Goal: Transaction & Acquisition: Purchase product/service

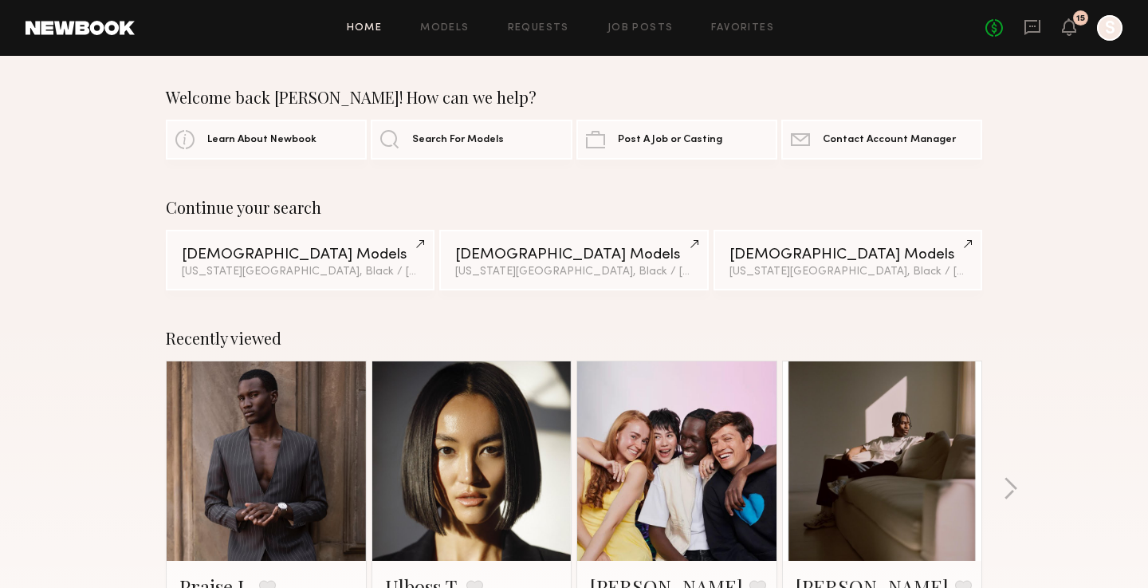
click at [95, 34] on link at bounding box center [80, 28] width 109 height 14
click at [426, 46] on header "Home Models Requests Job Posts Favorites Sign Out No fees up to $5,000 15 S" at bounding box center [574, 28] width 1148 height 56
click at [452, 24] on link "Models" at bounding box center [444, 28] width 49 height 10
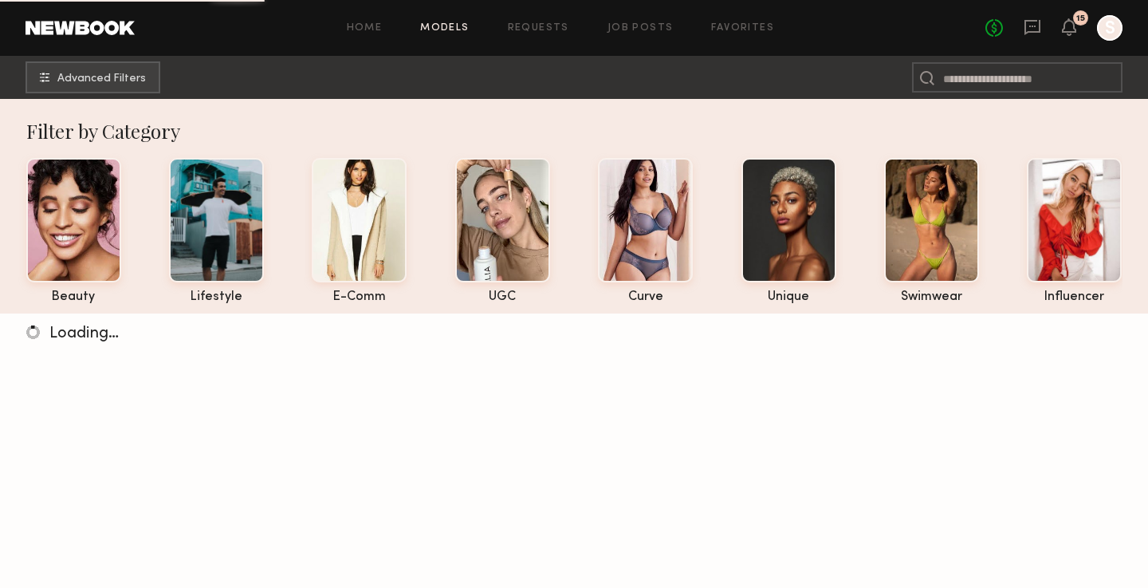
click at [1043, 22] on div "No fees up to $5,000 15 S" at bounding box center [1054, 28] width 137 height 26
click at [1026, 24] on icon at bounding box center [1033, 27] width 18 height 18
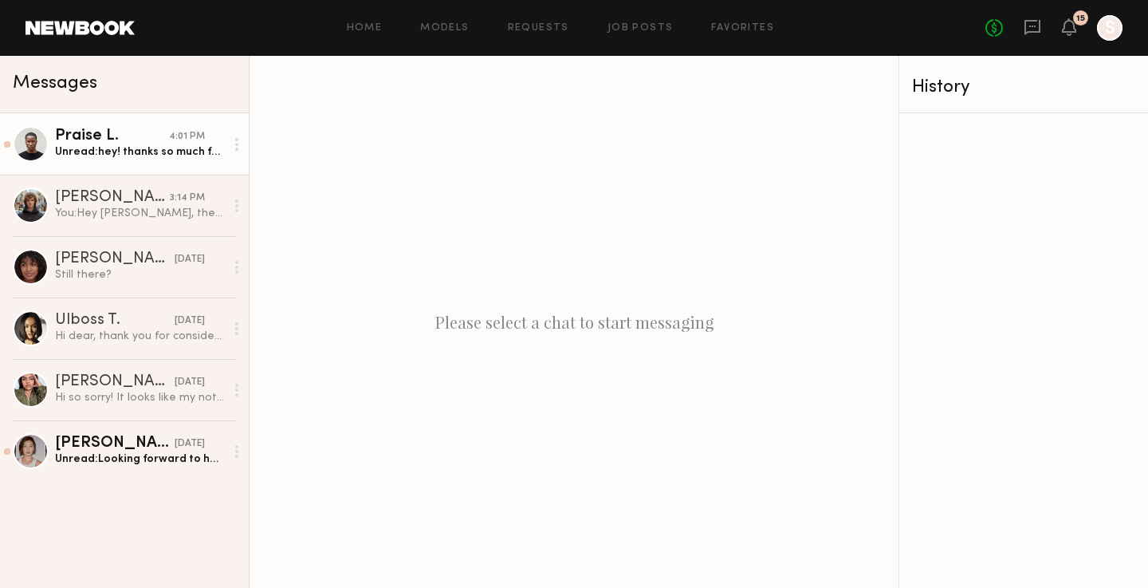
click at [147, 158] on div "Unread: hey! thanks so much for that, i’ll see you on Sunday!" at bounding box center [140, 151] width 170 height 15
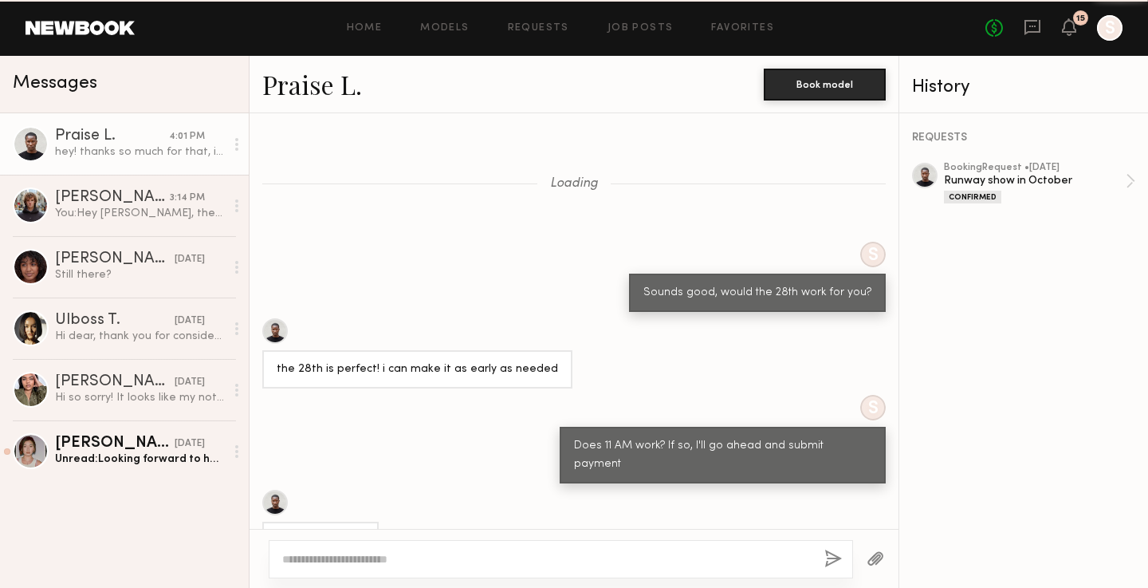
scroll to position [713, 0]
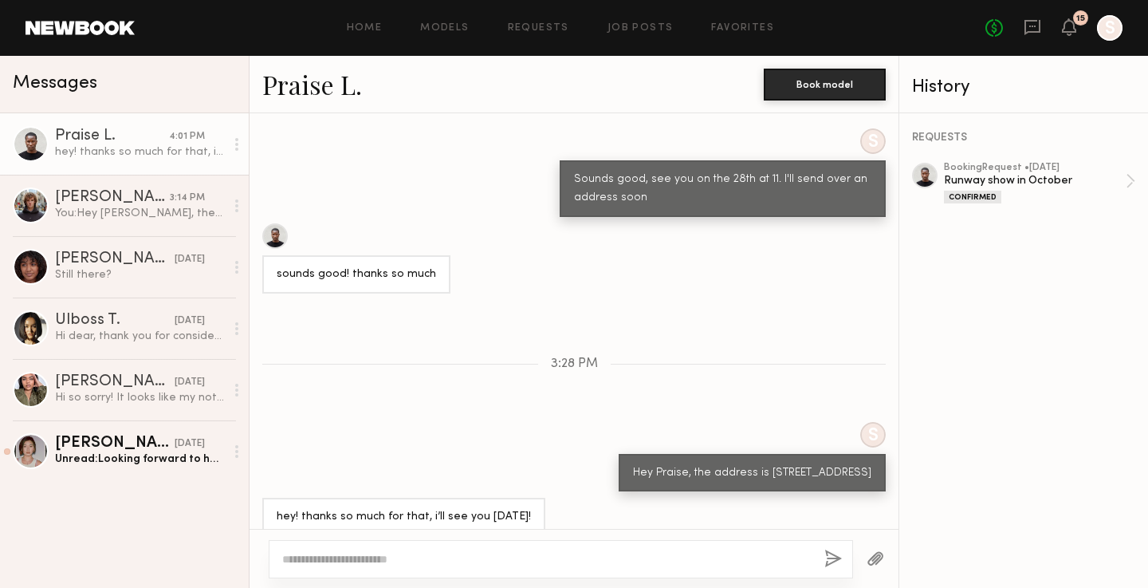
click at [100, 27] on link at bounding box center [80, 28] width 109 height 14
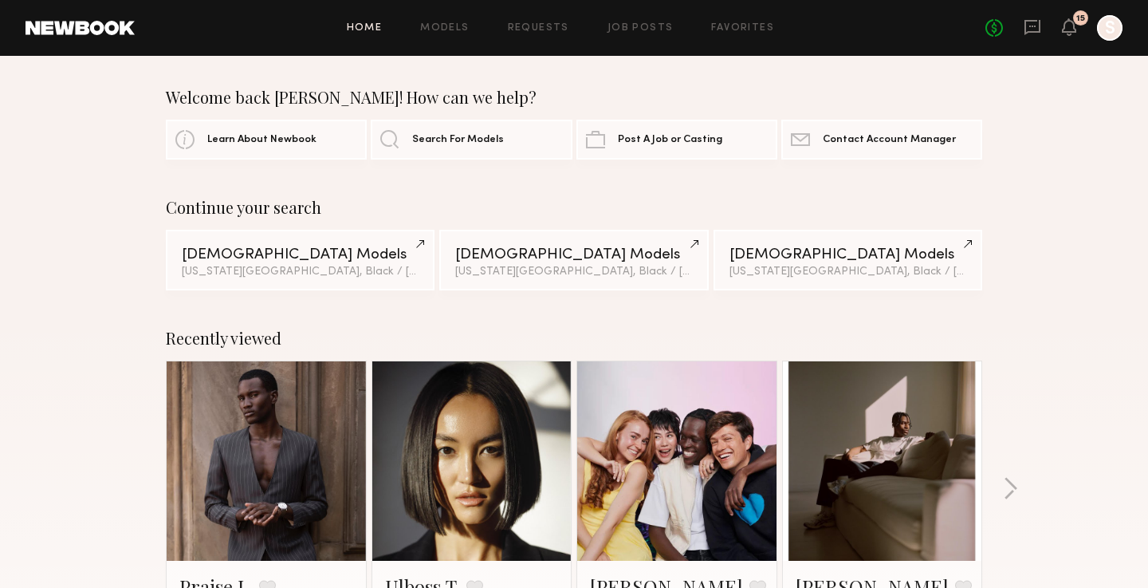
click at [92, 45] on header "Home Models Requests Job Posts Favorites Sign Out No fees up to $5,000 15 S" at bounding box center [574, 28] width 1148 height 56
click at [93, 38] on header "Home Models Requests Job Posts Favorites Sign Out No fees up to $5,000 15 S" at bounding box center [574, 28] width 1148 height 56
click at [442, 25] on link "Models" at bounding box center [444, 28] width 49 height 10
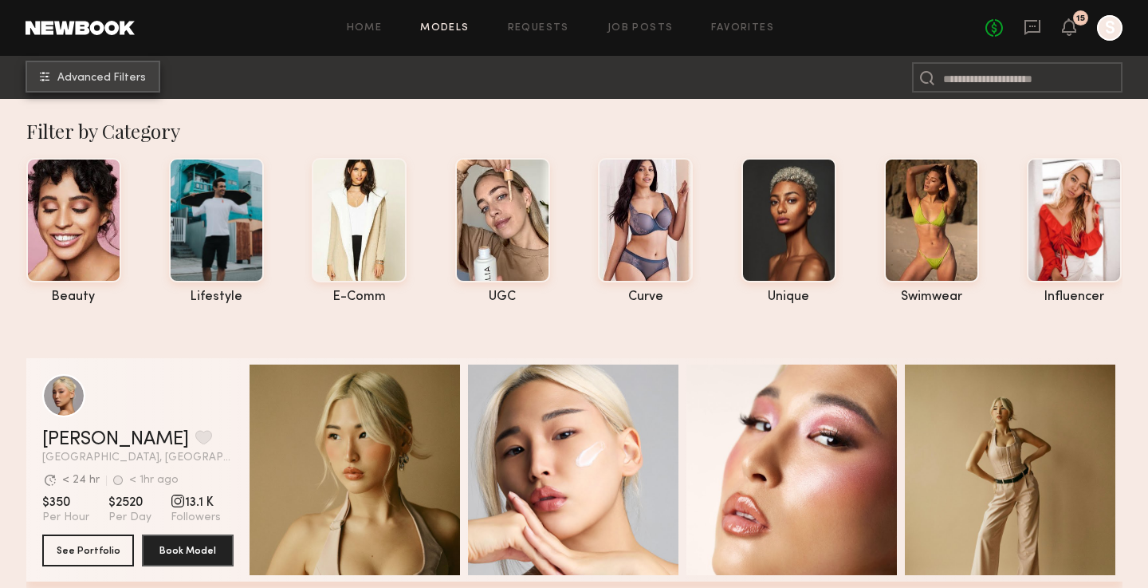
click at [109, 86] on button "Advanced Filters" at bounding box center [93, 77] width 135 height 32
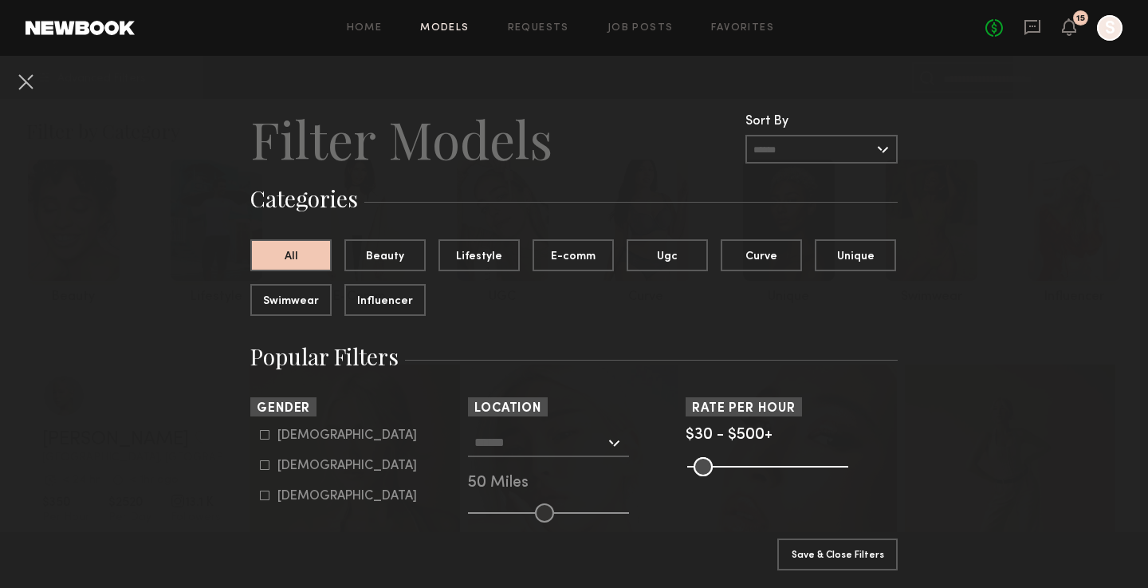
scroll to position [89, 0]
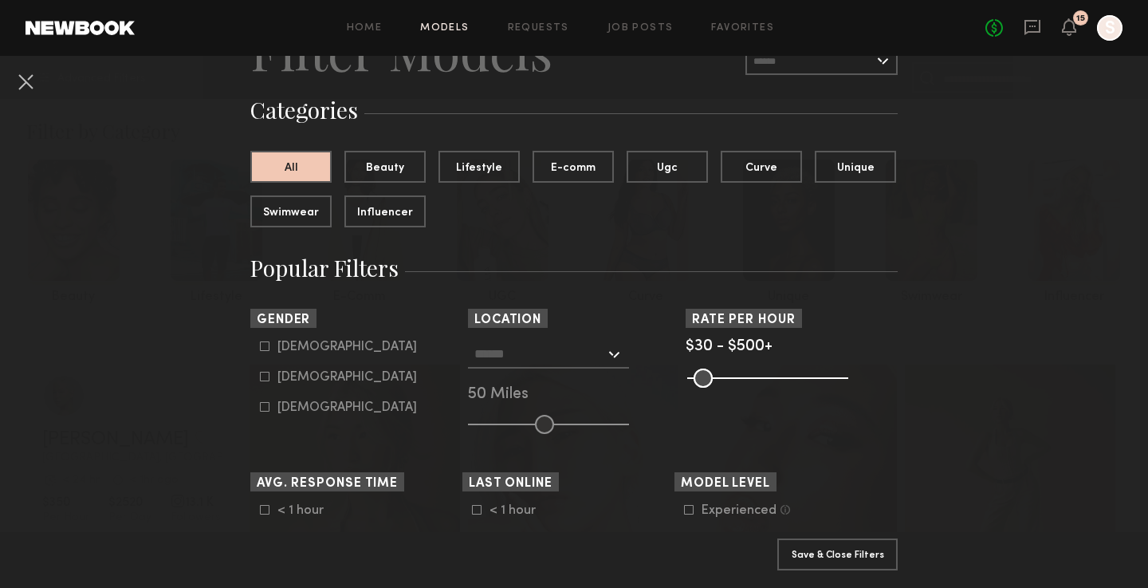
click at [589, 360] on input "text" at bounding box center [540, 353] width 131 height 27
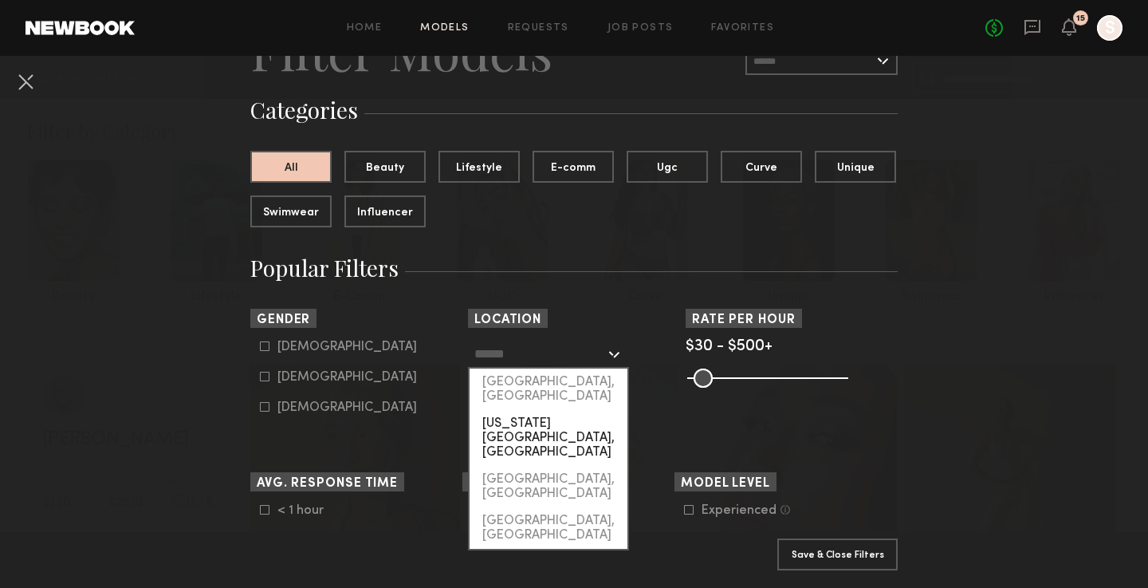
click at [561, 410] on div "[US_STATE][GEOGRAPHIC_DATA], [GEOGRAPHIC_DATA]" at bounding box center [549, 438] width 158 height 56
type input "**********"
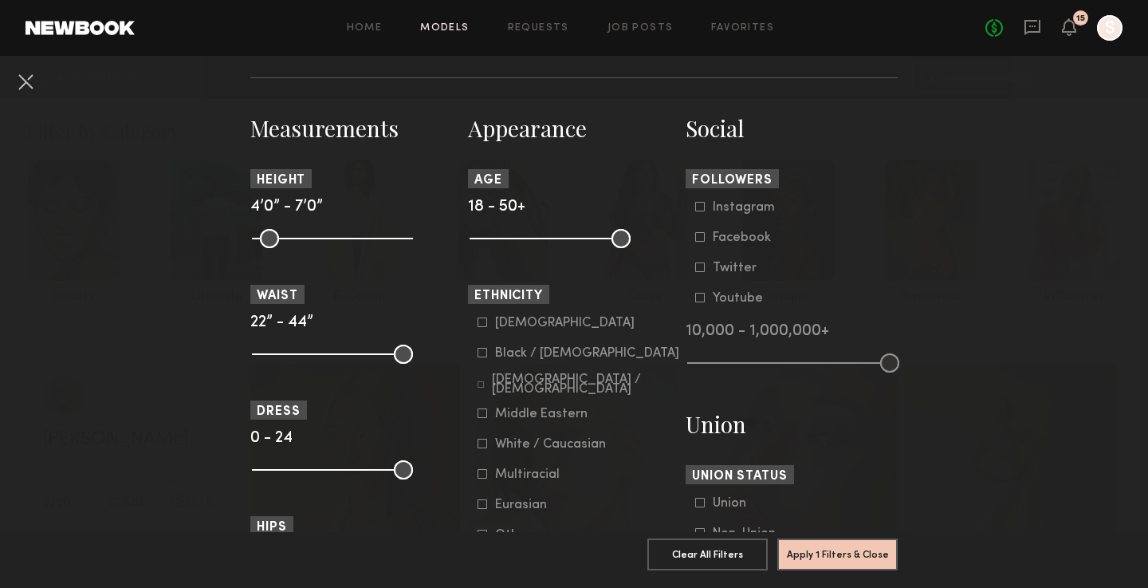
scroll to position [538, 0]
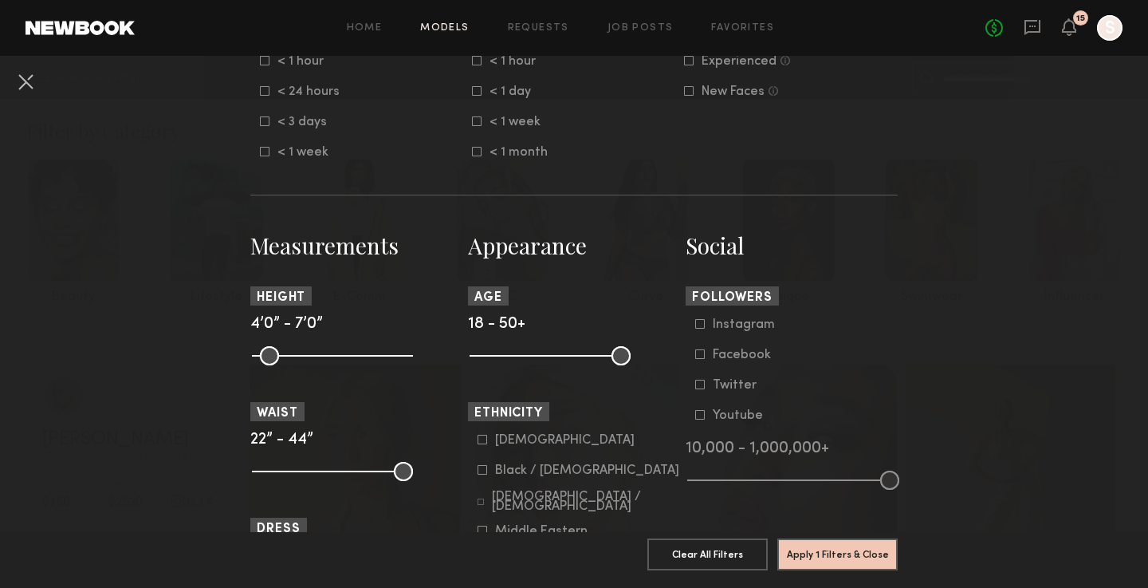
click at [480, 443] on icon at bounding box center [483, 440] width 10 height 10
click at [831, 557] on button "Apply 2 Filters & Close" at bounding box center [838, 554] width 120 height 32
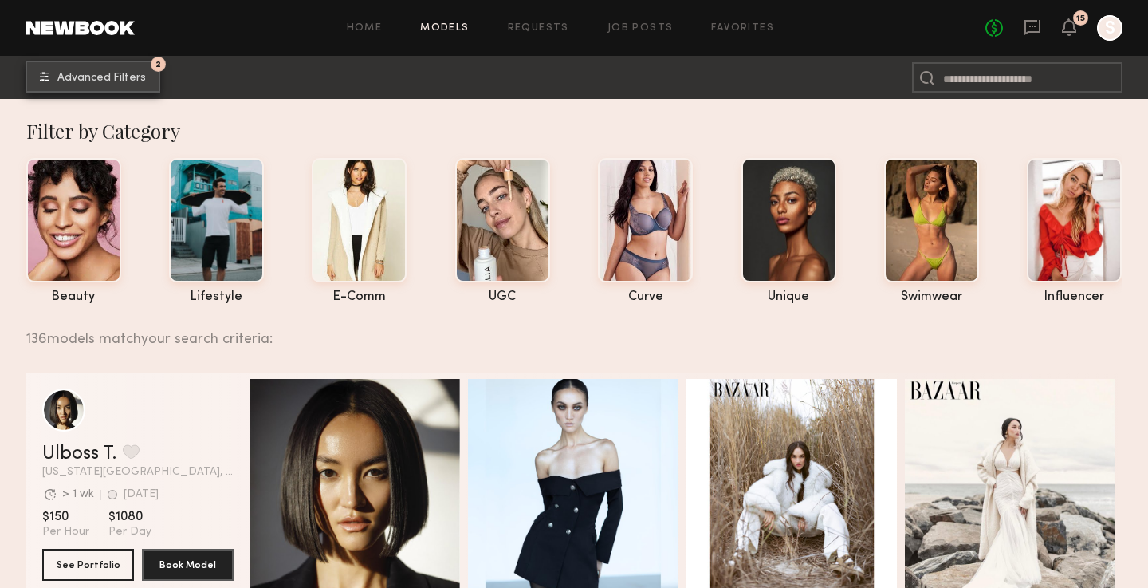
click at [115, 84] on button "2 Advanced Filters" at bounding box center [93, 77] width 135 height 32
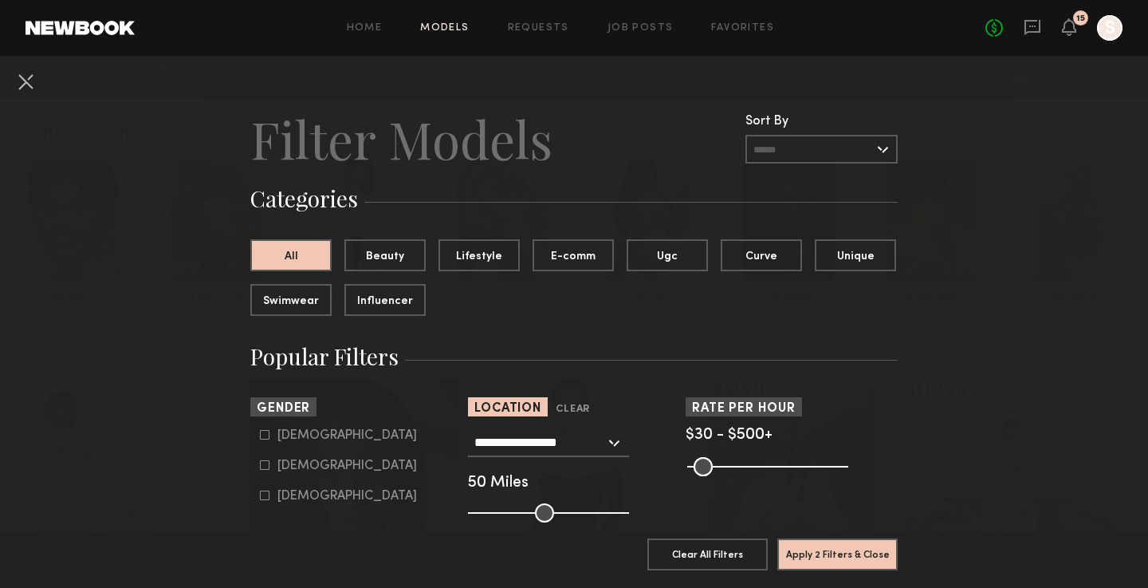
scroll to position [211, 0]
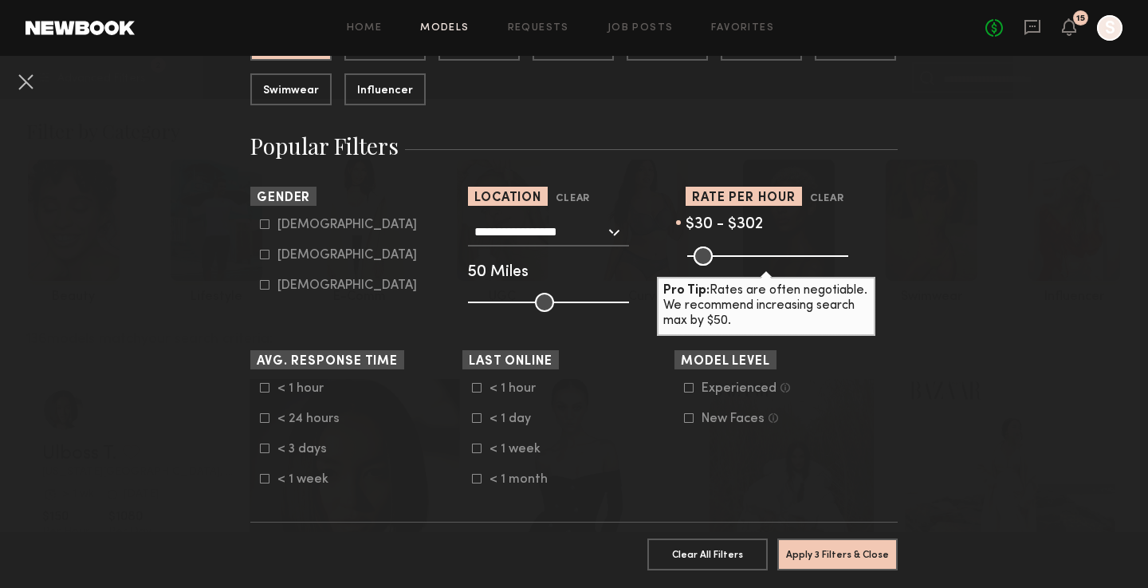
drag, startPoint x: 841, startPoint y: 255, endPoint x: 778, endPoint y: 266, distance: 63.1
type input "***"
click at [778, 266] on input "range" at bounding box center [767, 255] width 161 height 19
click at [268, 253] on icon at bounding box center [265, 255] width 10 height 10
type input "**"
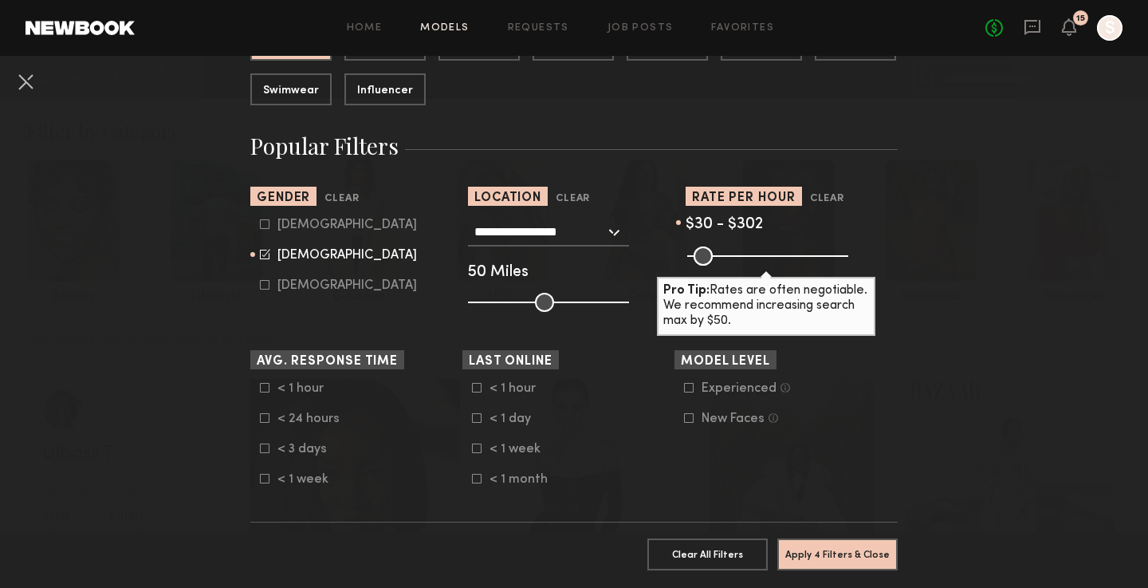
scroll to position [478, 0]
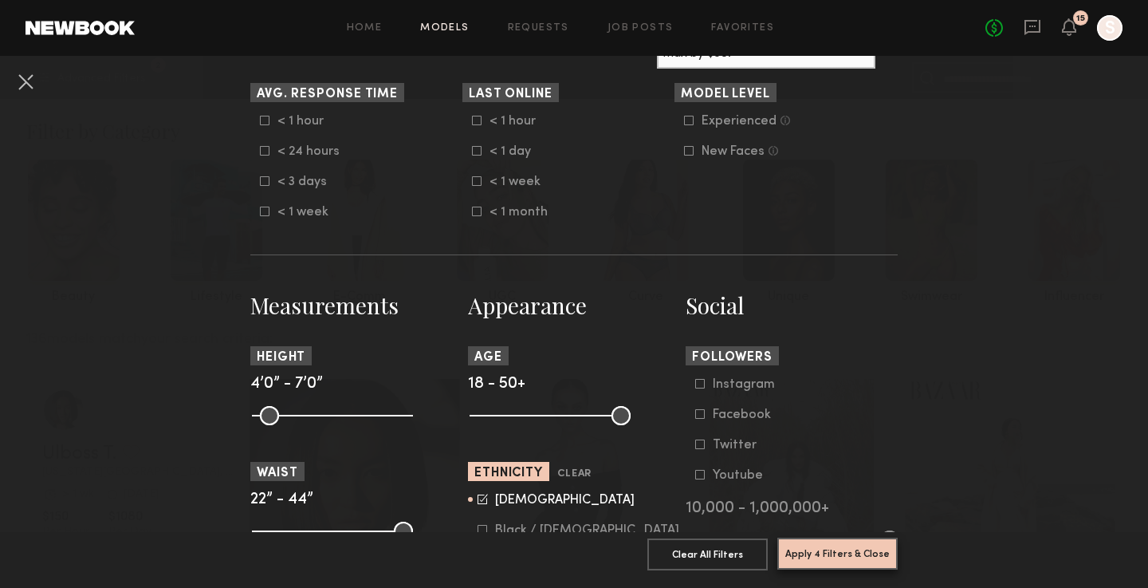
click at [819, 544] on button "Apply 4 Filters & Close" at bounding box center [838, 554] width 120 height 32
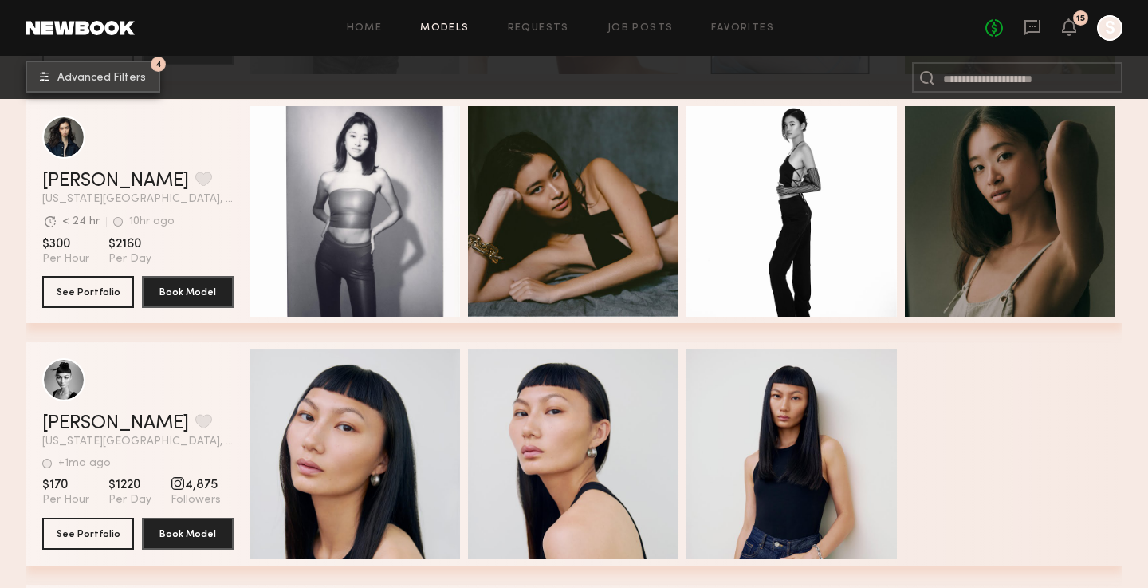
scroll to position [3461, 0]
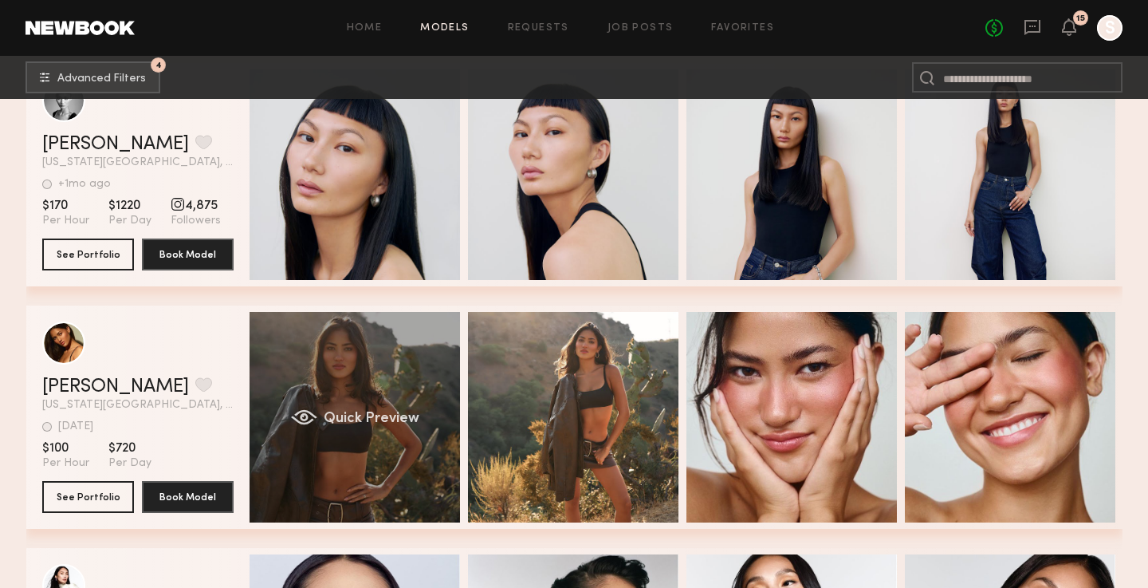
click at [387, 388] on div "Quick Preview" at bounding box center [355, 417] width 211 height 211
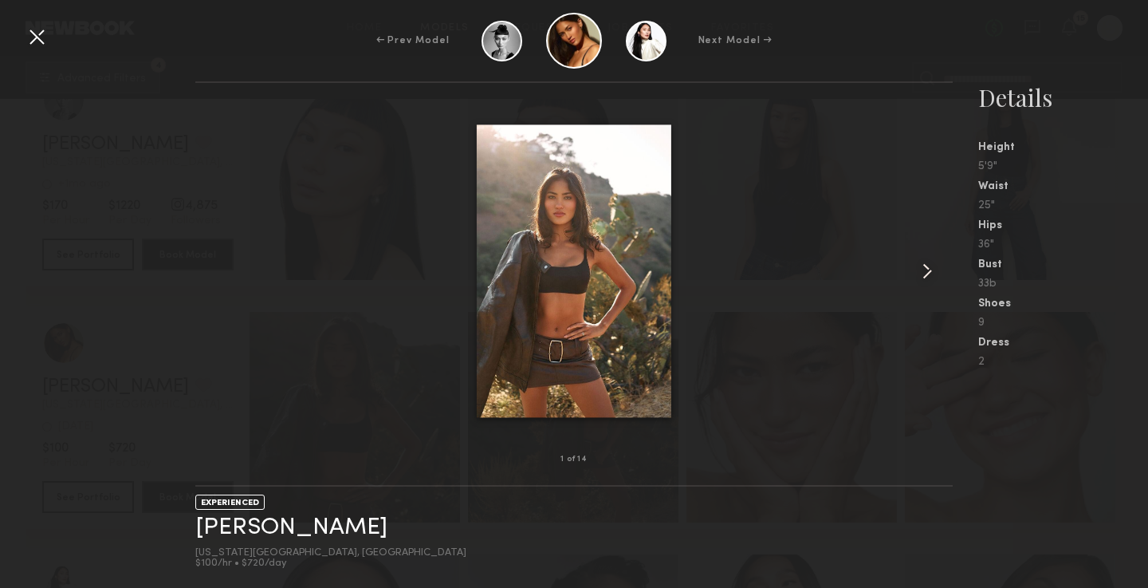
click at [925, 274] on common-icon at bounding box center [928, 271] width 26 height 26
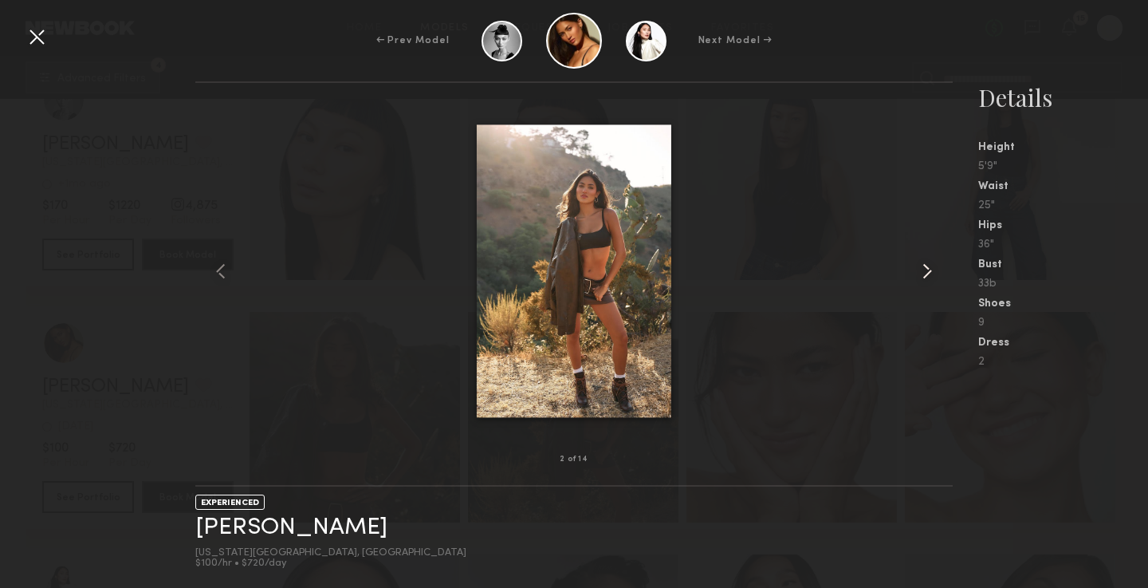
click at [925, 274] on common-icon at bounding box center [928, 271] width 26 height 26
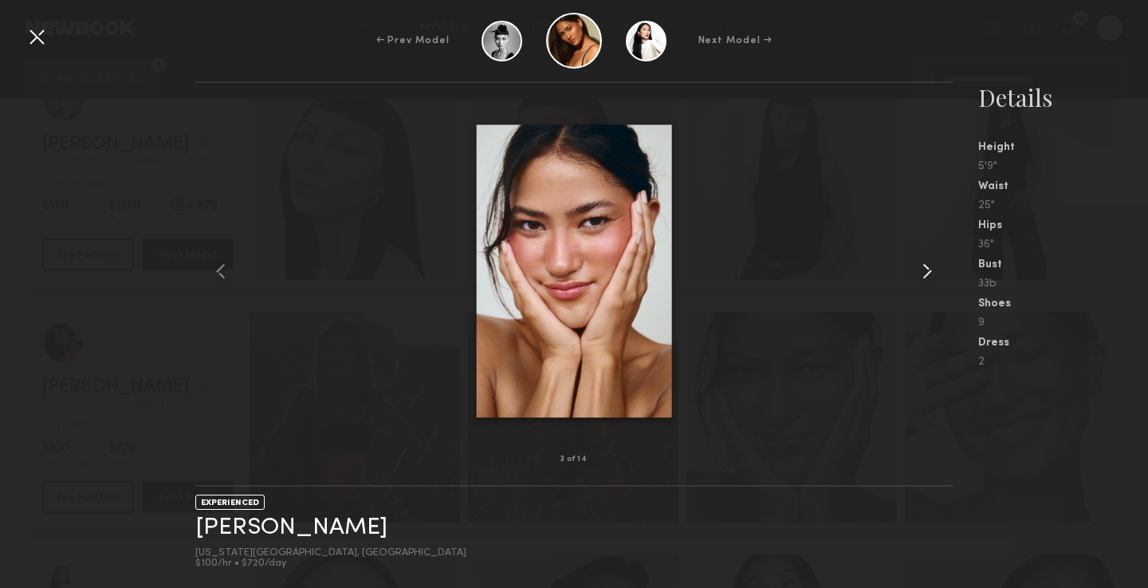
click at [925, 274] on common-icon at bounding box center [928, 271] width 26 height 26
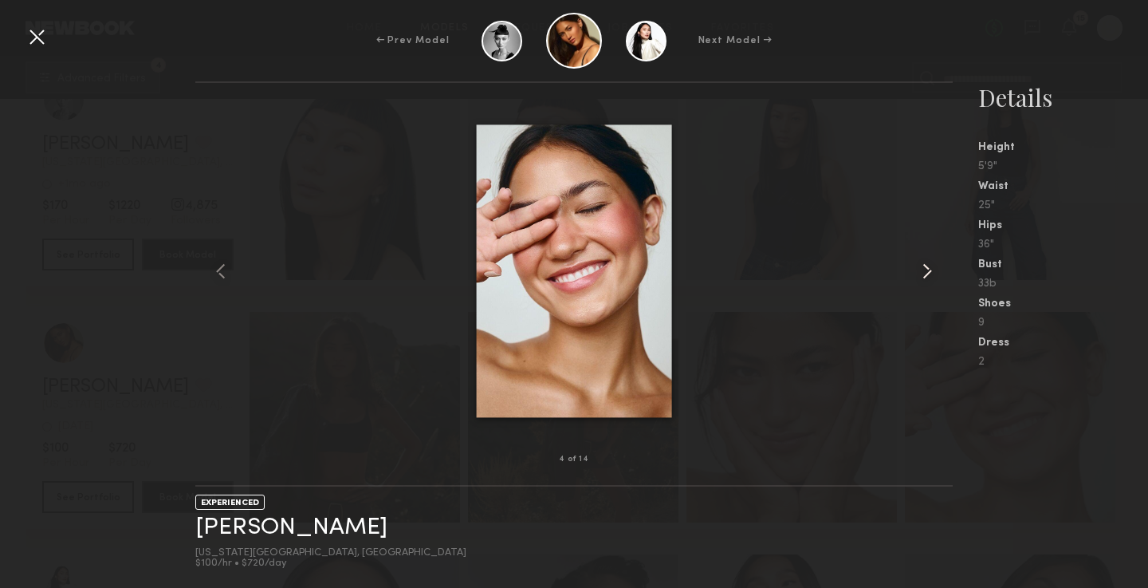
click at [925, 274] on common-icon at bounding box center [928, 271] width 26 height 26
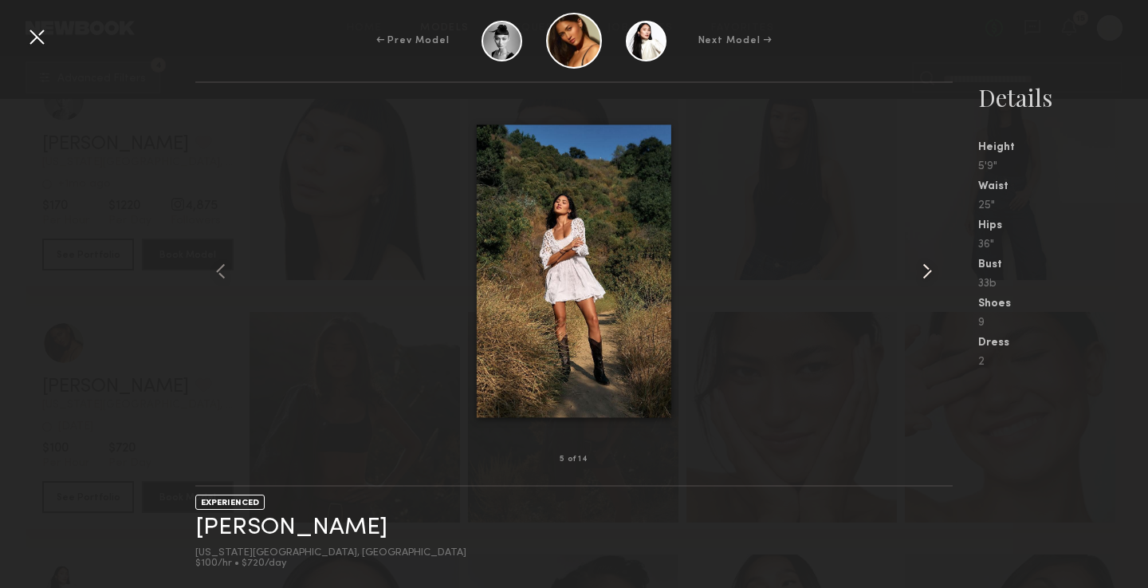
click at [925, 274] on common-icon at bounding box center [928, 271] width 26 height 26
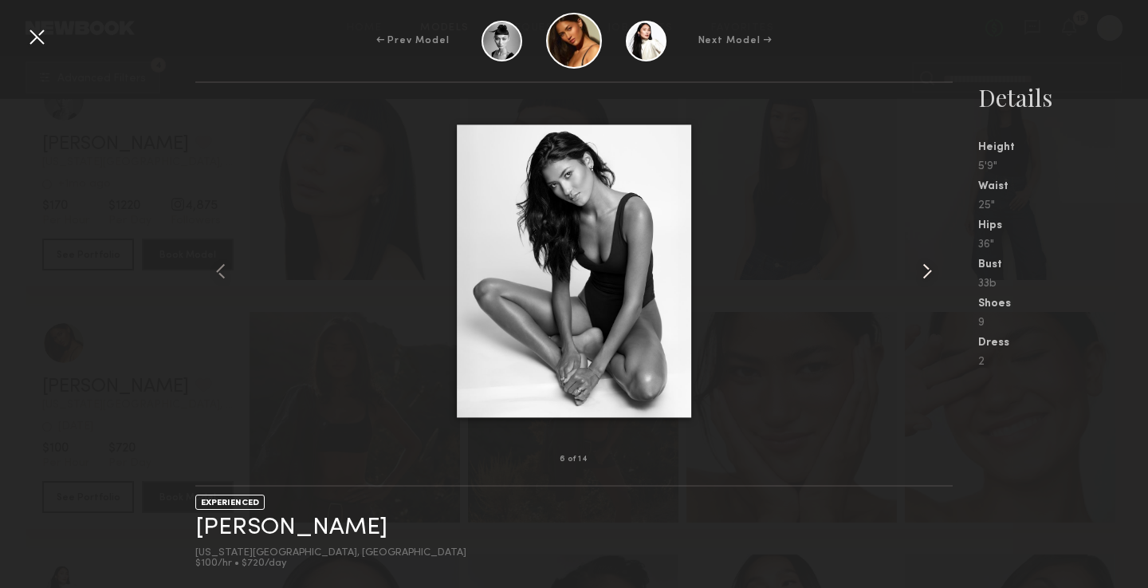
click at [921, 269] on common-icon at bounding box center [928, 271] width 26 height 26
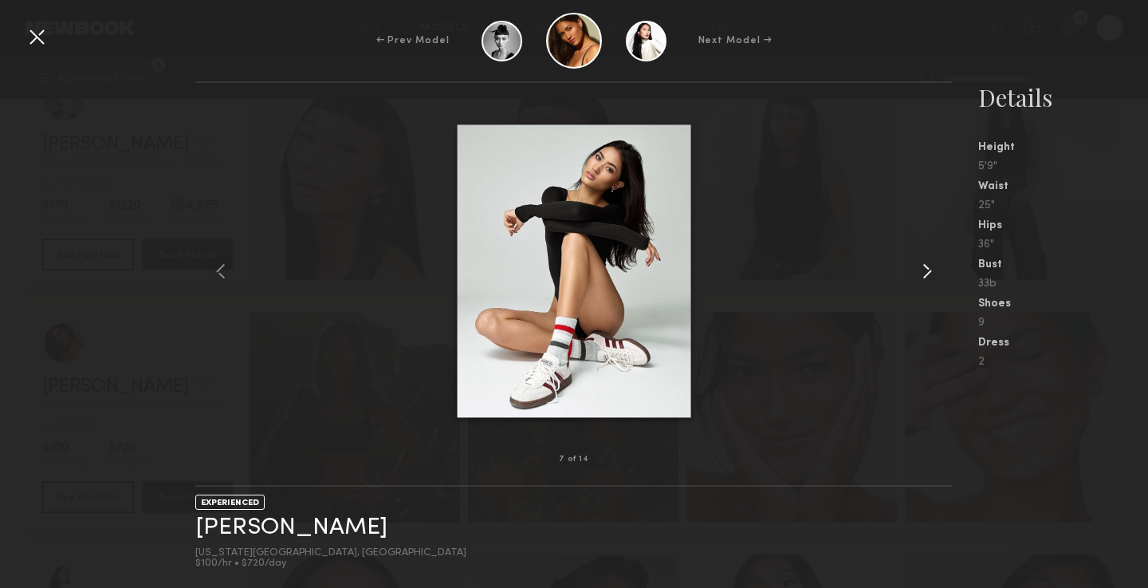
click at [921, 269] on common-icon at bounding box center [928, 271] width 26 height 26
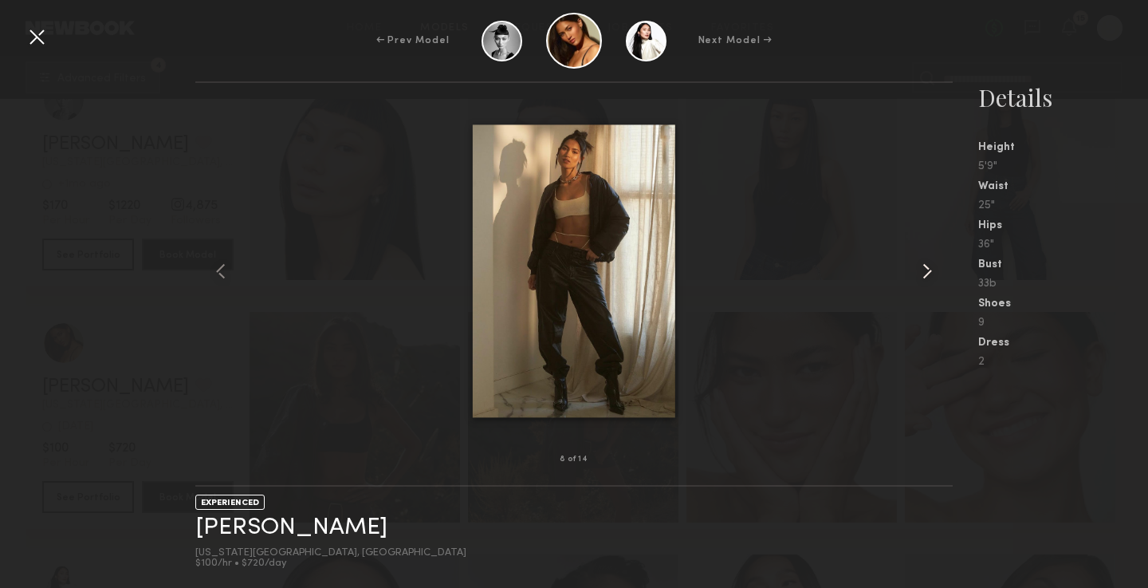
click at [927, 263] on common-icon at bounding box center [928, 271] width 26 height 26
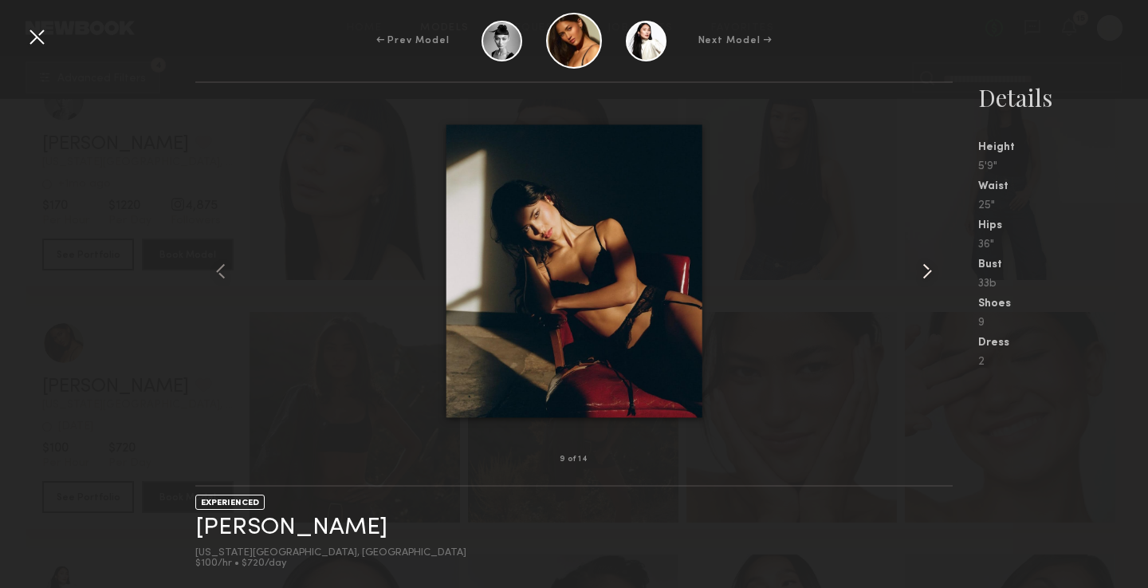
click at [931, 266] on common-icon at bounding box center [928, 271] width 26 height 26
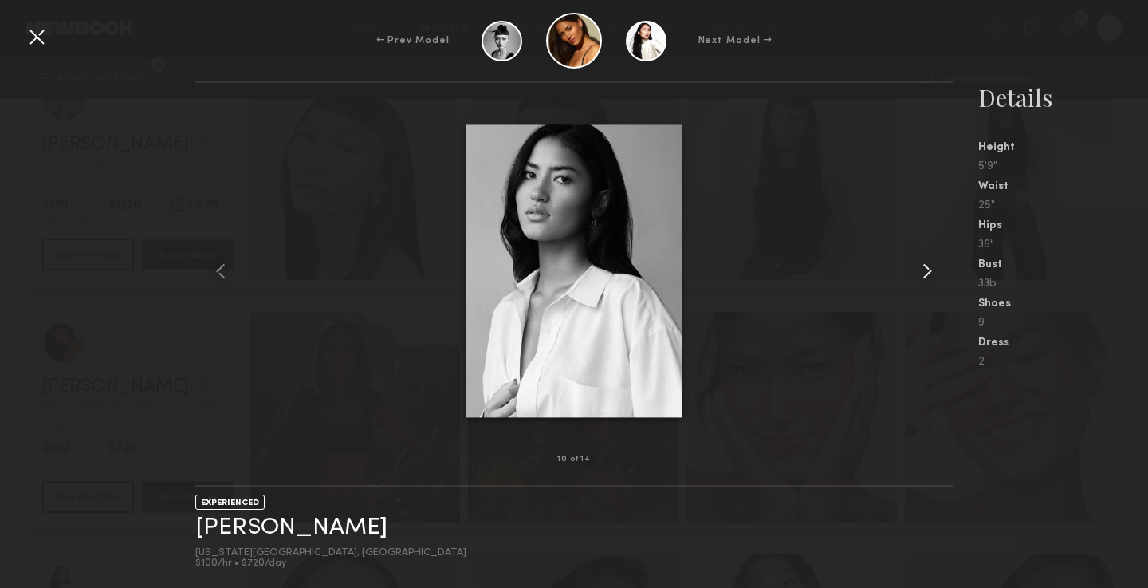
click at [931, 266] on common-icon at bounding box center [928, 271] width 26 height 26
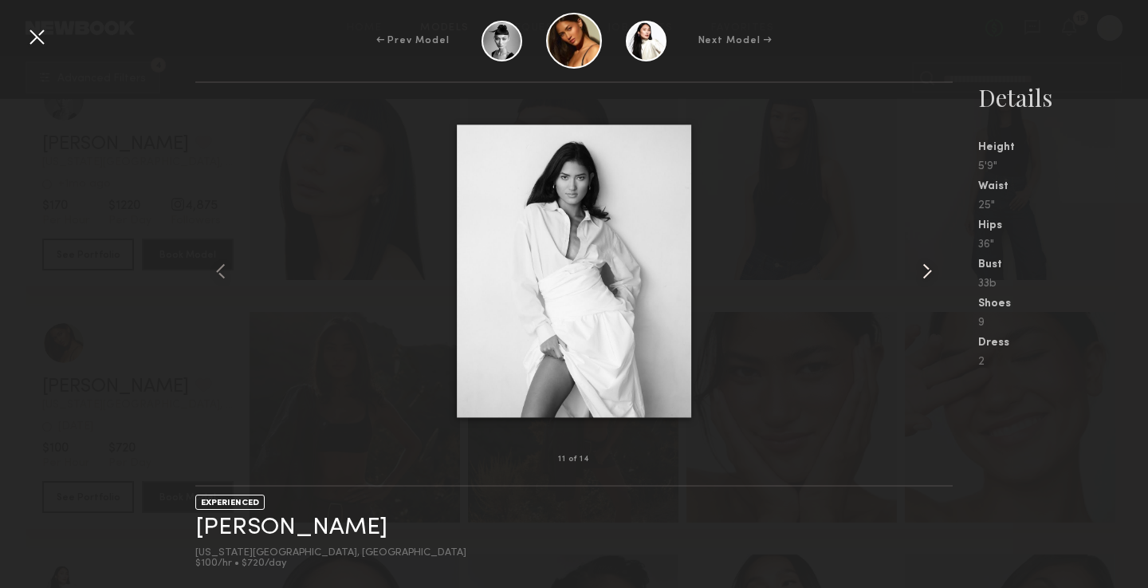
click at [931, 266] on common-icon at bounding box center [928, 271] width 26 height 26
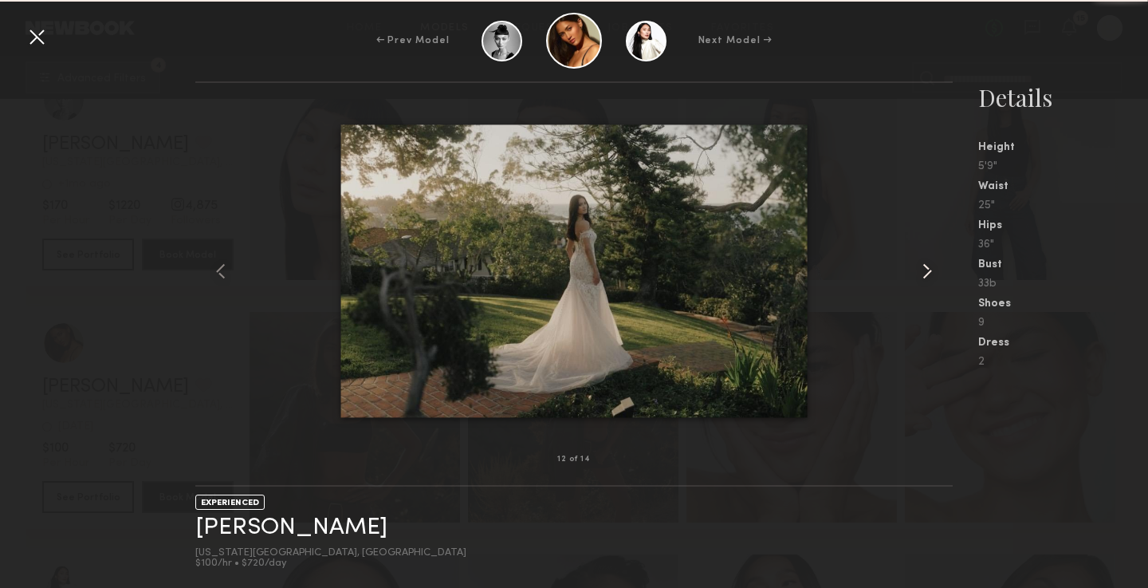
click at [931, 266] on common-icon at bounding box center [928, 271] width 26 height 26
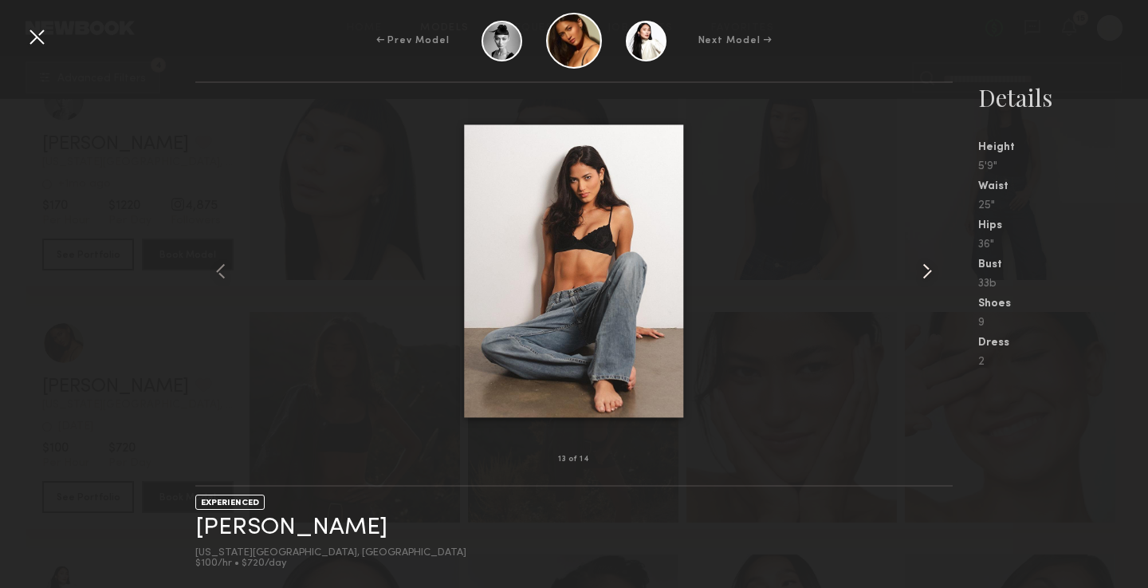
click at [928, 277] on common-icon at bounding box center [928, 271] width 26 height 26
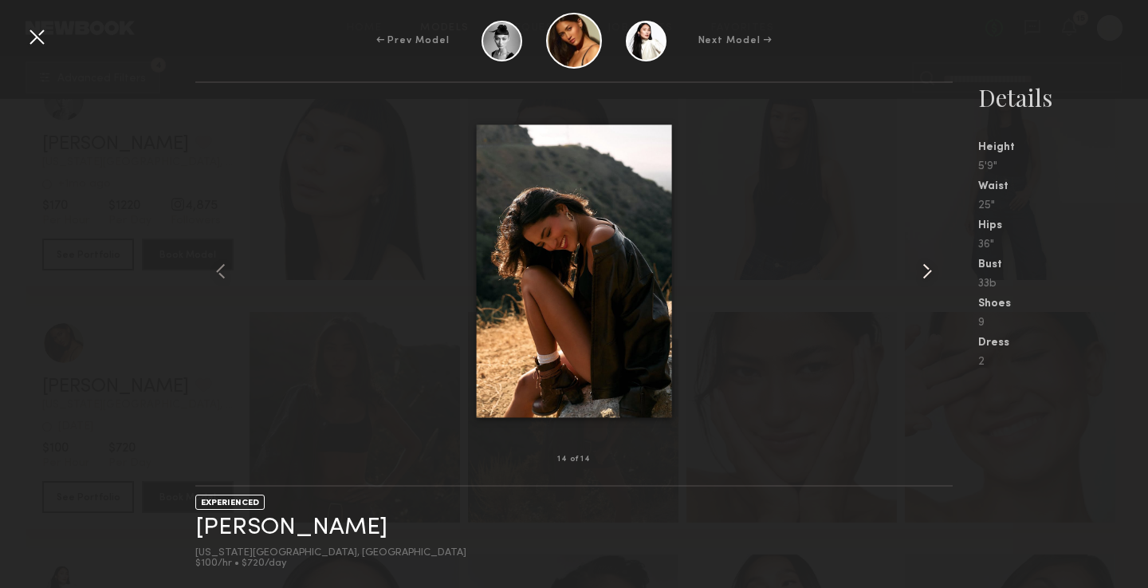
click at [928, 277] on common-icon at bounding box center [928, 271] width 26 height 26
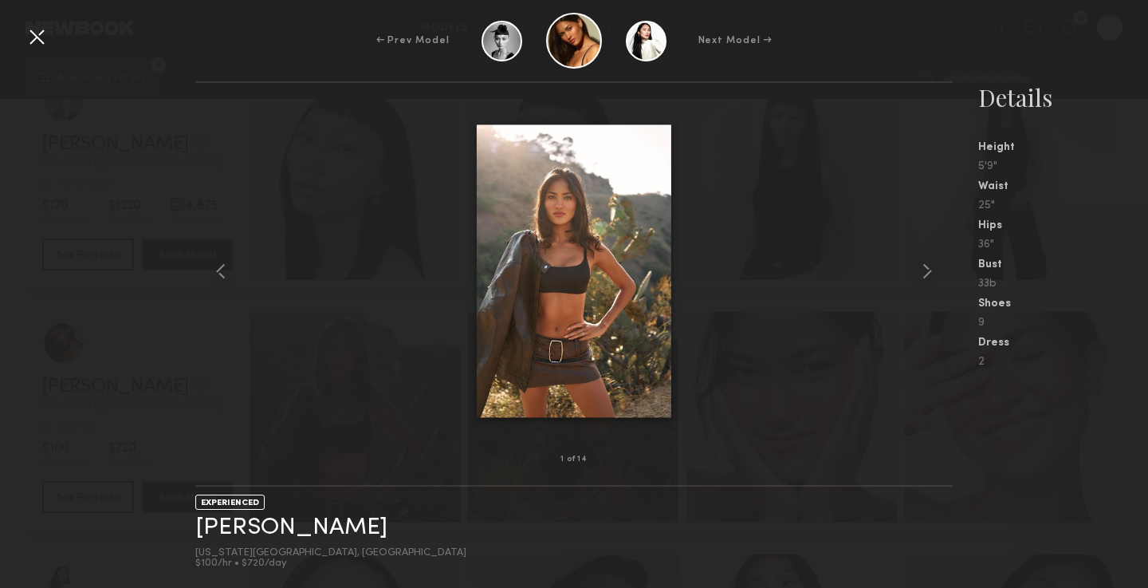
click at [940, 30] on div "← Prev Model Next Model →" at bounding box center [574, 41] width 1148 height 56
click at [36, 45] on div at bounding box center [37, 37] width 26 height 26
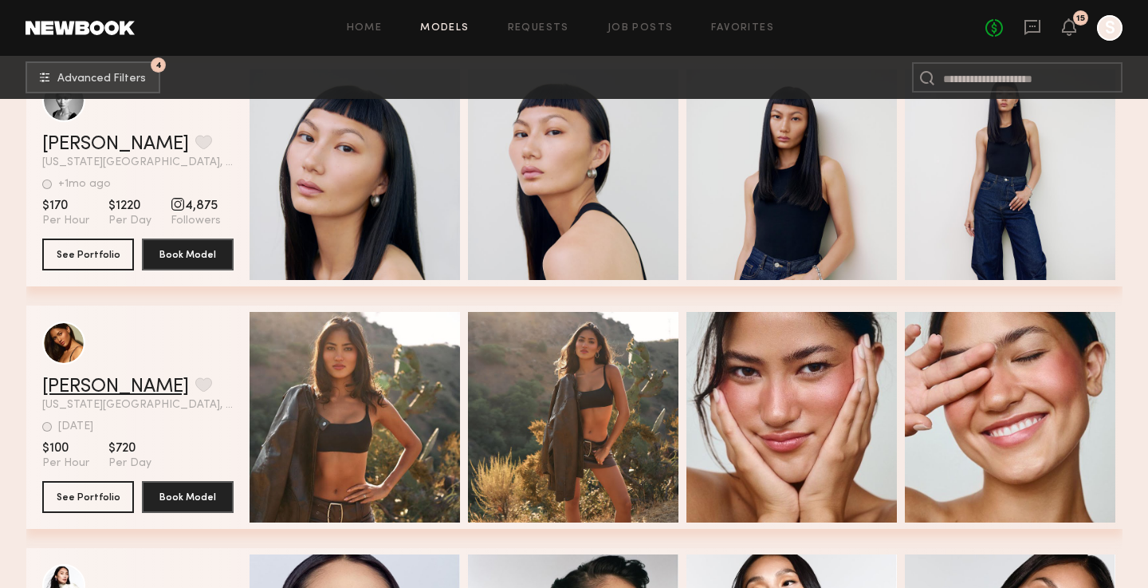
click at [112, 379] on link "Kiersten M." at bounding box center [115, 386] width 147 height 19
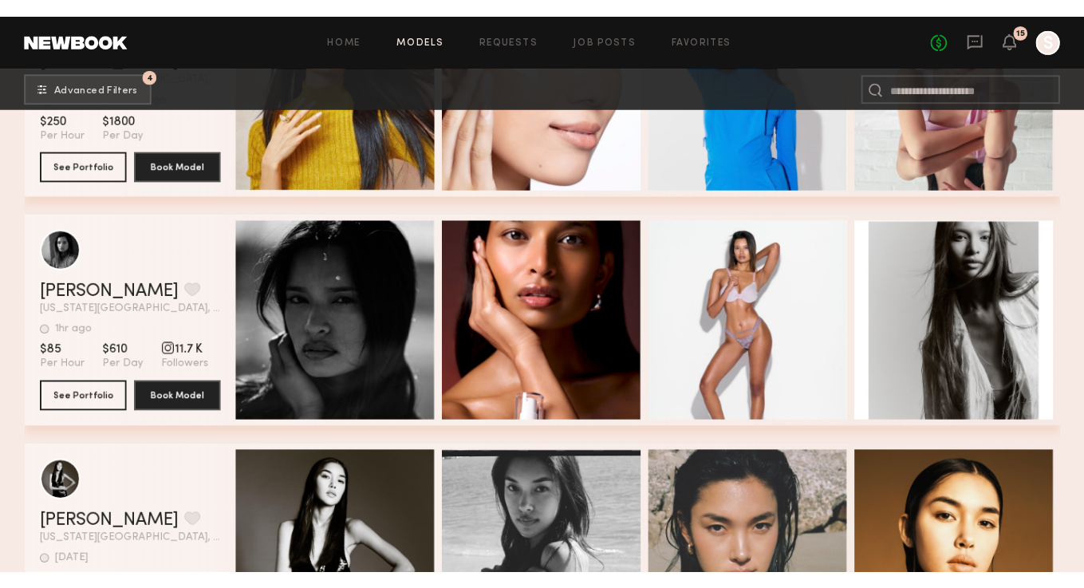
scroll to position [4523, 0]
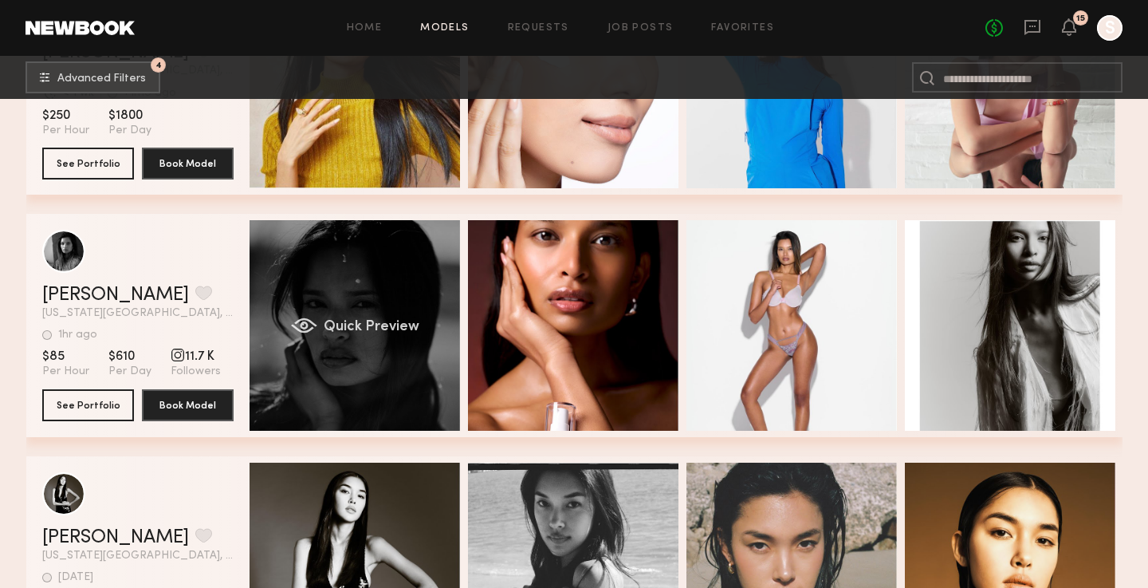
click at [268, 347] on div "Quick Preview" at bounding box center [355, 325] width 211 height 211
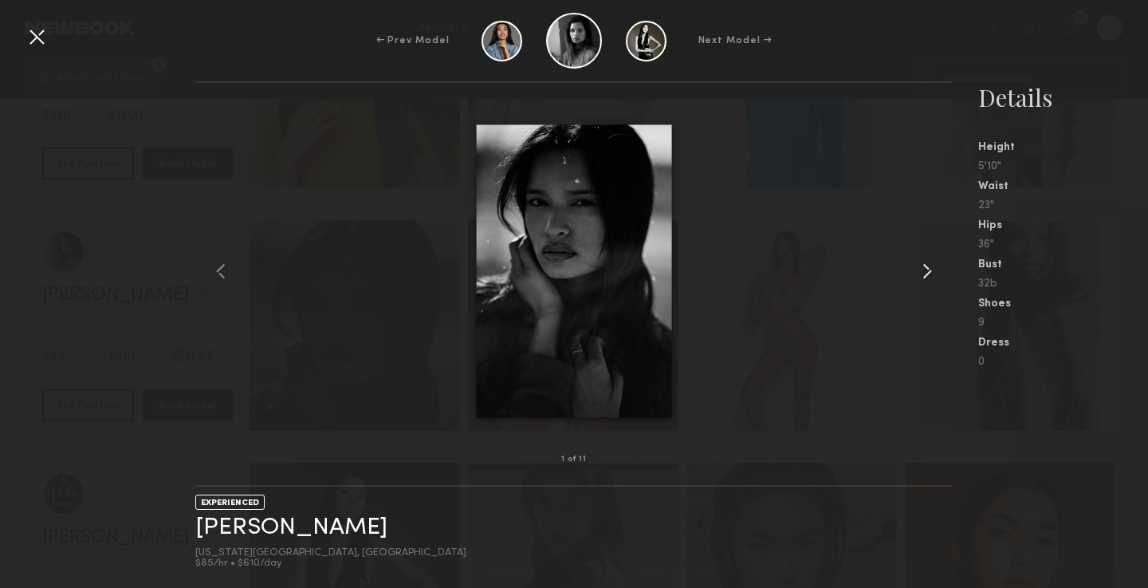
click at [928, 265] on common-icon at bounding box center [928, 271] width 26 height 26
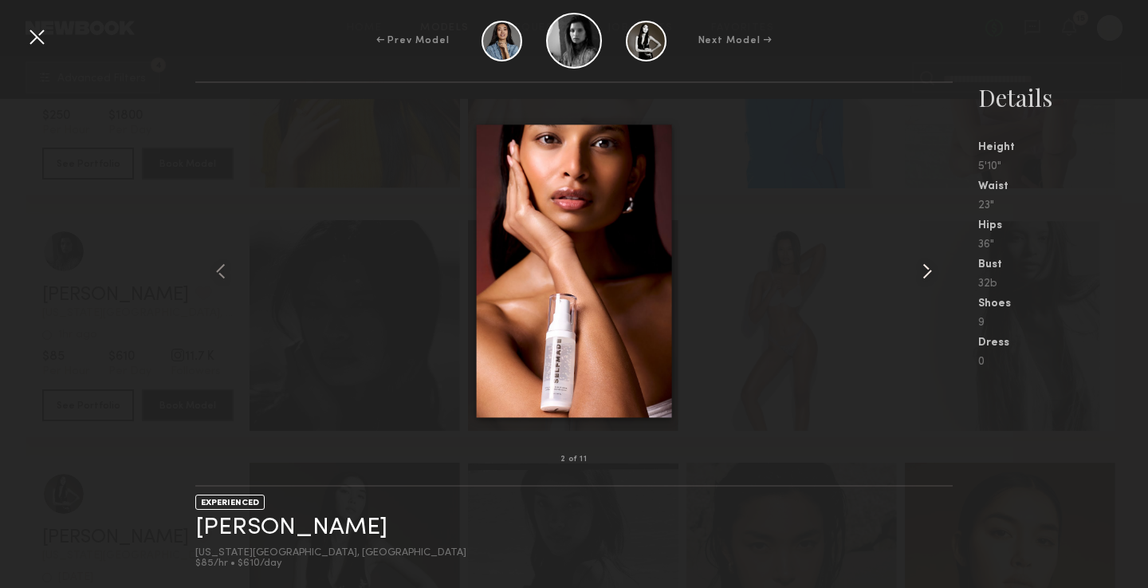
click at [928, 265] on common-icon at bounding box center [928, 271] width 26 height 26
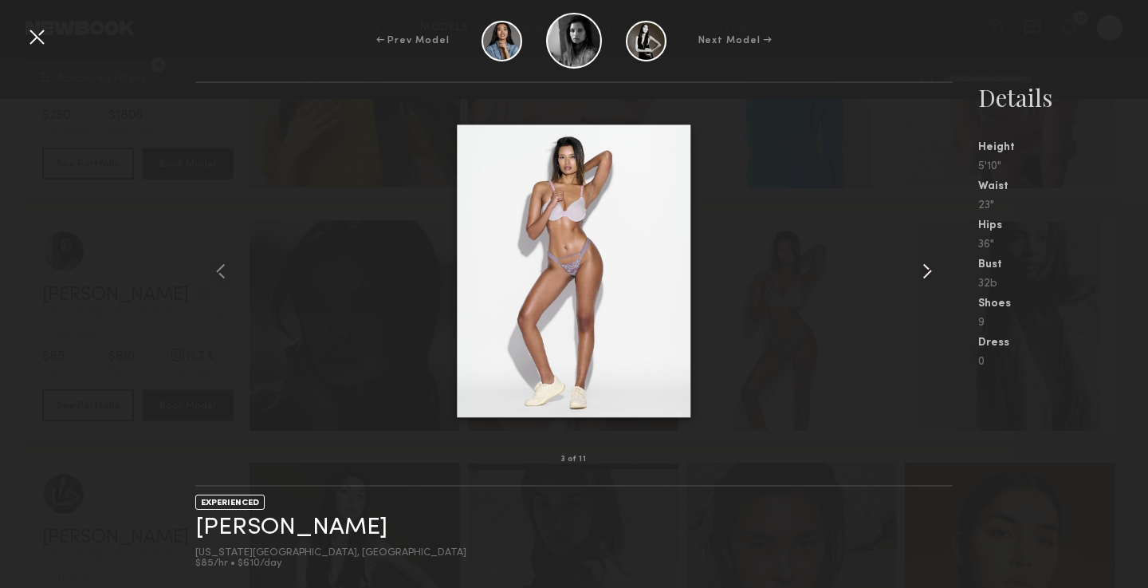
click at [925, 270] on common-icon at bounding box center [928, 271] width 26 height 26
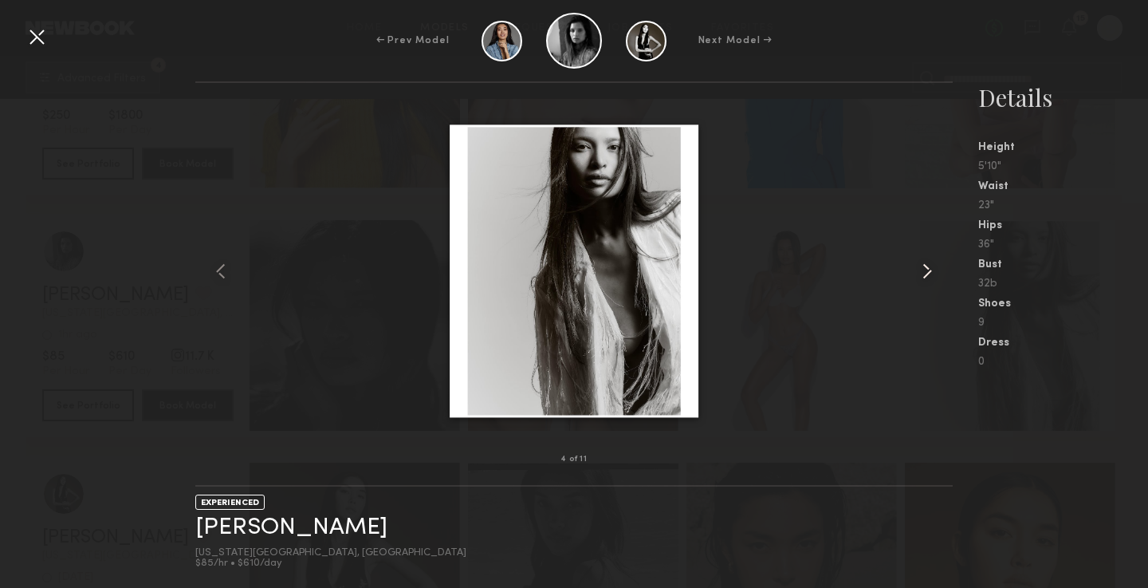
click at [925, 270] on common-icon at bounding box center [928, 271] width 26 height 26
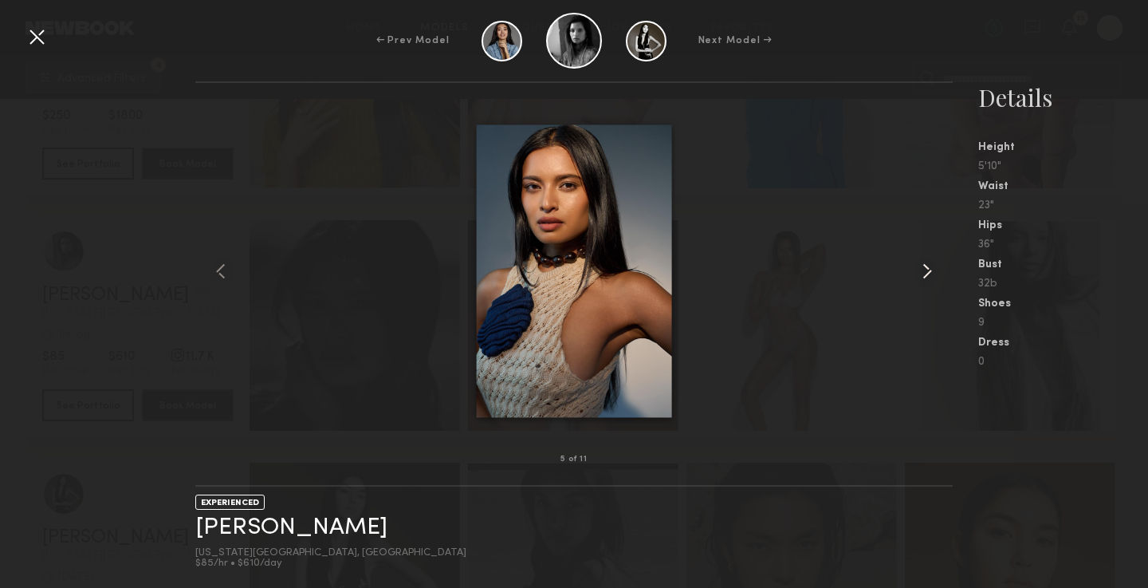
click at [929, 270] on common-icon at bounding box center [928, 271] width 26 height 26
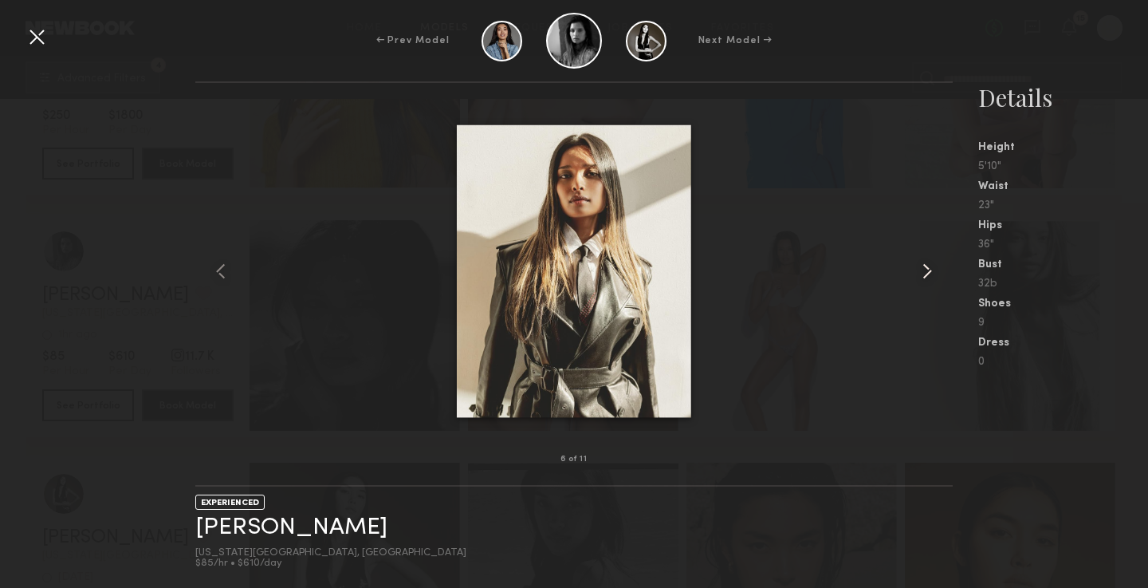
click at [929, 270] on common-icon at bounding box center [928, 271] width 26 height 26
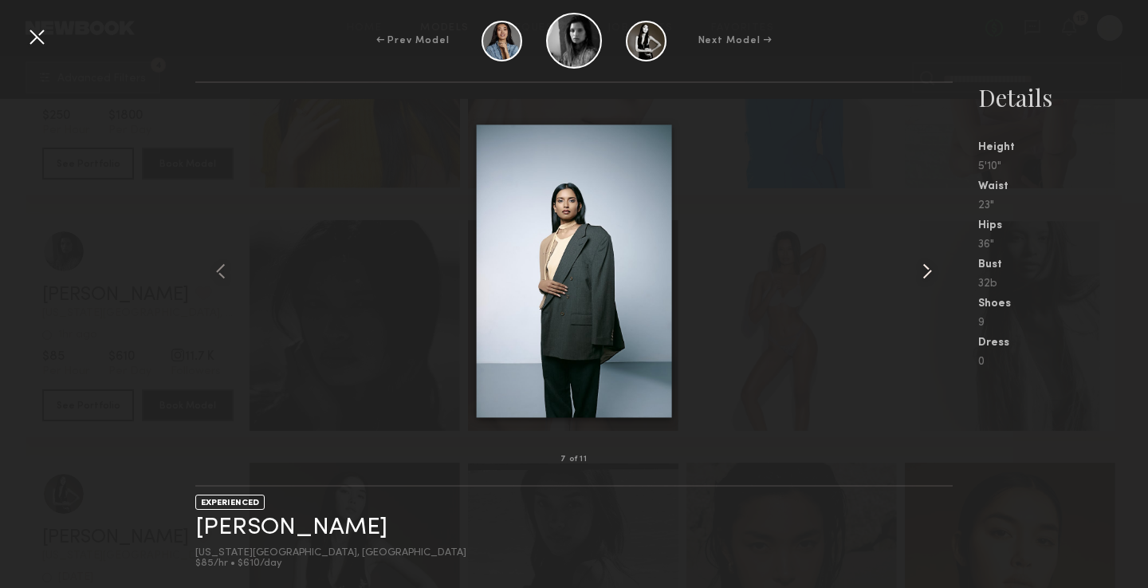
click at [929, 270] on common-icon at bounding box center [928, 271] width 26 height 26
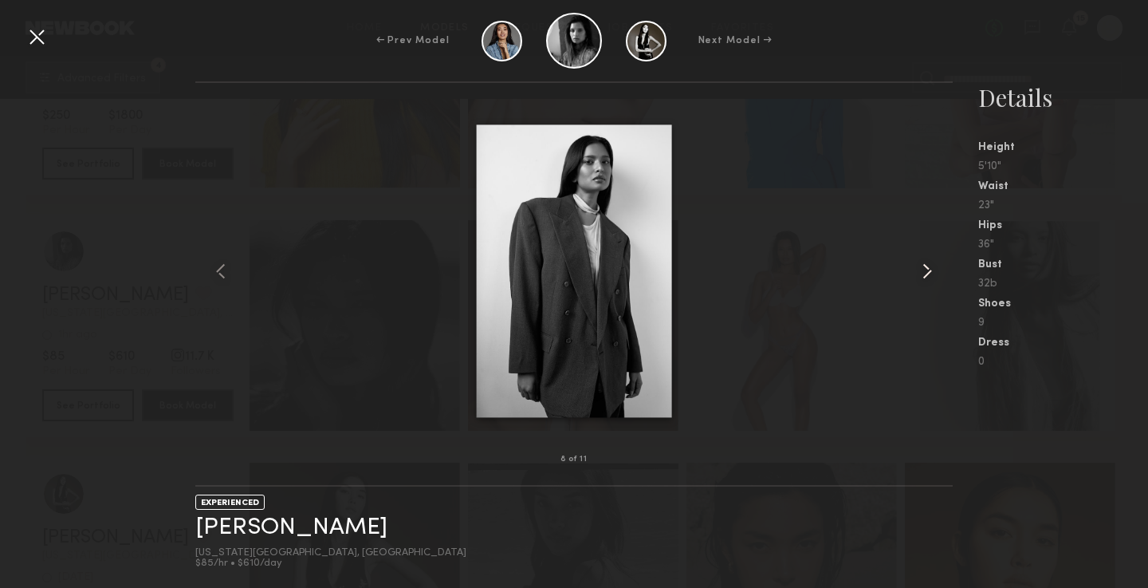
click at [929, 270] on common-icon at bounding box center [928, 271] width 26 height 26
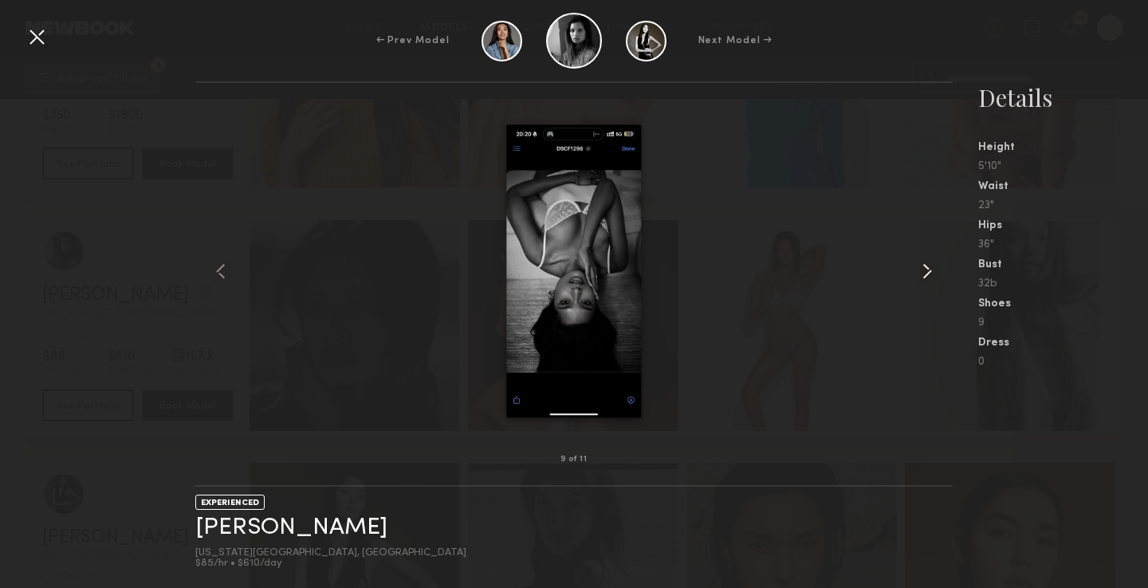
click at [929, 270] on common-icon at bounding box center [928, 271] width 26 height 26
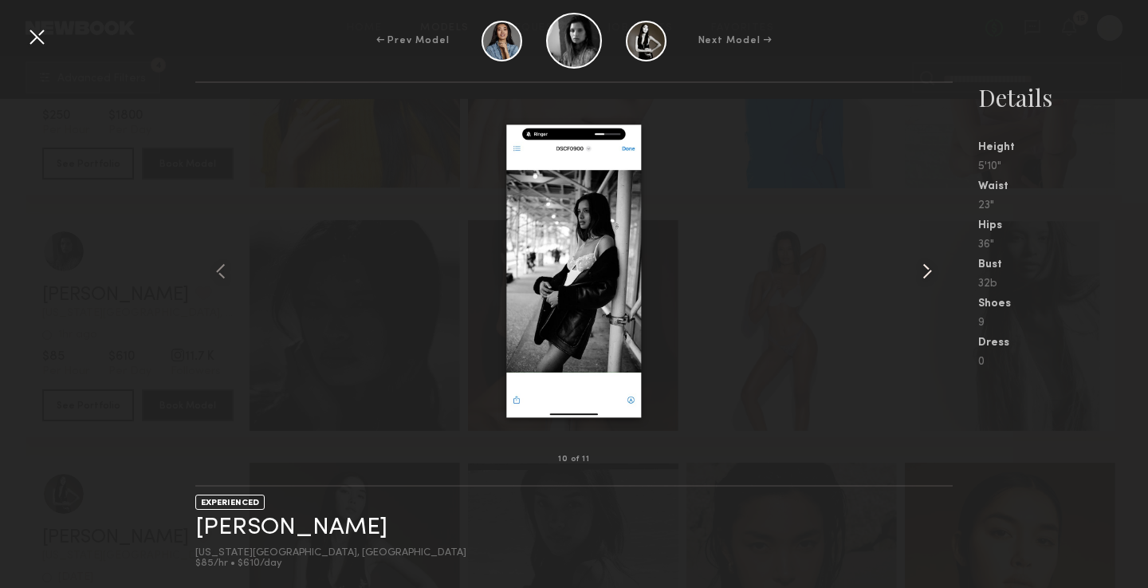
click at [929, 270] on common-icon at bounding box center [928, 271] width 26 height 26
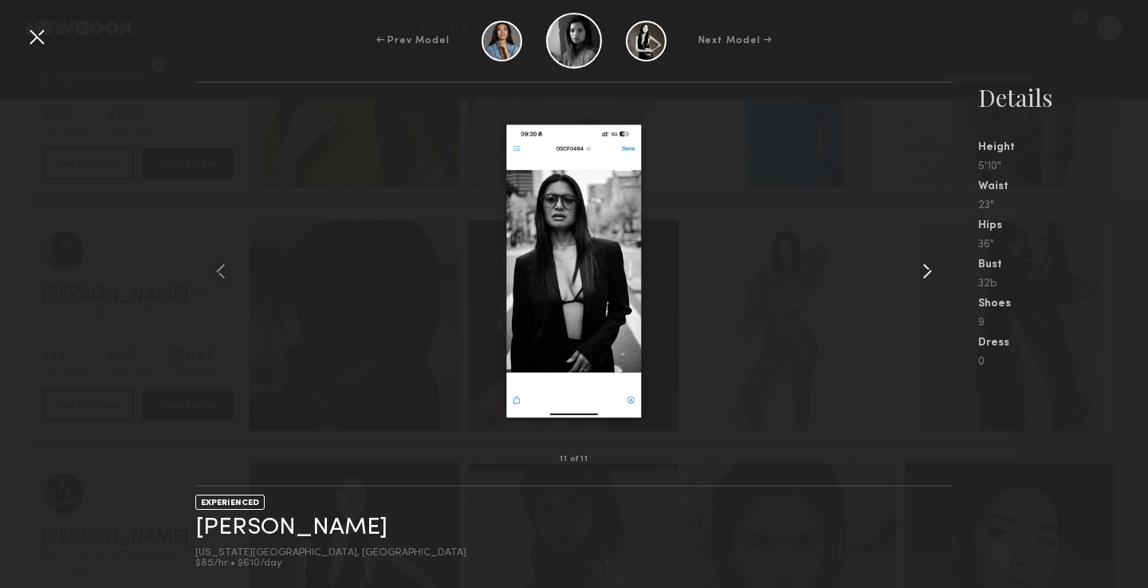
click at [929, 270] on common-icon at bounding box center [928, 271] width 26 height 26
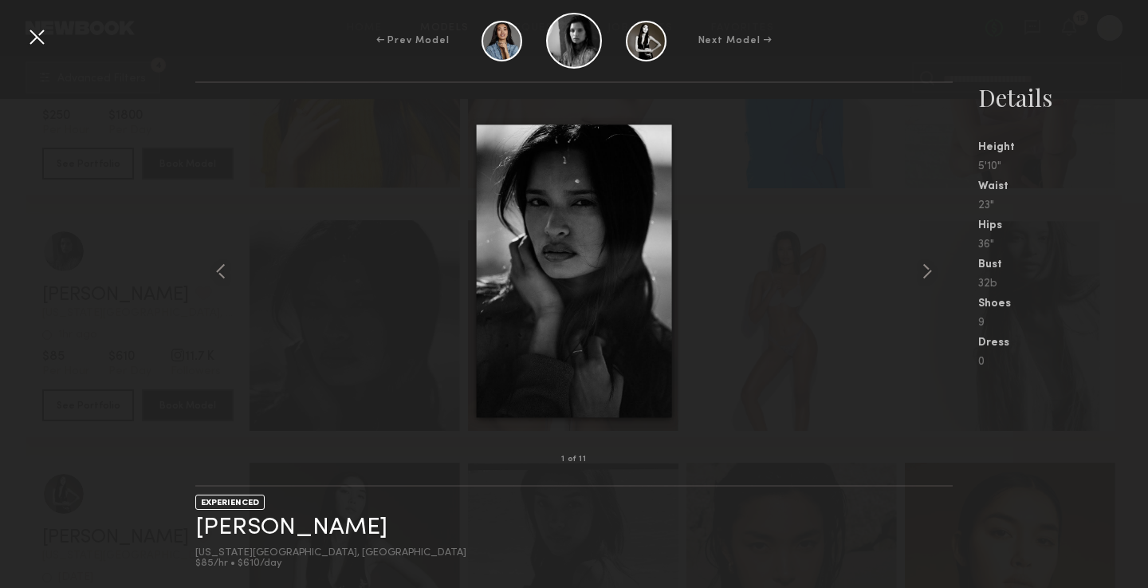
click at [203, 53] on div "← Prev Model Next Model →" at bounding box center [574, 41] width 1148 height 56
click at [42, 34] on div at bounding box center [37, 37] width 26 height 26
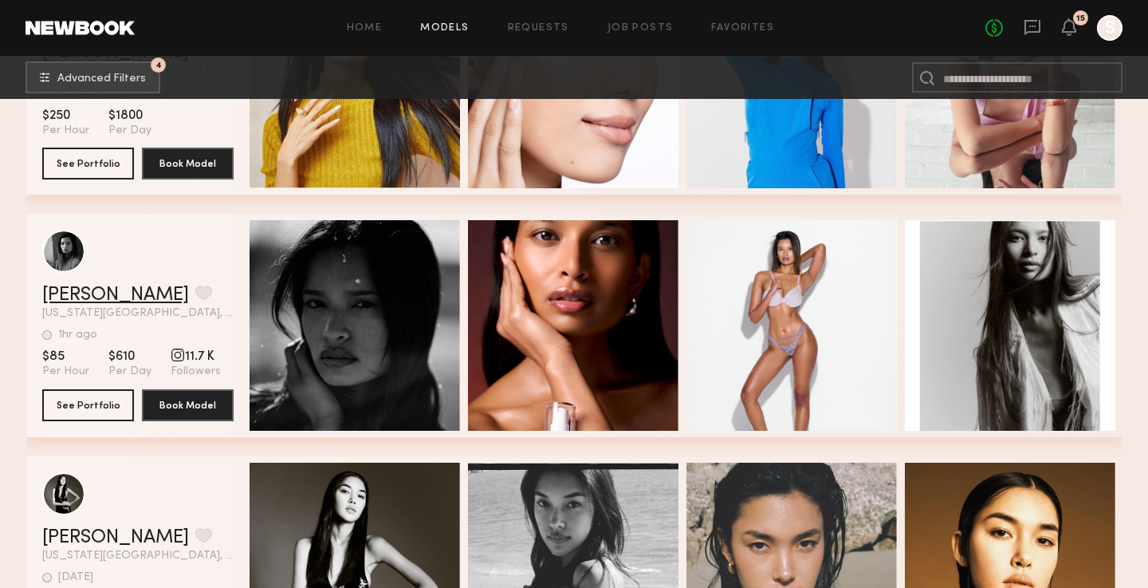
click at [71, 304] on link "Nikki K." at bounding box center [115, 295] width 147 height 19
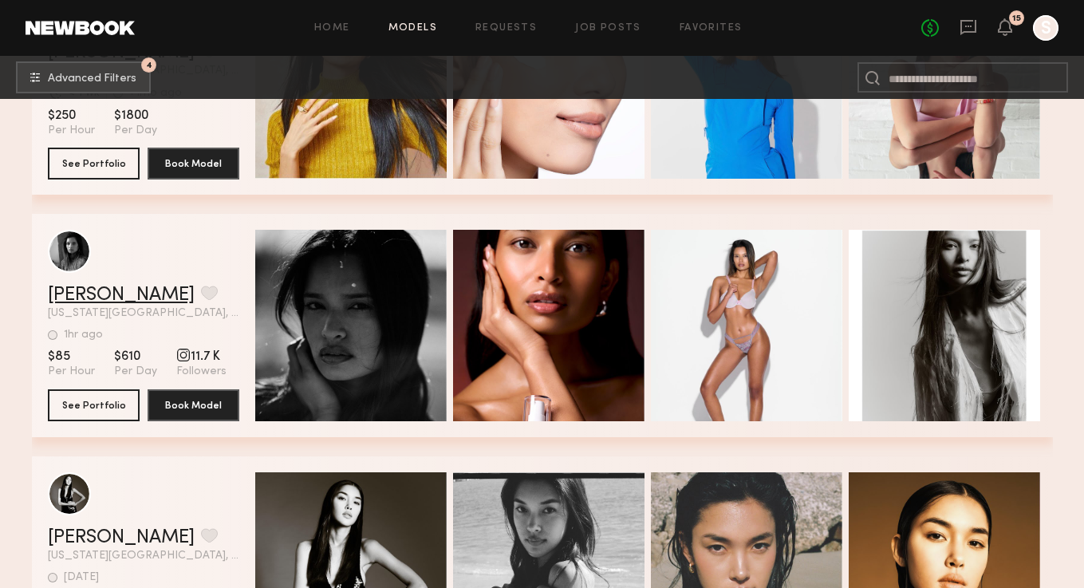
scroll to position [4752, 0]
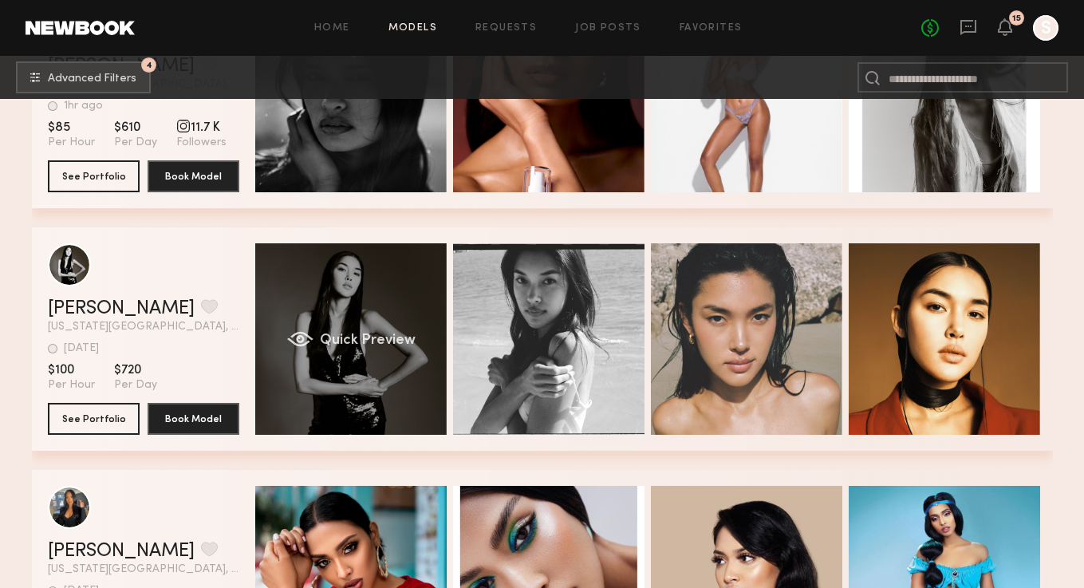
click at [386, 358] on div "Quick Preview" at bounding box center [350, 338] width 191 height 191
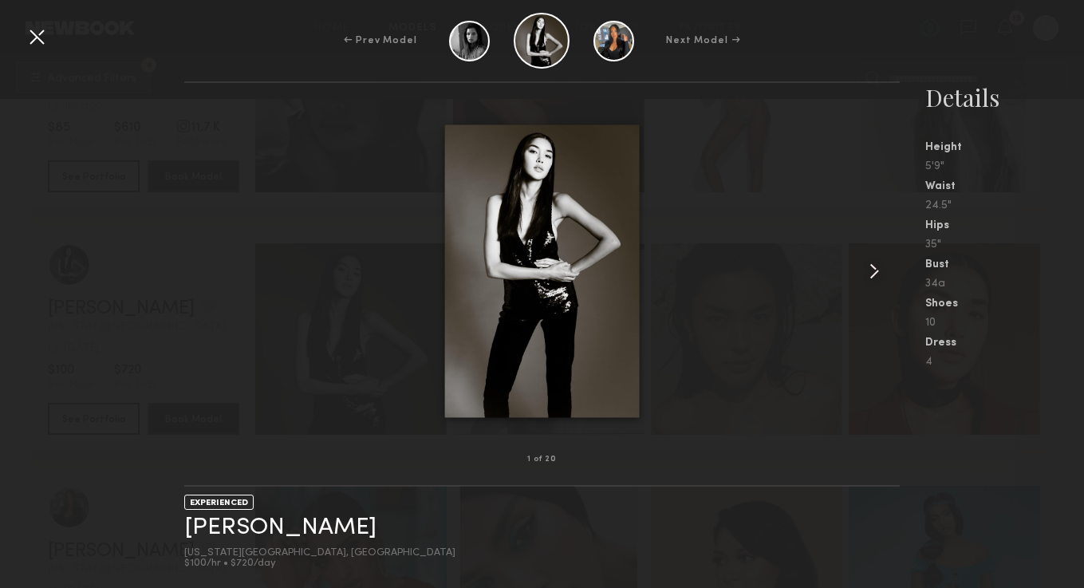
click at [874, 273] on common-icon at bounding box center [874, 271] width 26 height 26
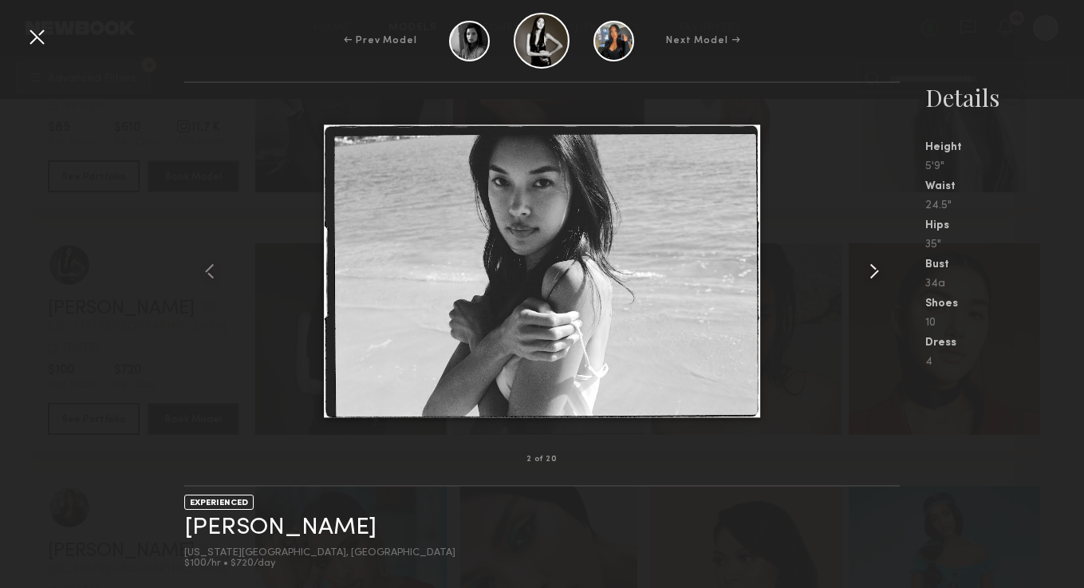
click at [874, 273] on common-icon at bounding box center [874, 271] width 26 height 26
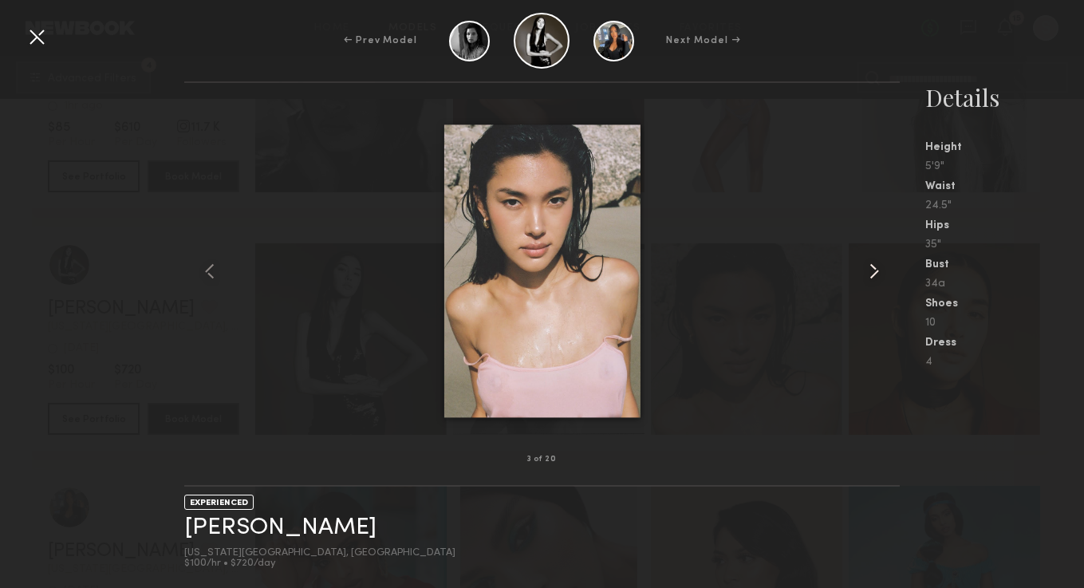
click at [874, 273] on common-icon at bounding box center [874, 271] width 26 height 26
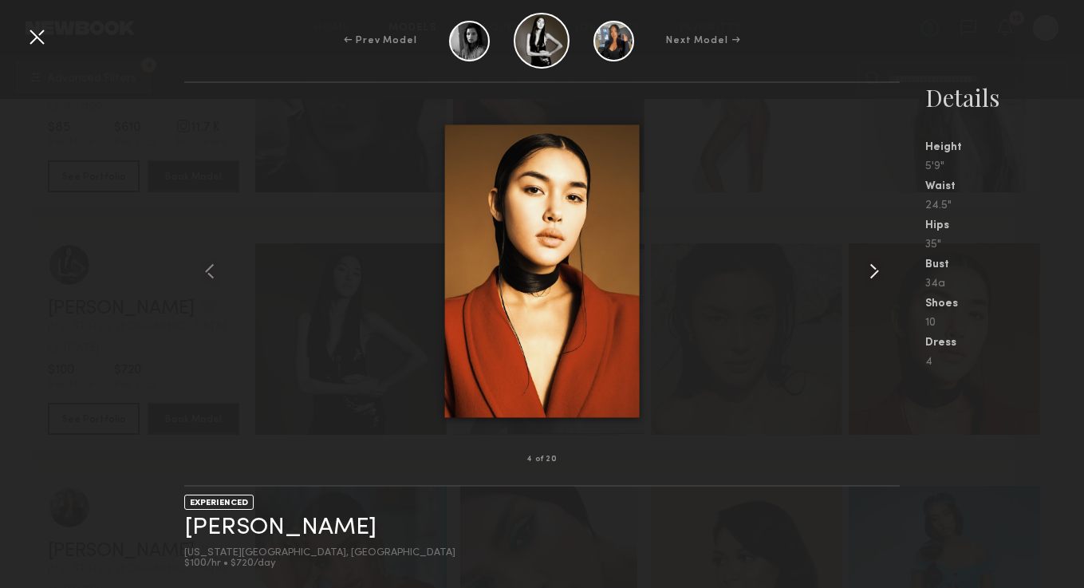
click at [874, 273] on common-icon at bounding box center [874, 271] width 26 height 26
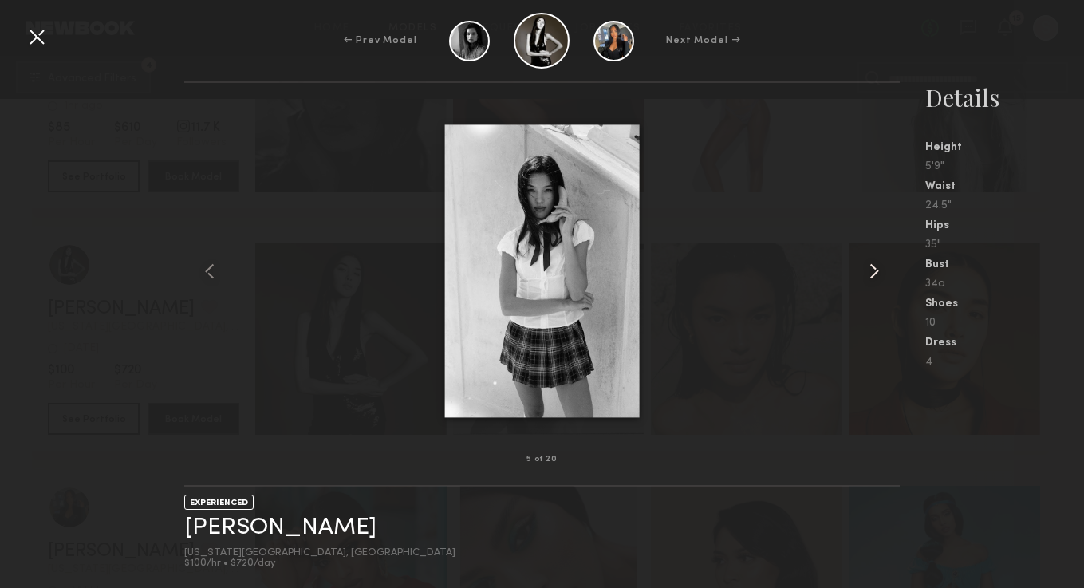
click at [874, 273] on common-icon at bounding box center [874, 271] width 26 height 26
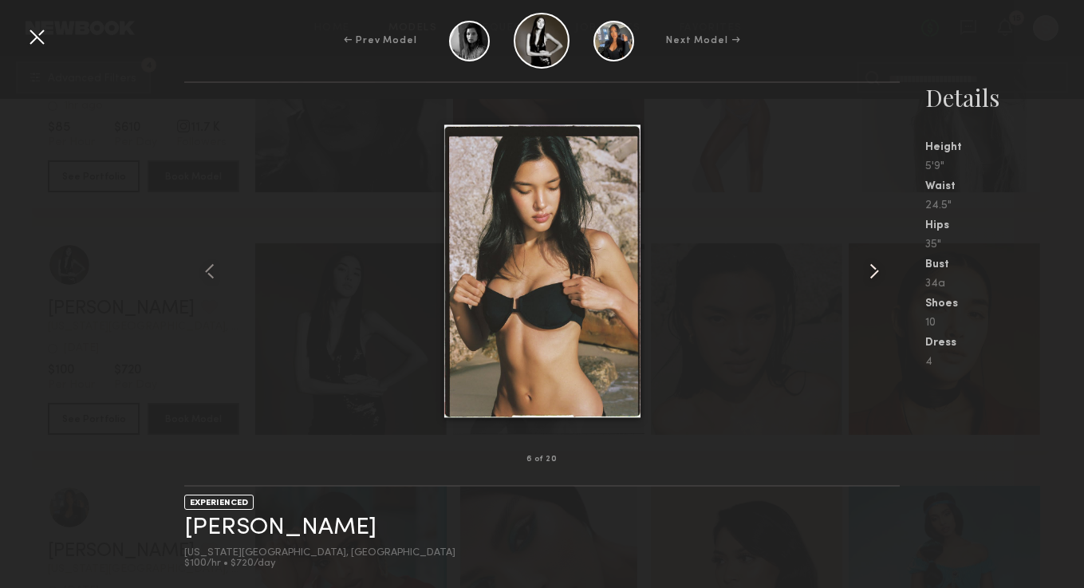
click at [875, 272] on common-icon at bounding box center [874, 271] width 26 height 26
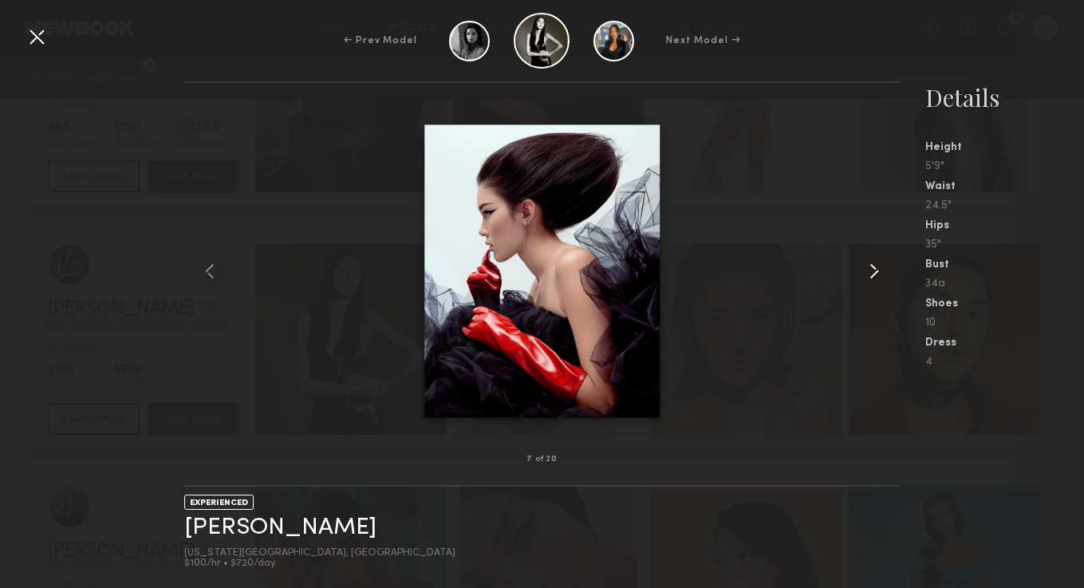
click at [875, 272] on common-icon at bounding box center [874, 271] width 26 height 26
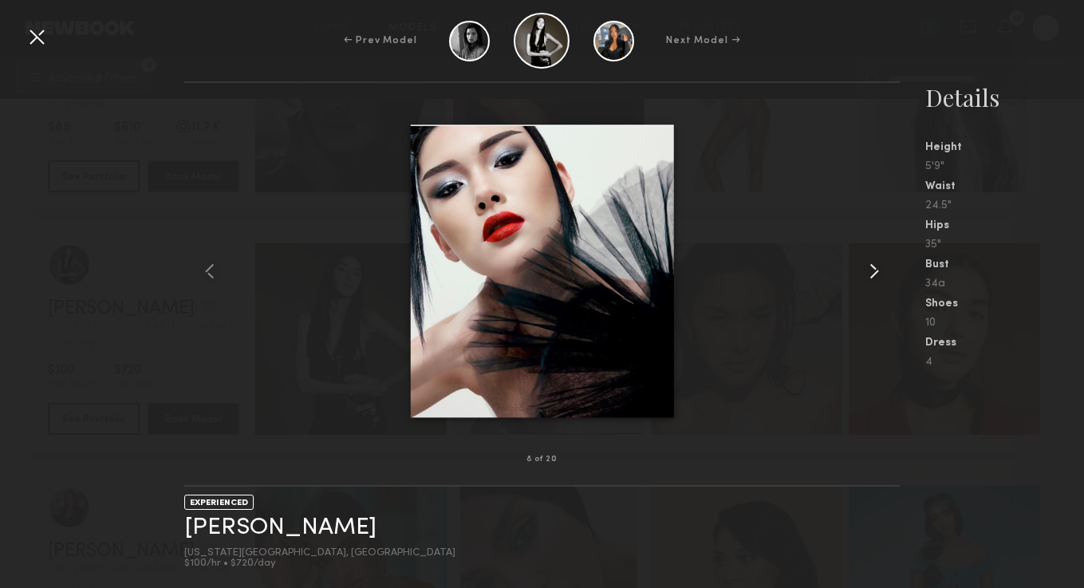
click at [875, 272] on common-icon at bounding box center [874, 271] width 26 height 26
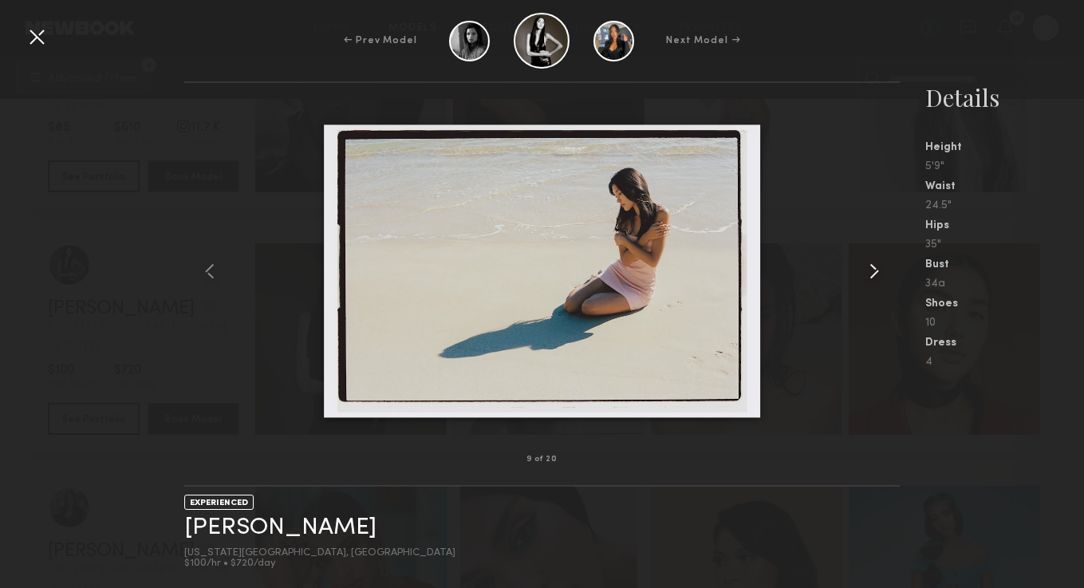
click at [875, 272] on common-icon at bounding box center [874, 271] width 26 height 26
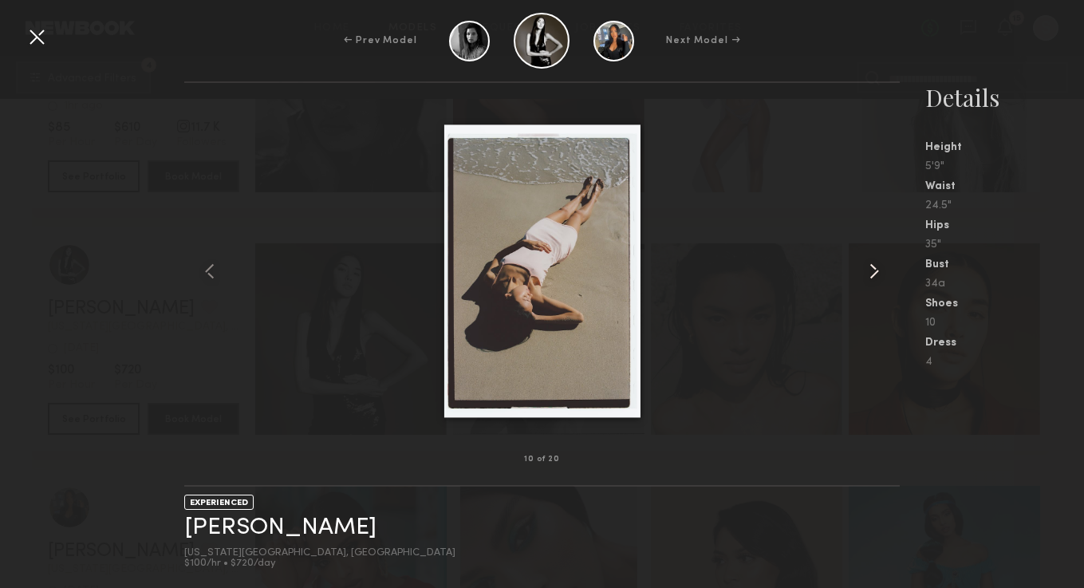
click at [875, 272] on common-icon at bounding box center [874, 271] width 26 height 26
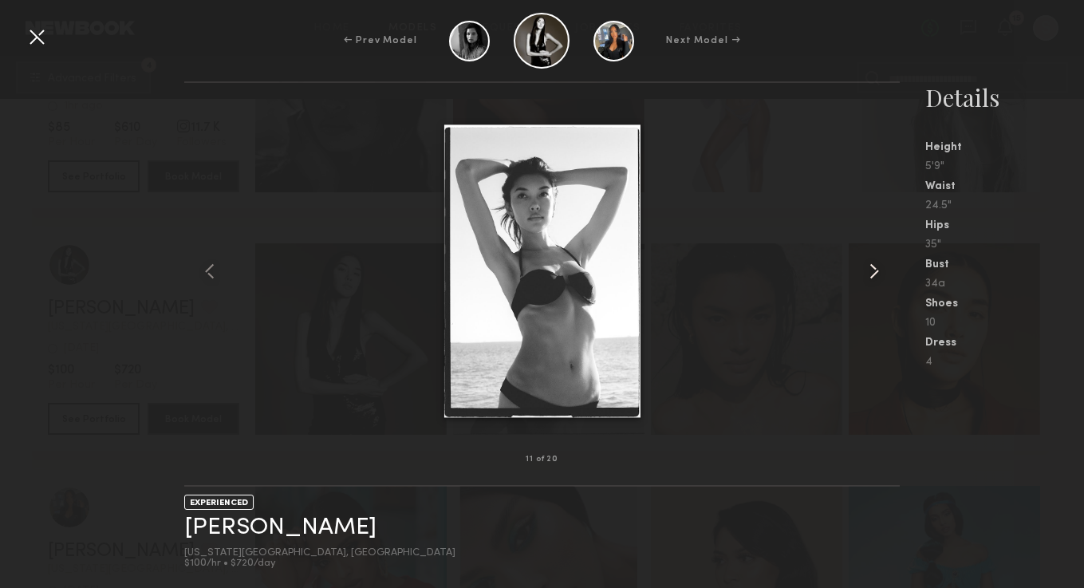
click at [874, 274] on common-icon at bounding box center [874, 271] width 26 height 26
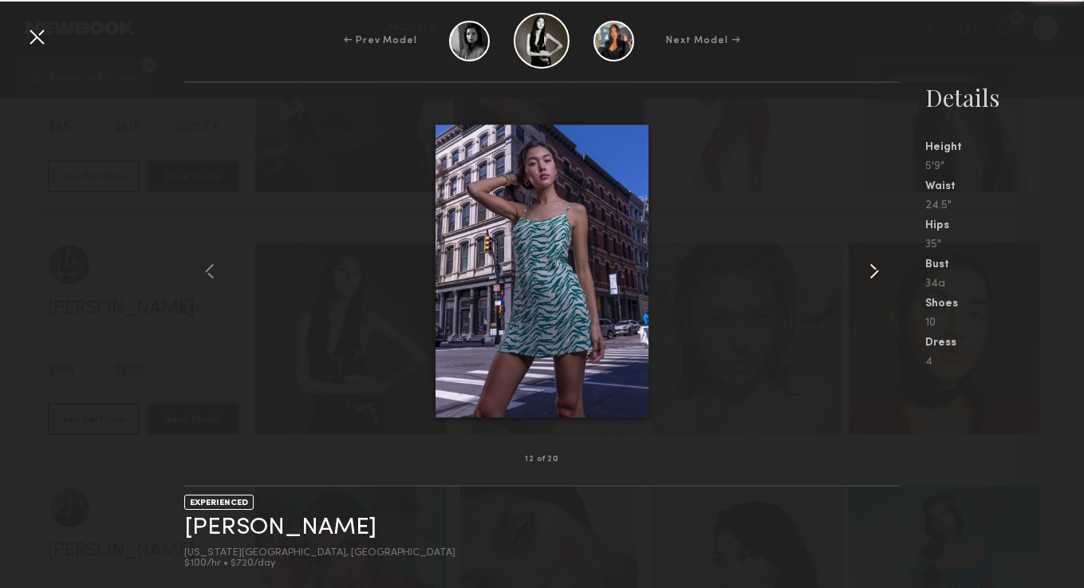
click at [874, 274] on common-icon at bounding box center [874, 271] width 26 height 26
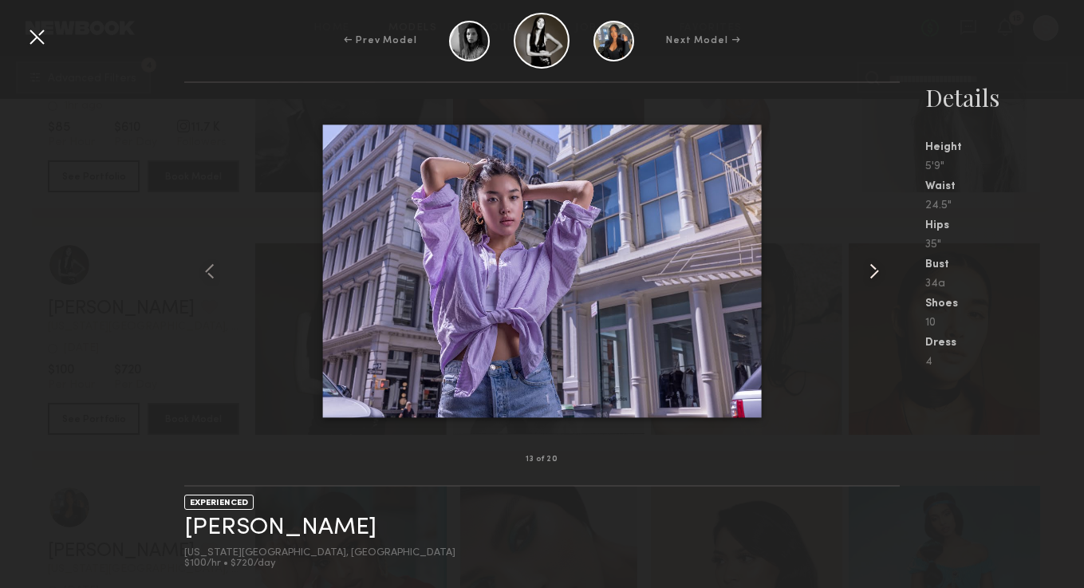
click at [874, 274] on common-icon at bounding box center [874, 271] width 26 height 26
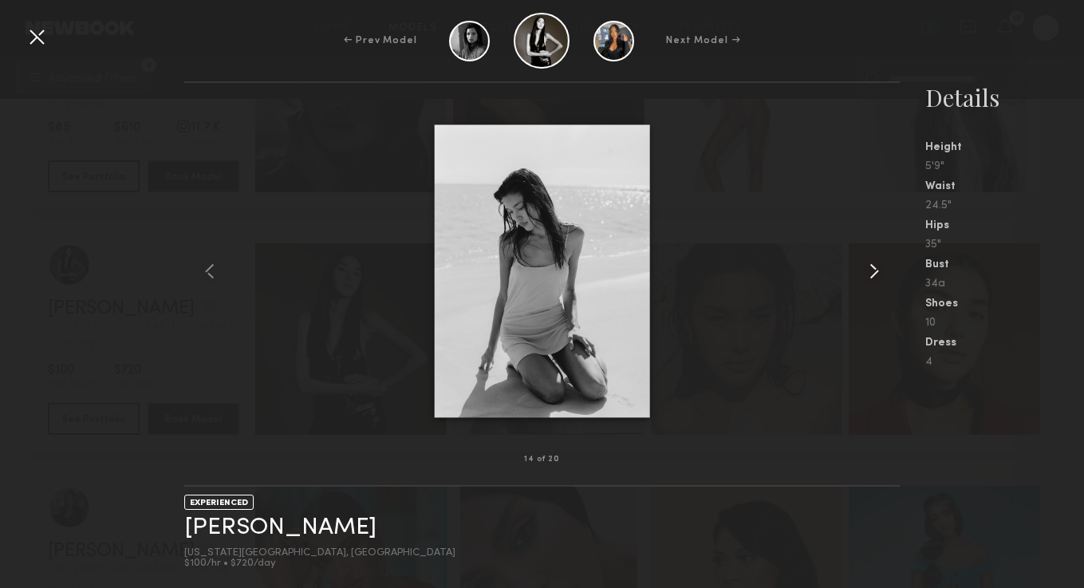
click at [884, 270] on common-icon at bounding box center [874, 271] width 26 height 26
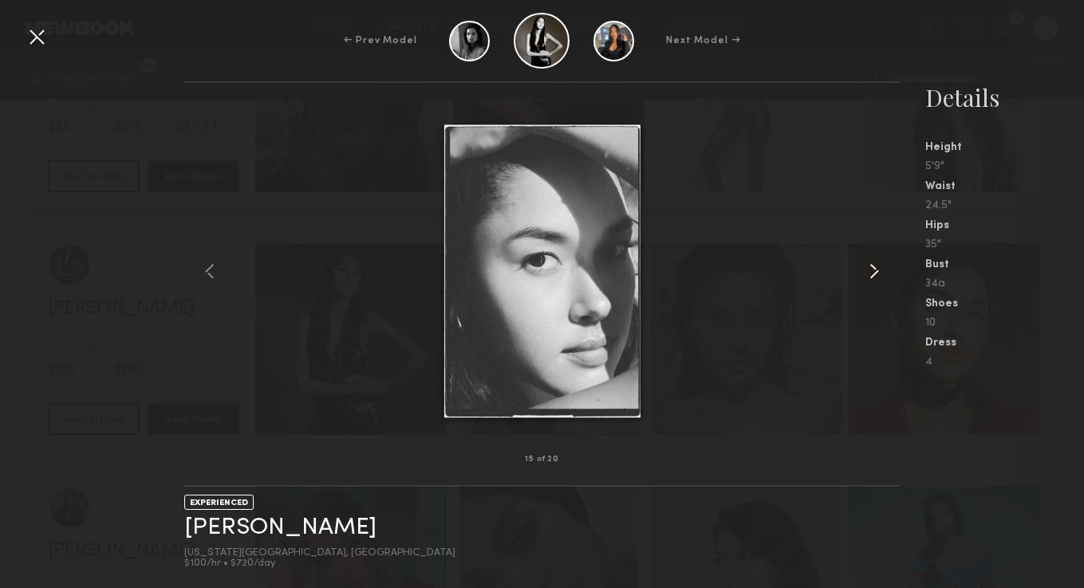
click at [884, 270] on common-icon at bounding box center [874, 271] width 26 height 26
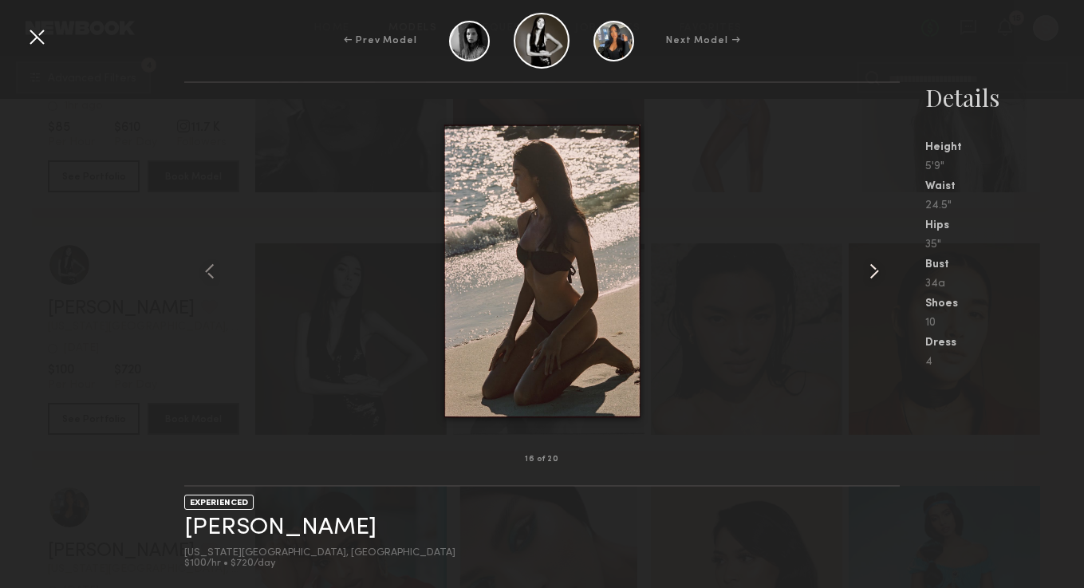
click at [884, 270] on common-icon at bounding box center [874, 271] width 26 height 26
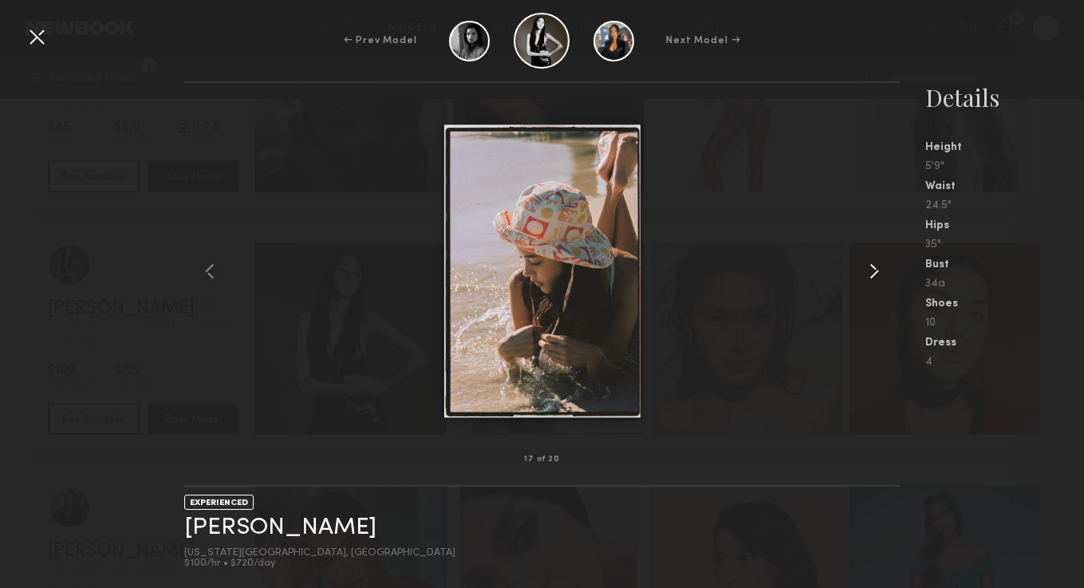
click at [884, 270] on common-icon at bounding box center [874, 271] width 26 height 26
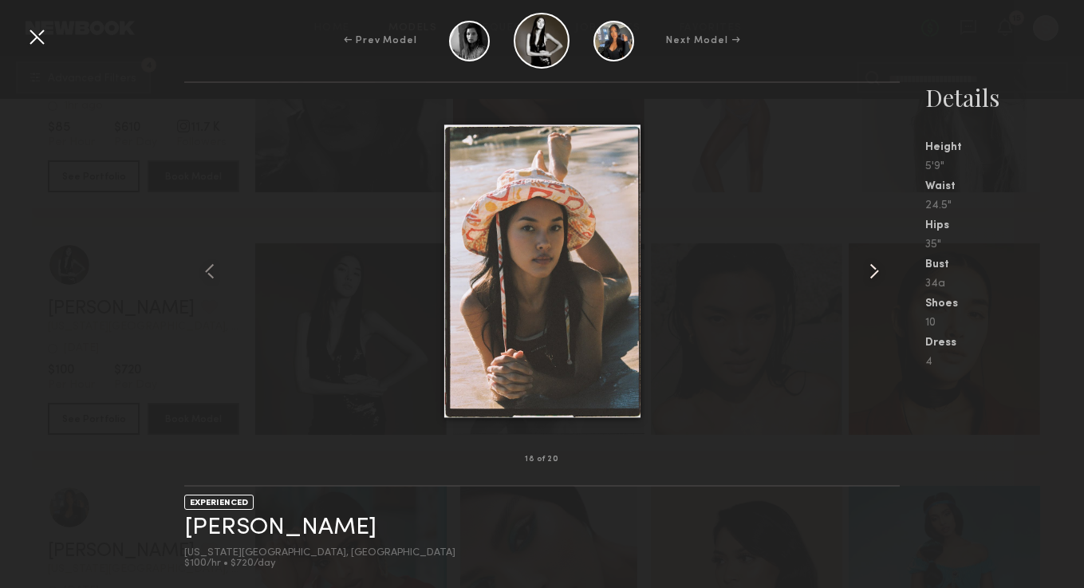
click at [880, 270] on common-icon at bounding box center [874, 271] width 26 height 26
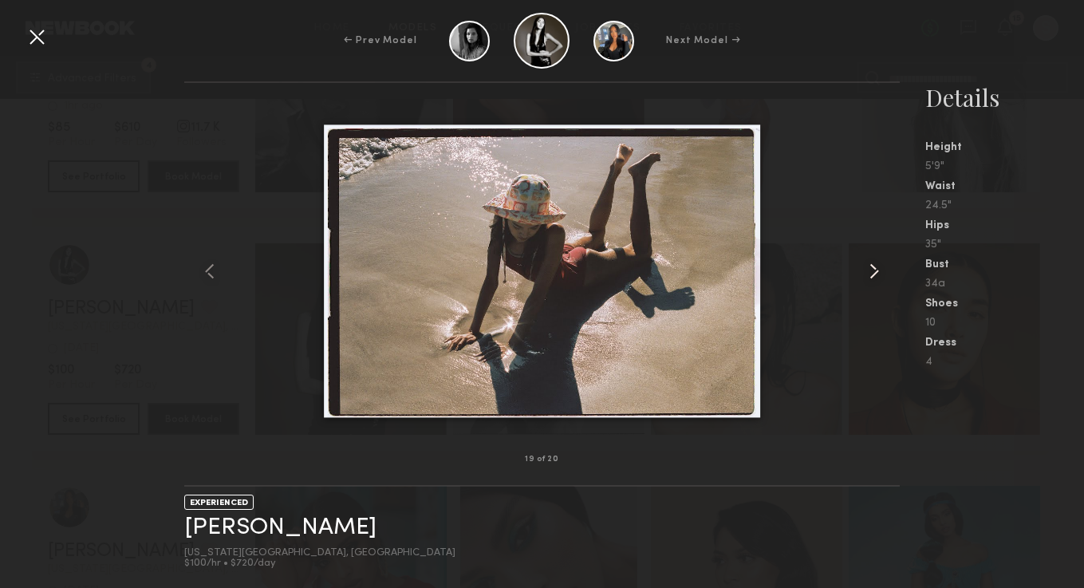
click at [880, 270] on common-icon at bounding box center [874, 271] width 26 height 26
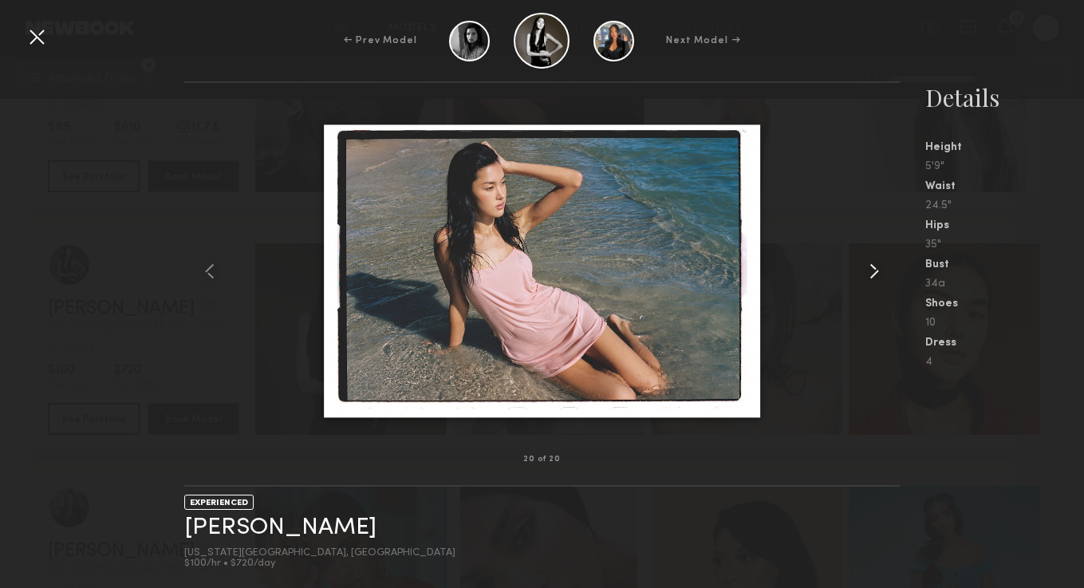
click at [880, 270] on common-icon at bounding box center [874, 271] width 26 height 26
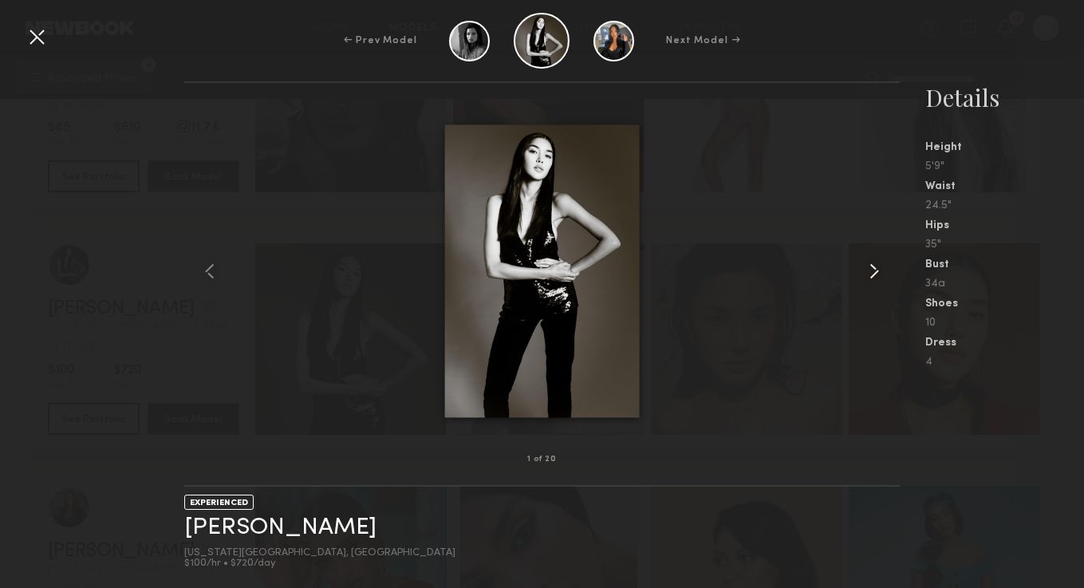
click at [880, 270] on common-icon at bounding box center [874, 271] width 26 height 26
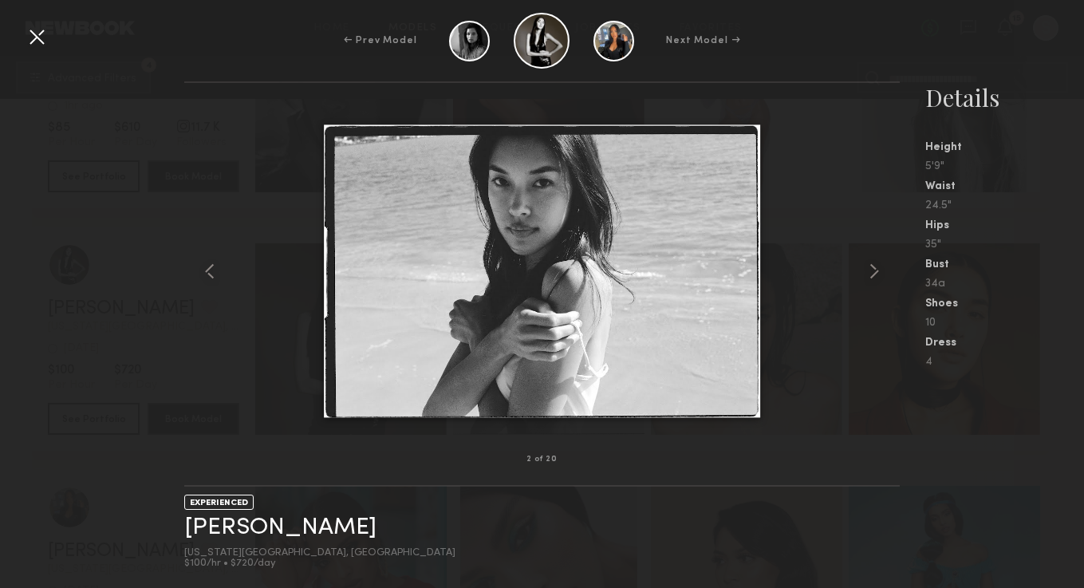
click at [43, 40] on div at bounding box center [37, 37] width 26 height 26
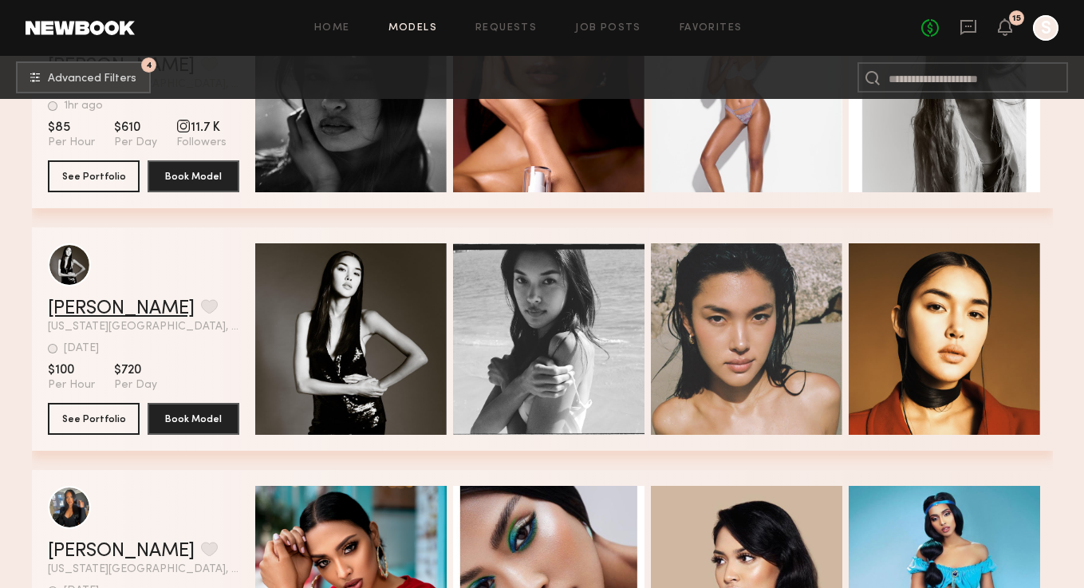
click at [75, 301] on link "Kaili B." at bounding box center [121, 308] width 147 height 19
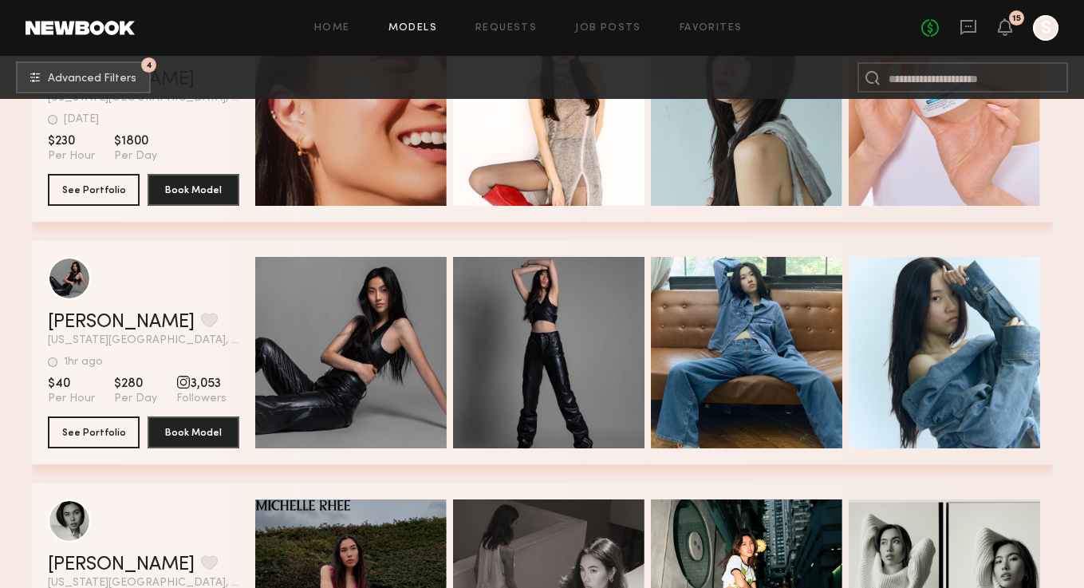
scroll to position [5958, 0]
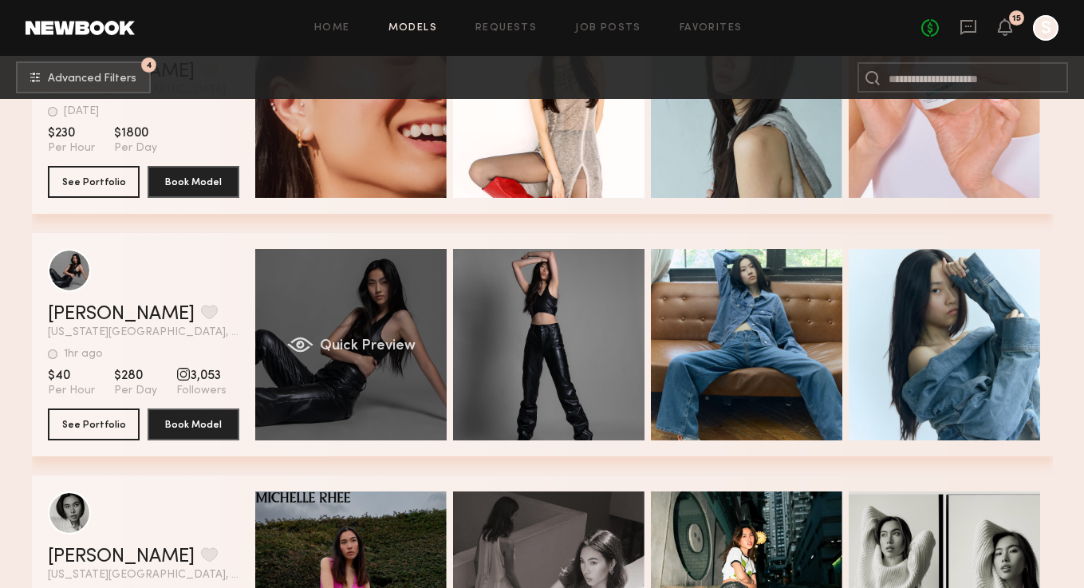
click at [349, 356] on div "Quick Preview" at bounding box center [350, 344] width 191 height 191
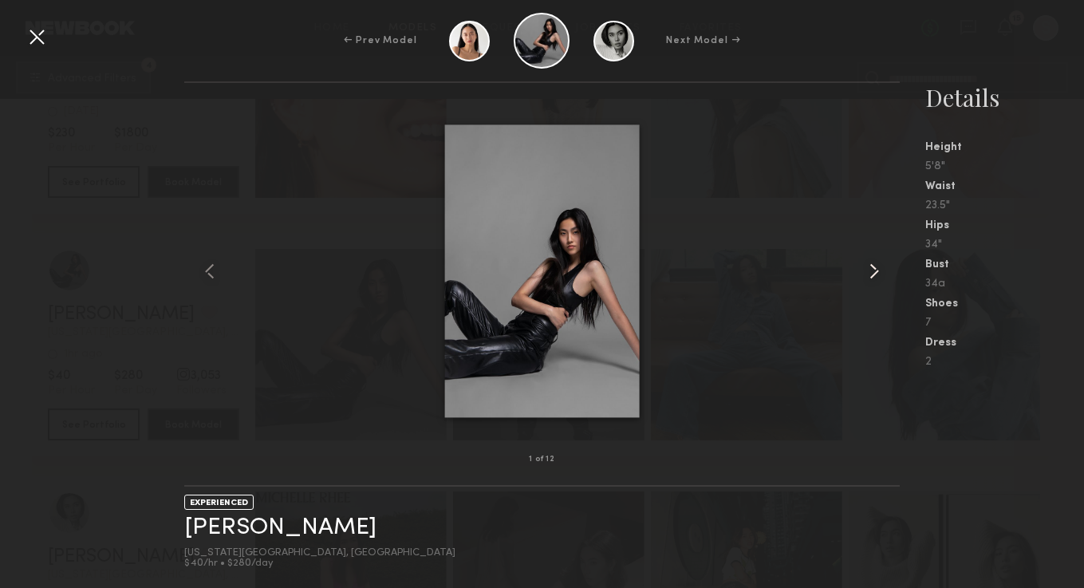
click at [880, 271] on common-icon at bounding box center [874, 271] width 26 height 26
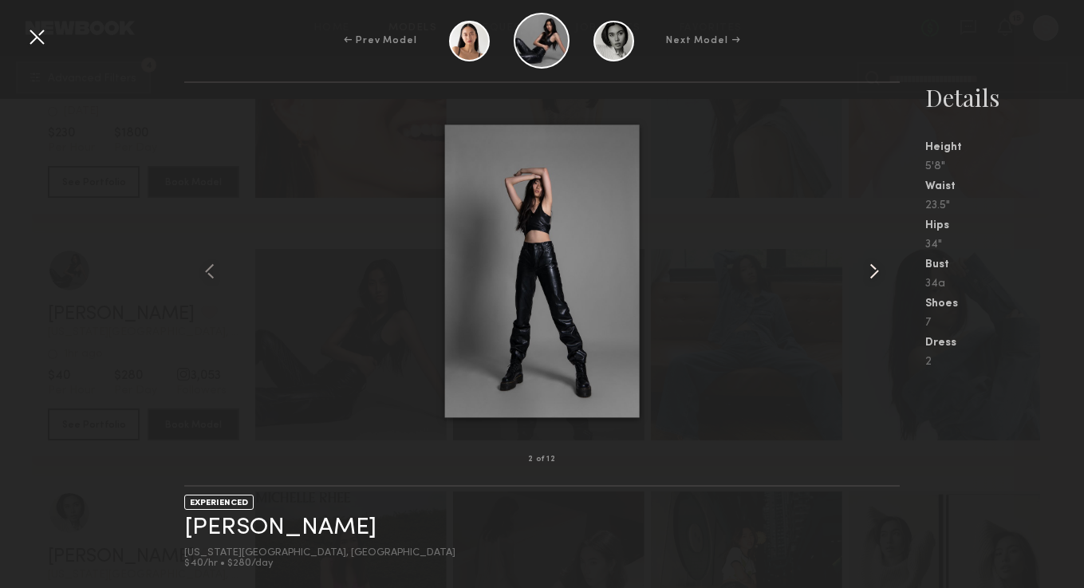
click at [880, 271] on common-icon at bounding box center [874, 271] width 26 height 26
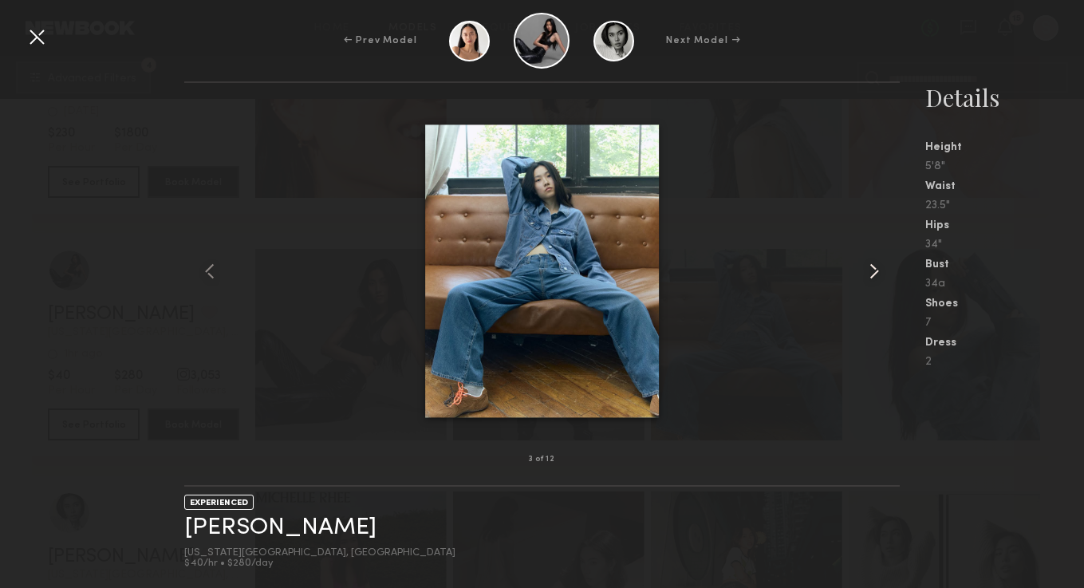
click at [880, 271] on common-icon at bounding box center [874, 271] width 26 height 26
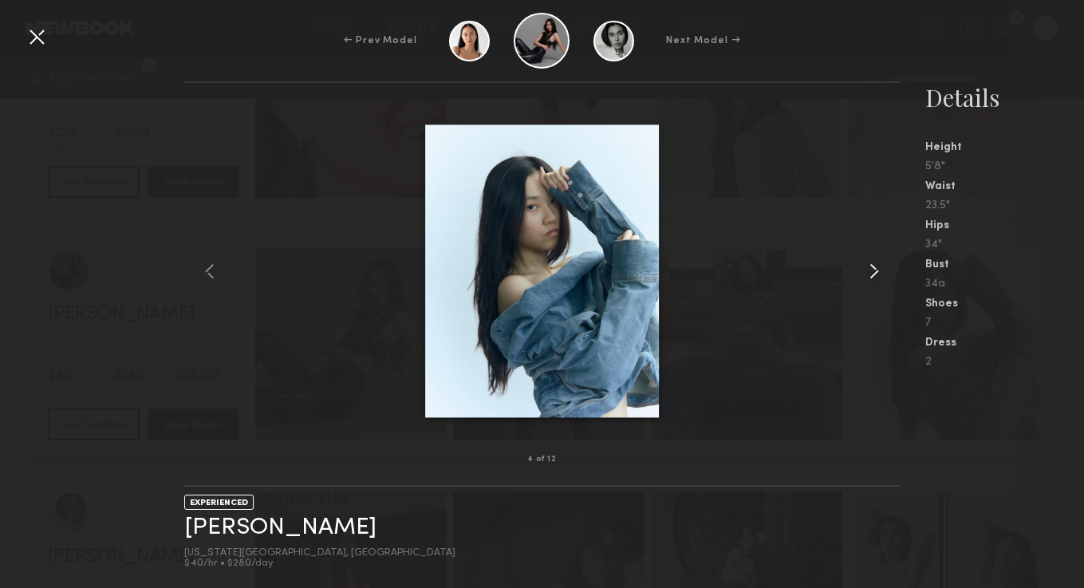
click at [880, 271] on common-icon at bounding box center [874, 271] width 26 height 26
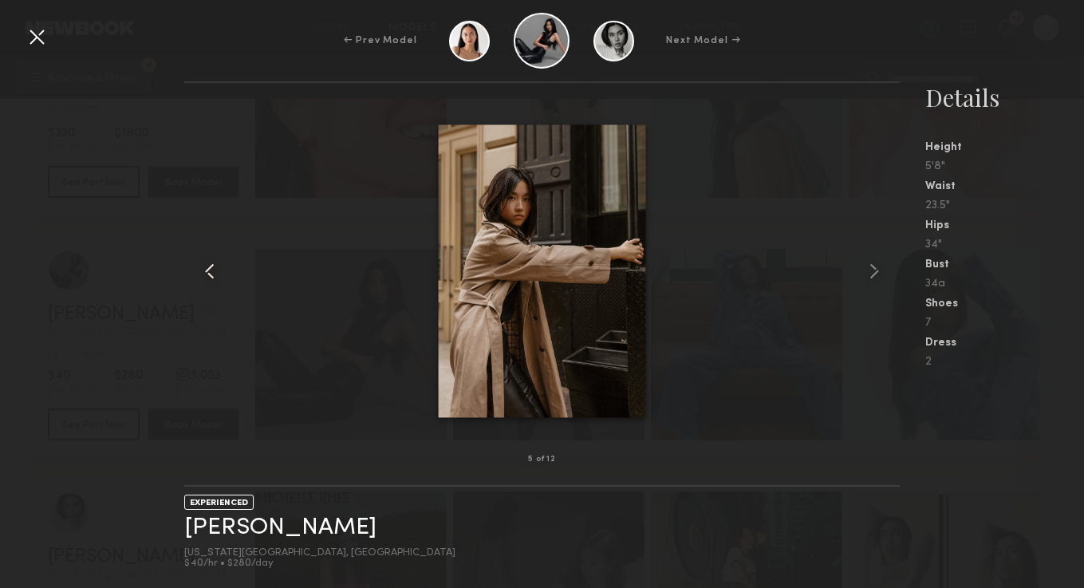
drag, startPoint x: 212, startPoint y: 269, endPoint x: 212, endPoint y: 245, distance: 23.9
click at [212, 269] on common-icon at bounding box center [210, 271] width 26 height 26
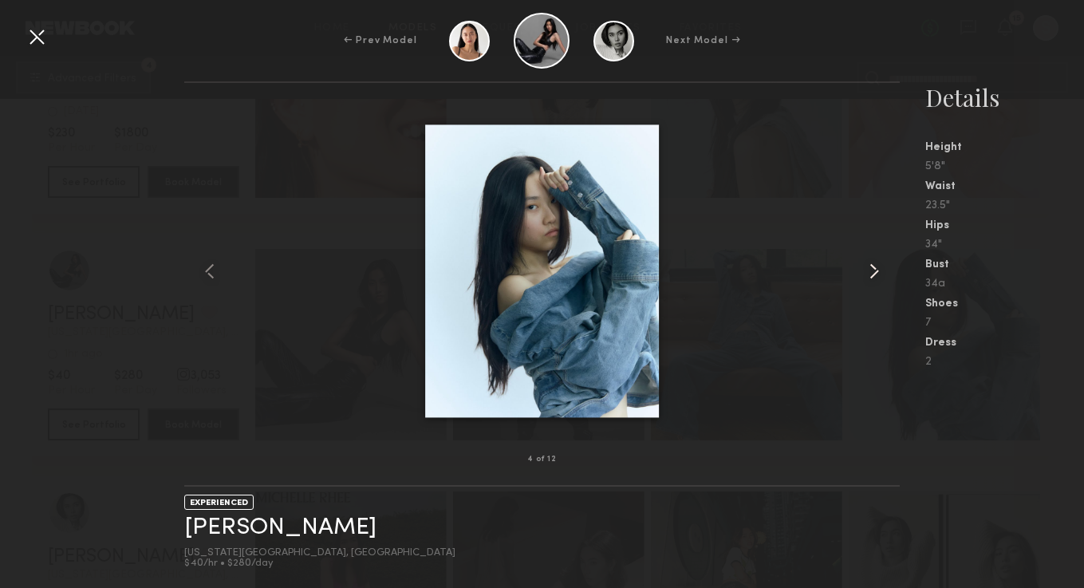
click at [880, 274] on common-icon at bounding box center [874, 271] width 26 height 26
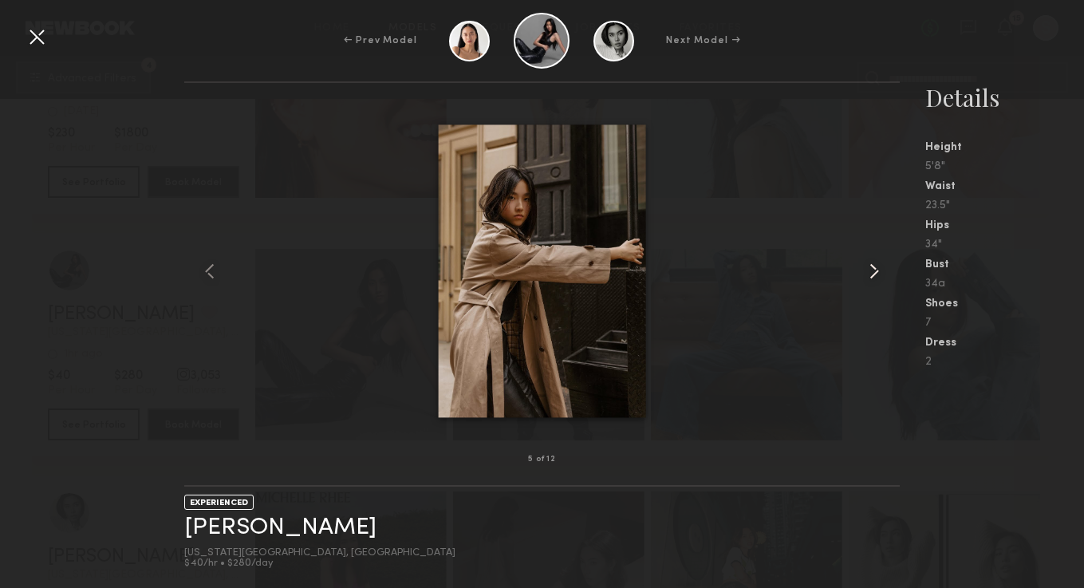
click at [871, 270] on common-icon at bounding box center [874, 271] width 26 height 26
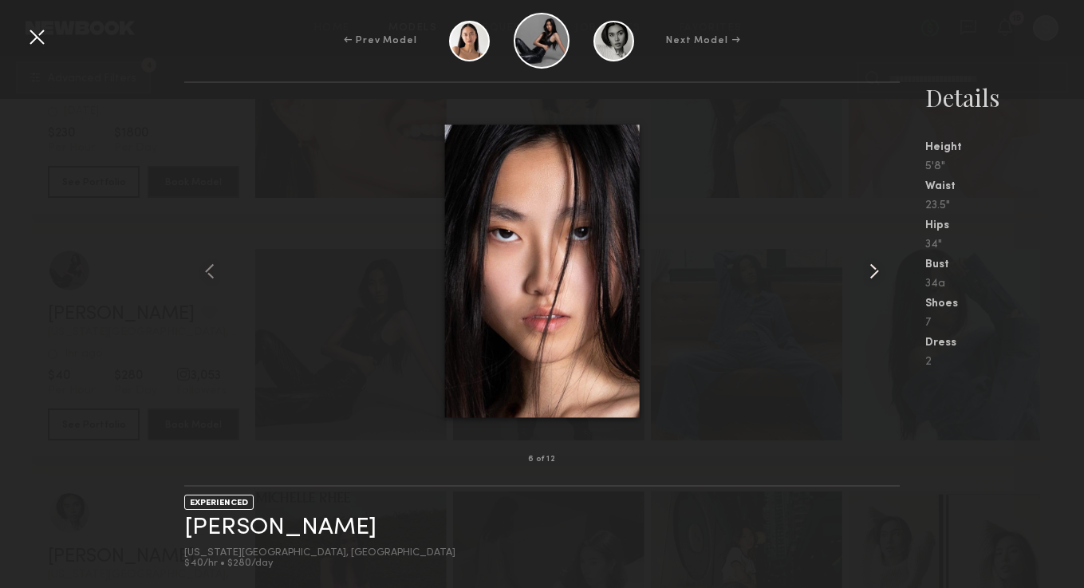
click at [871, 270] on common-icon at bounding box center [874, 271] width 26 height 26
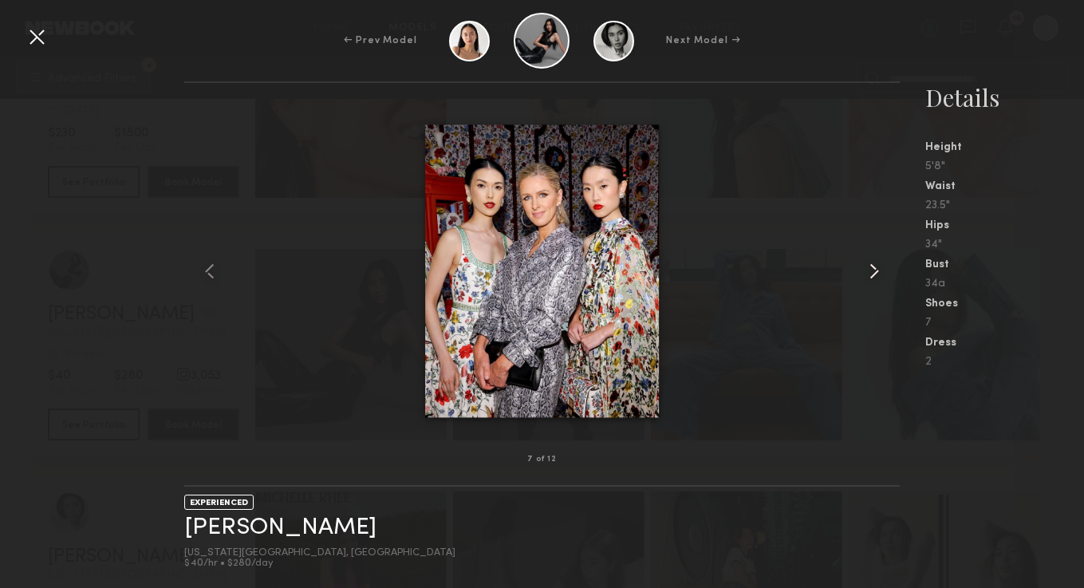
click at [872, 270] on common-icon at bounding box center [874, 271] width 26 height 26
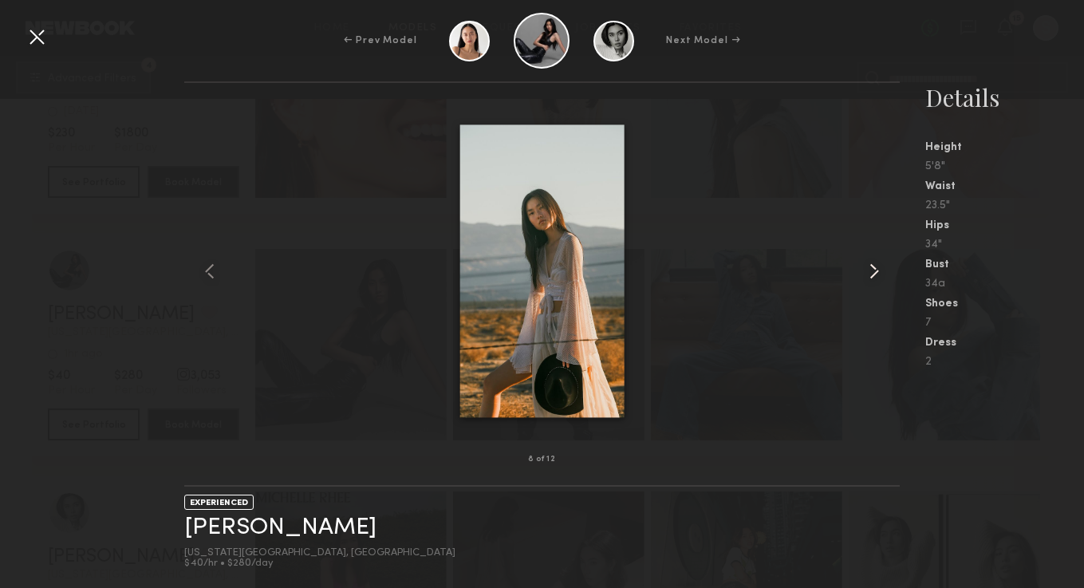
click at [872, 270] on common-icon at bounding box center [874, 271] width 26 height 26
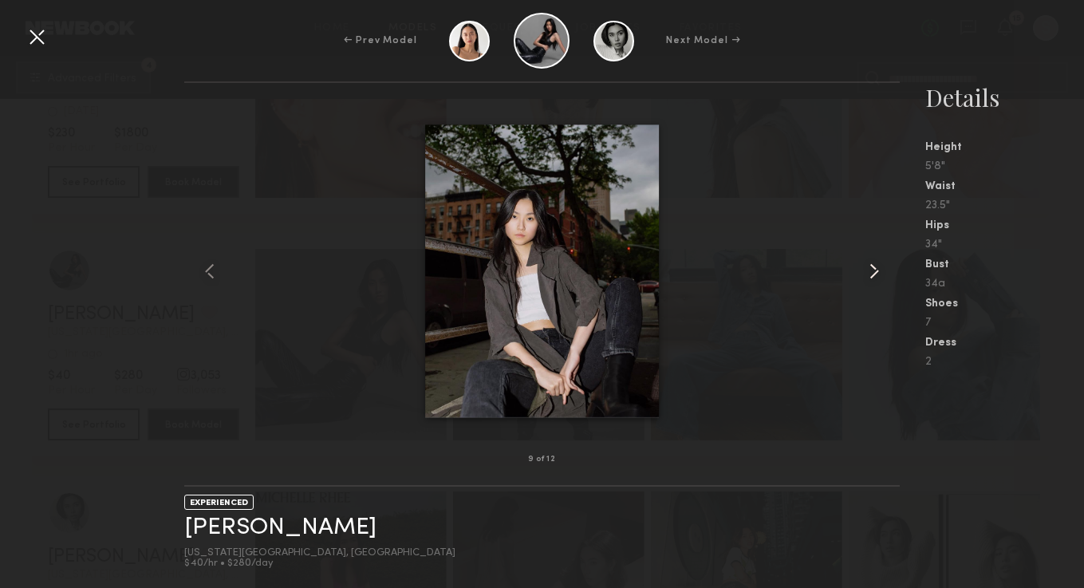
click at [872, 270] on common-icon at bounding box center [874, 271] width 26 height 26
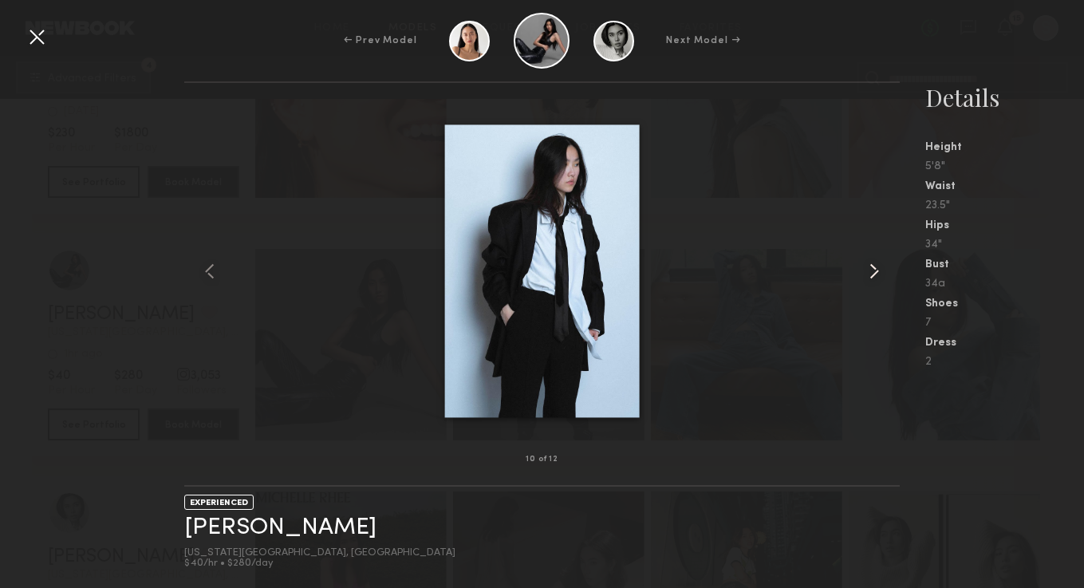
click at [872, 270] on common-icon at bounding box center [874, 271] width 26 height 26
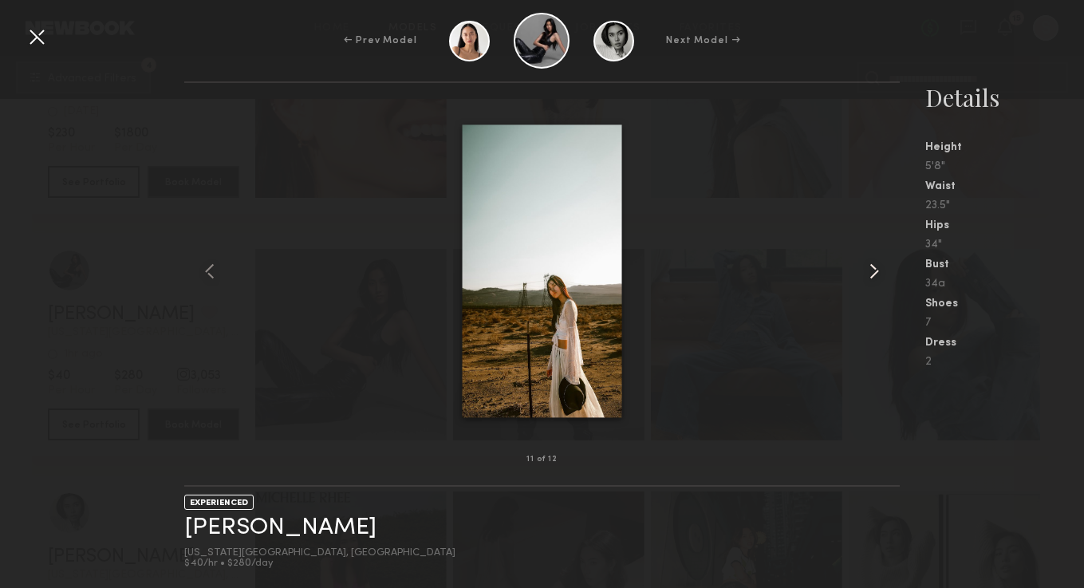
click at [872, 270] on common-icon at bounding box center [874, 271] width 26 height 26
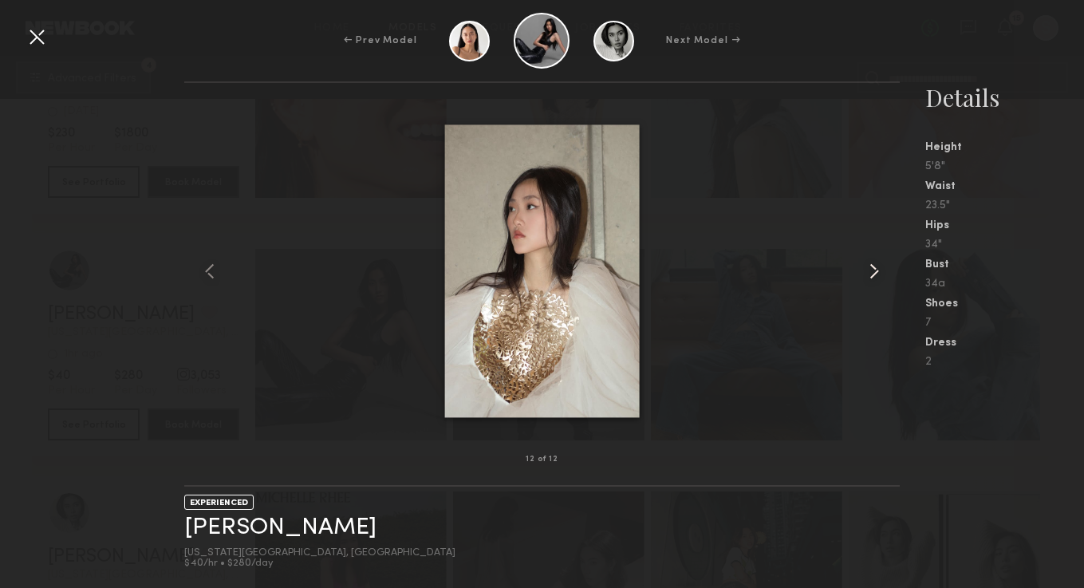
click at [872, 270] on common-icon at bounding box center [874, 271] width 26 height 26
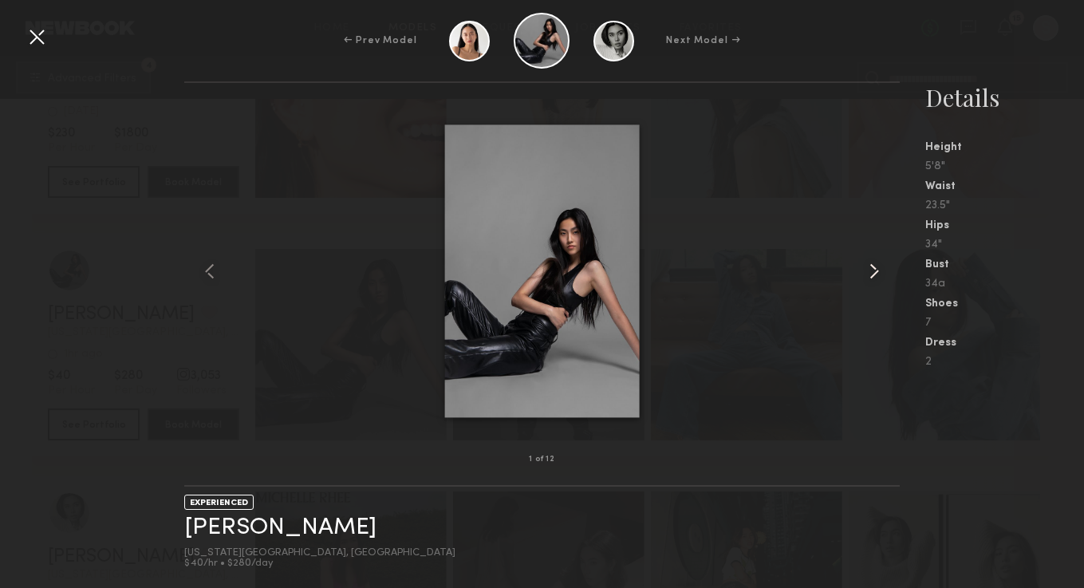
click at [872, 270] on common-icon at bounding box center [874, 271] width 26 height 26
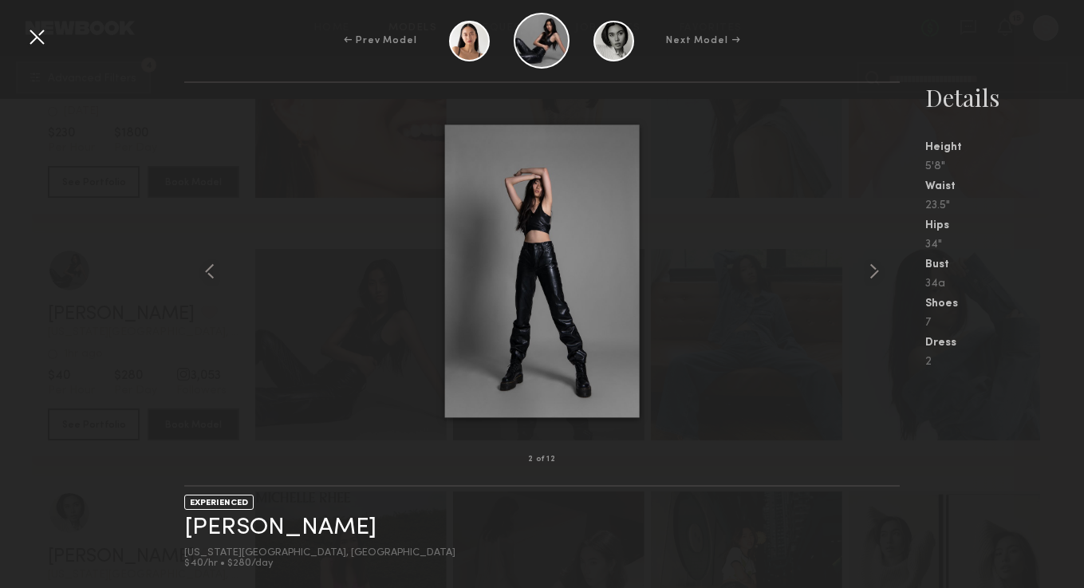
click at [44, 39] on div at bounding box center [37, 37] width 26 height 26
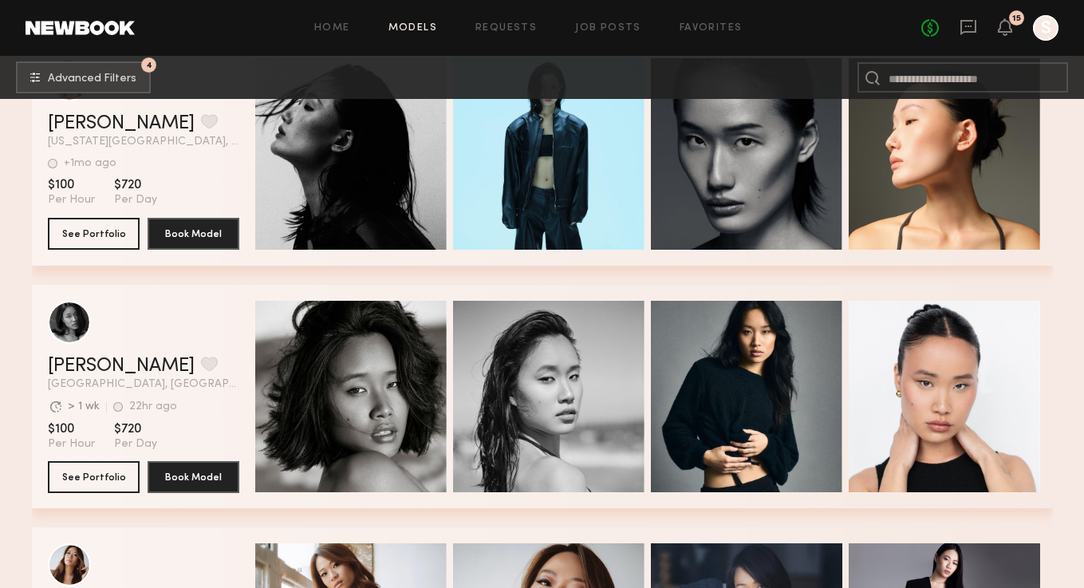
scroll to position [6637, 0]
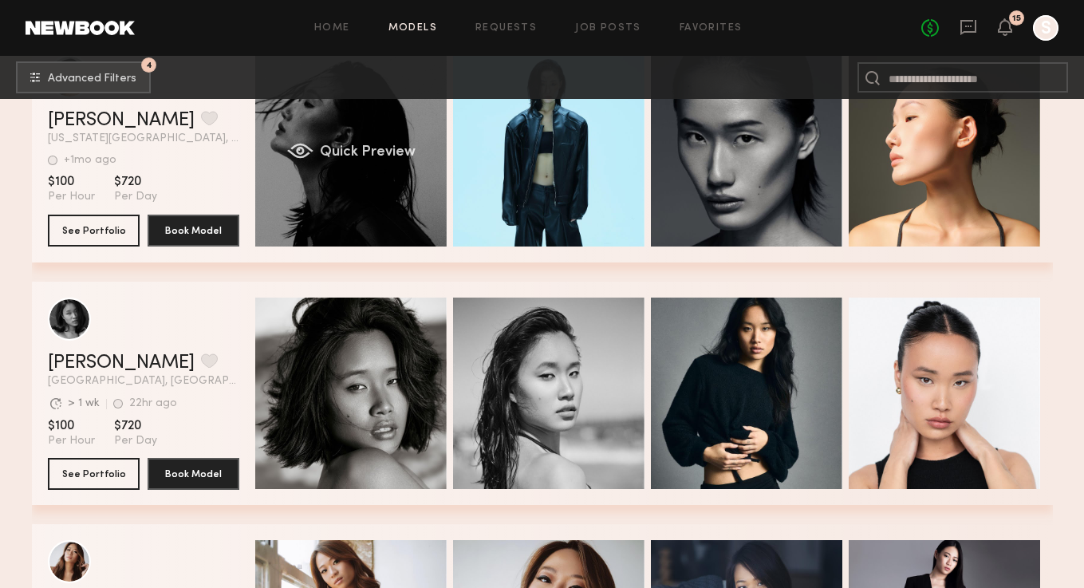
click at [365, 145] on span "Quick Preview" at bounding box center [367, 152] width 96 height 14
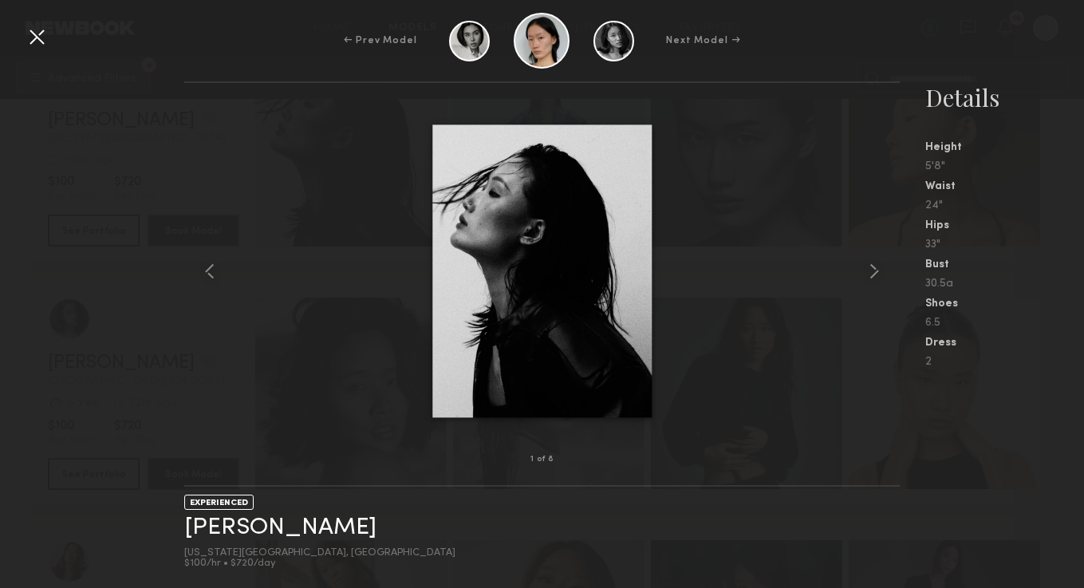
click at [855, 264] on div at bounding box center [541, 270] width 715 height 325
click at [876, 270] on common-icon at bounding box center [874, 271] width 26 height 26
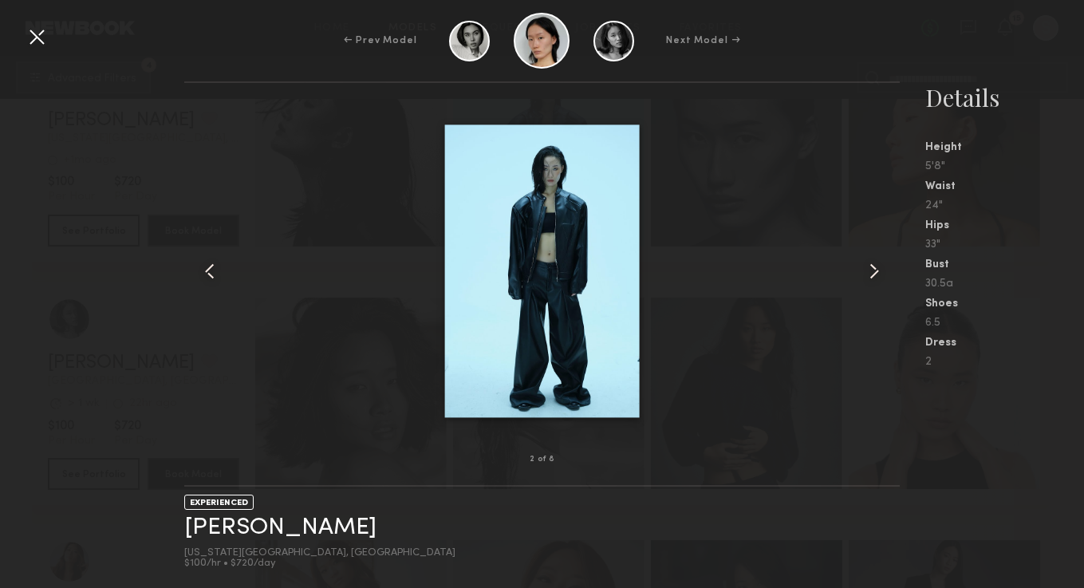
click at [876, 270] on common-icon at bounding box center [874, 271] width 26 height 26
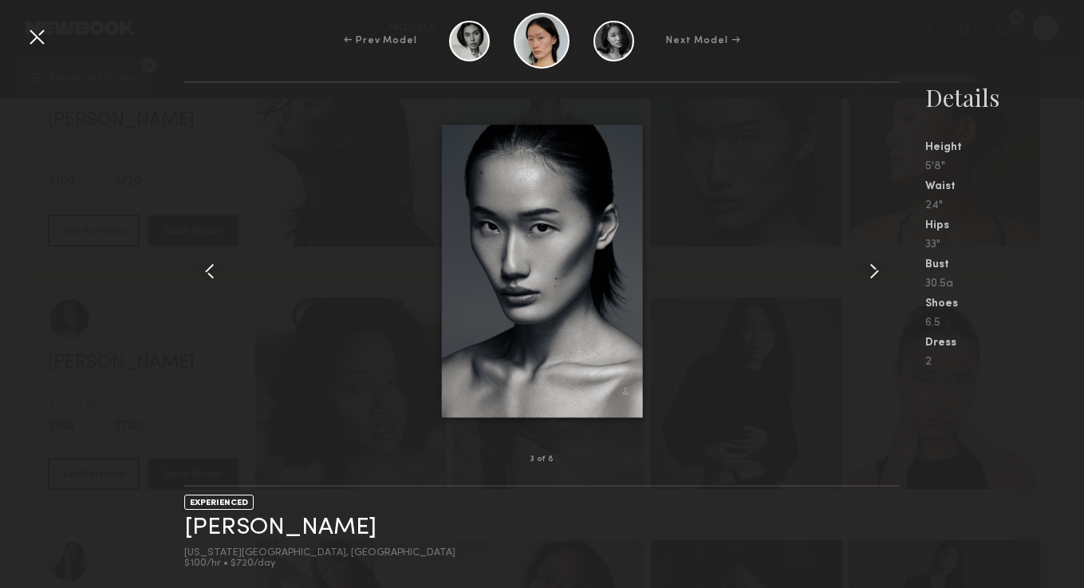
click at [876, 270] on common-icon at bounding box center [874, 271] width 26 height 26
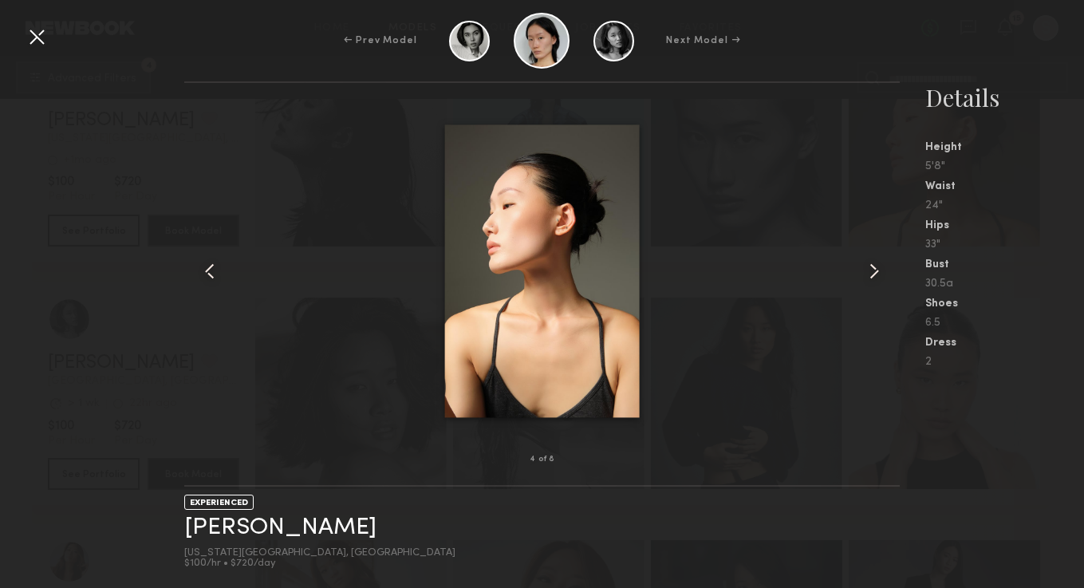
click at [876, 270] on common-icon at bounding box center [874, 271] width 26 height 26
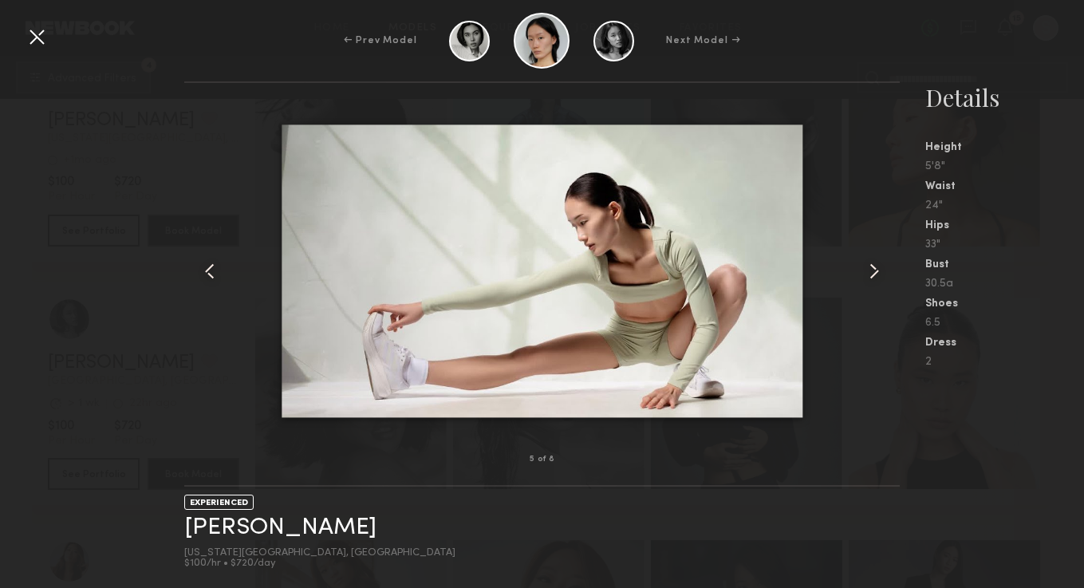
click at [876, 270] on common-icon at bounding box center [874, 271] width 26 height 26
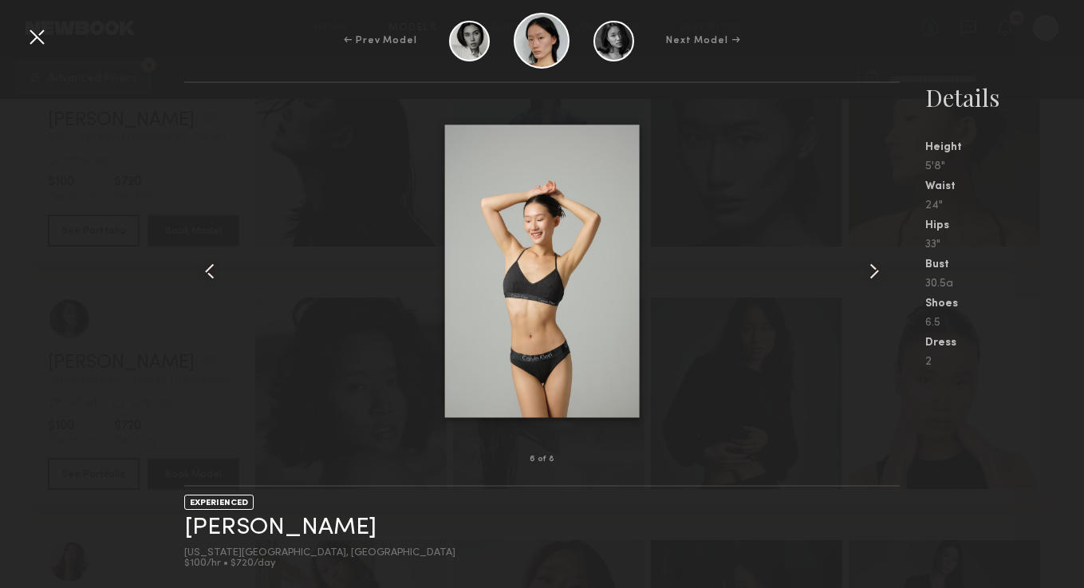
click at [876, 266] on common-icon at bounding box center [874, 271] width 26 height 26
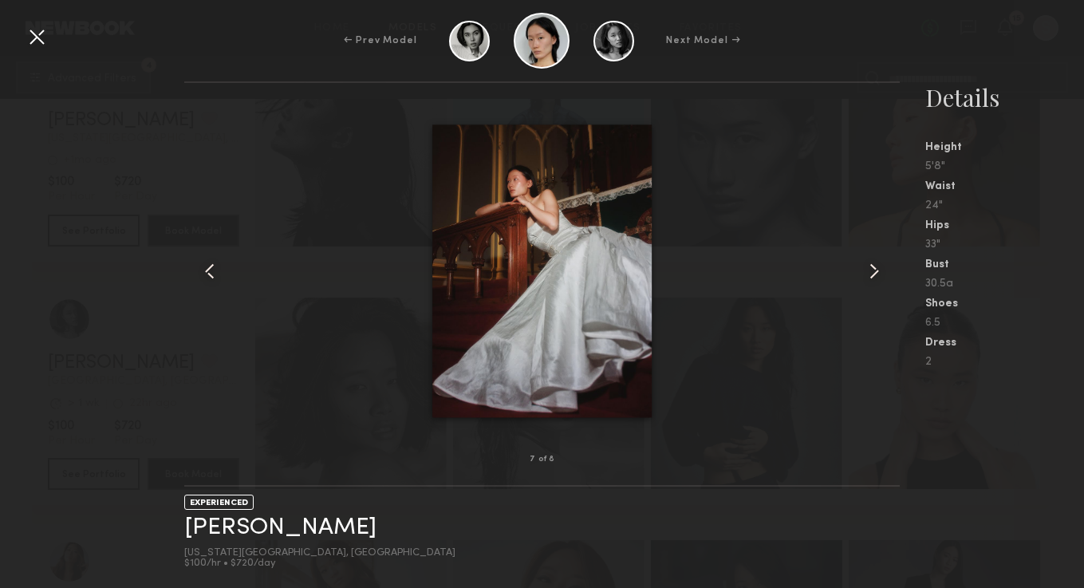
click at [876, 266] on common-icon at bounding box center [874, 271] width 26 height 26
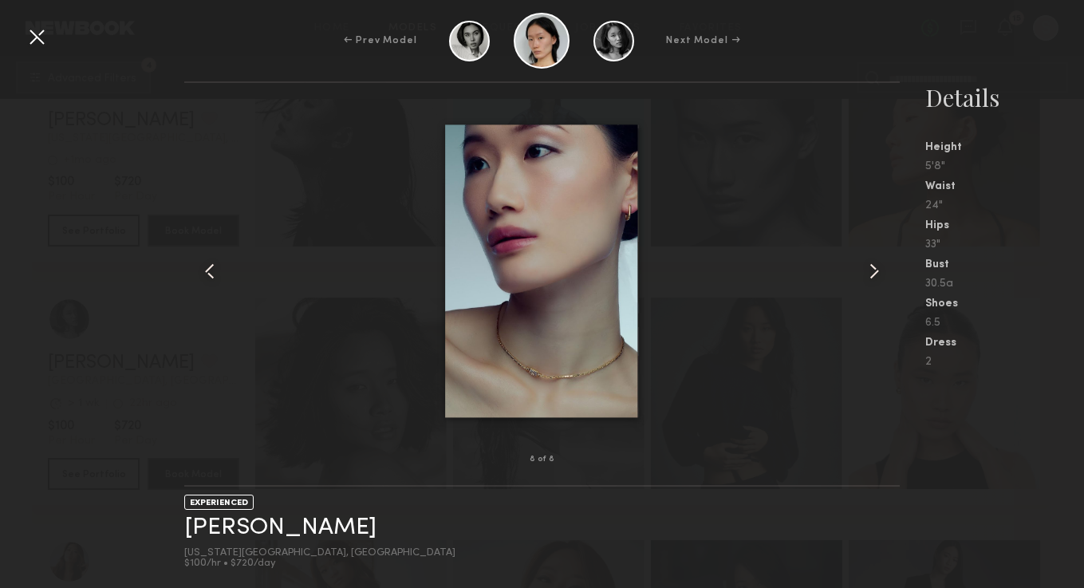
click at [876, 266] on common-icon at bounding box center [874, 271] width 26 height 26
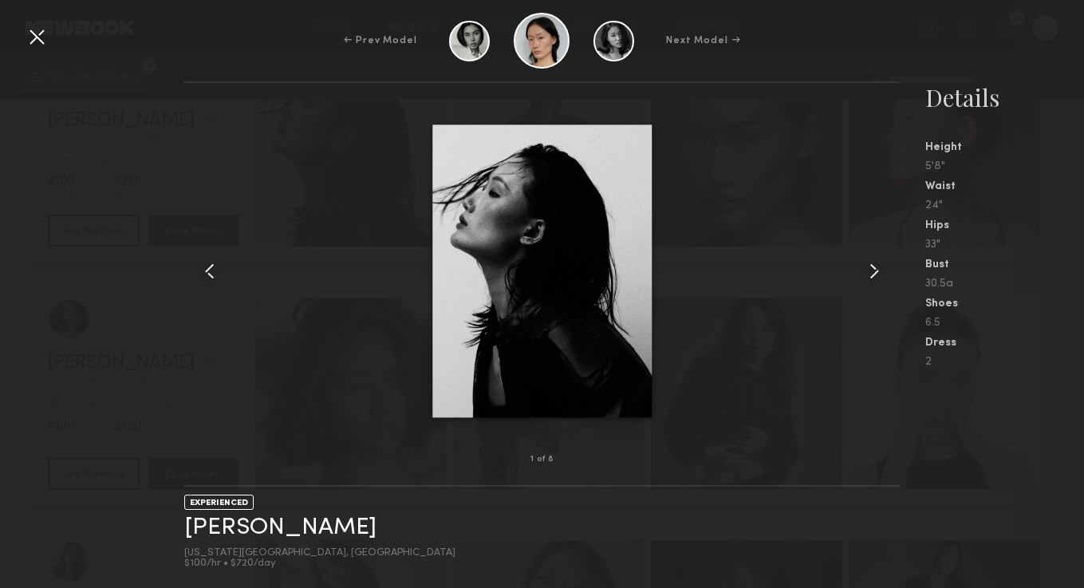
click at [876, 266] on common-icon at bounding box center [874, 271] width 26 height 26
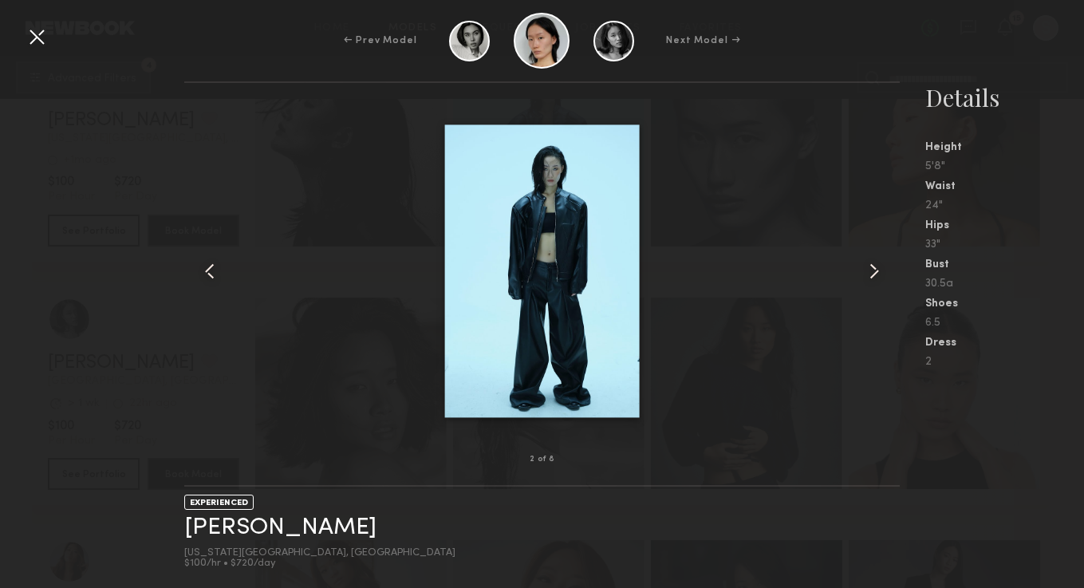
click at [876, 269] on common-icon at bounding box center [874, 271] width 26 height 26
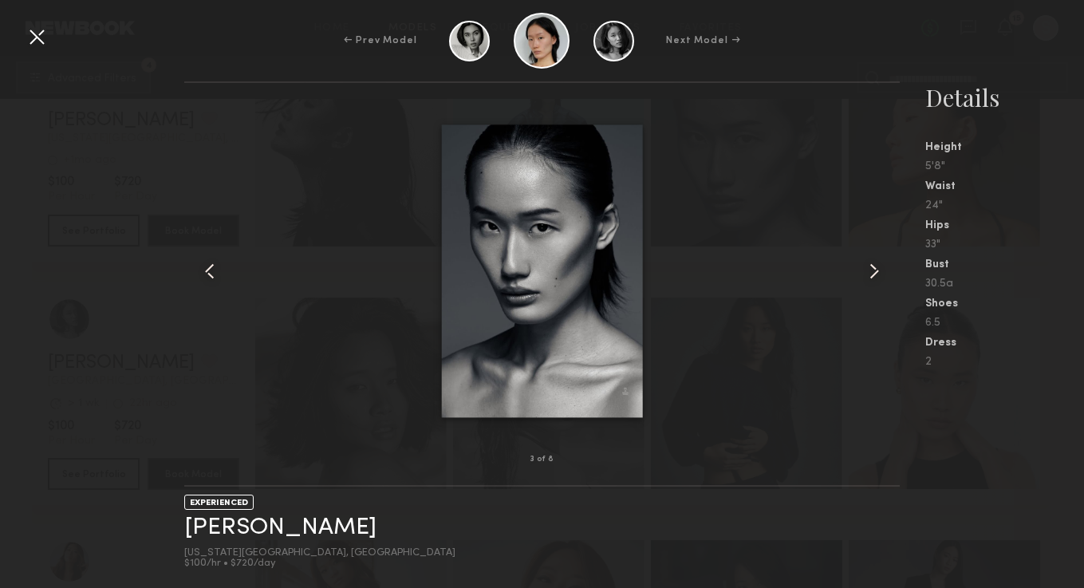
click at [876, 269] on common-icon at bounding box center [874, 271] width 26 height 26
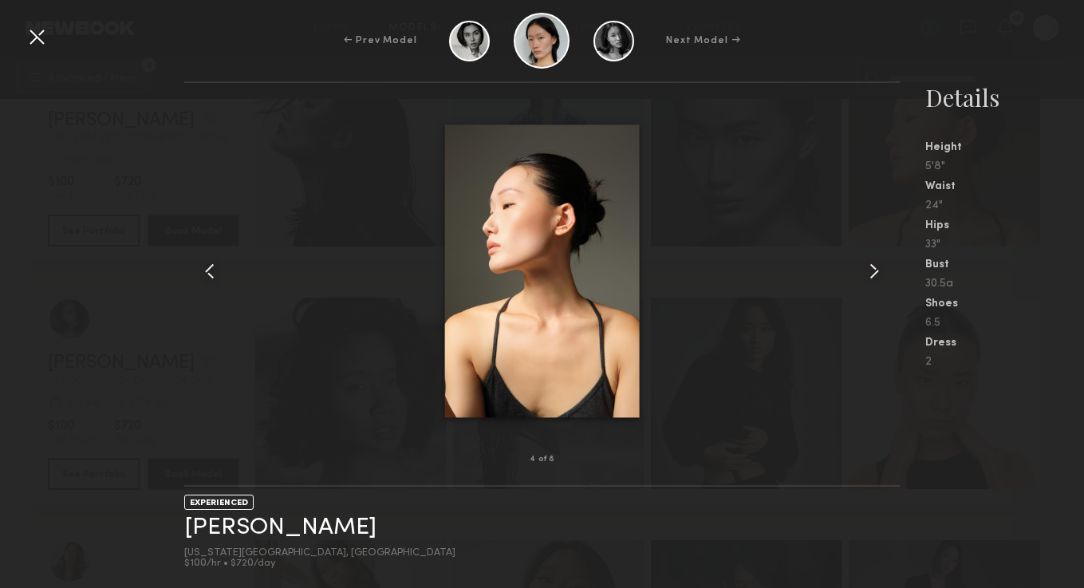
click at [875, 269] on common-icon at bounding box center [874, 271] width 26 height 26
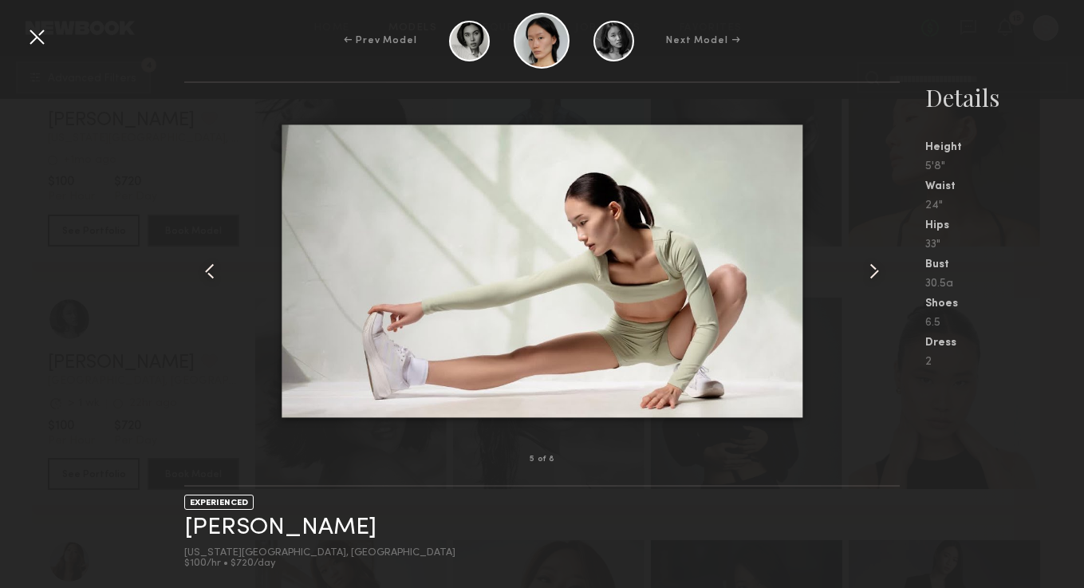
click at [875, 269] on common-icon at bounding box center [874, 271] width 26 height 26
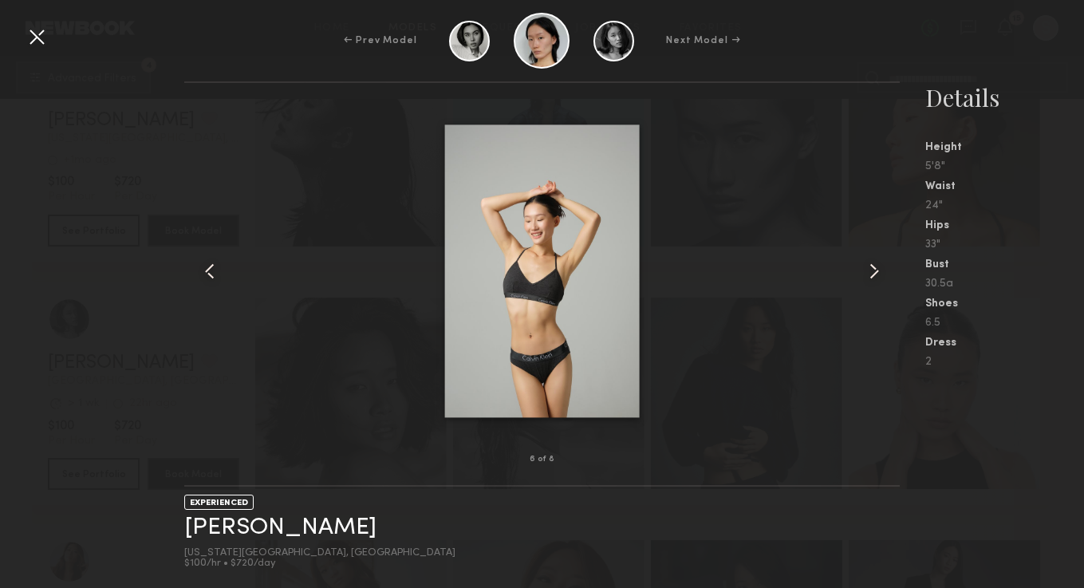
drag, startPoint x: 30, startPoint y: 42, endPoint x: 55, endPoint y: 69, distance: 36.7
click at [30, 41] on div at bounding box center [37, 37] width 26 height 26
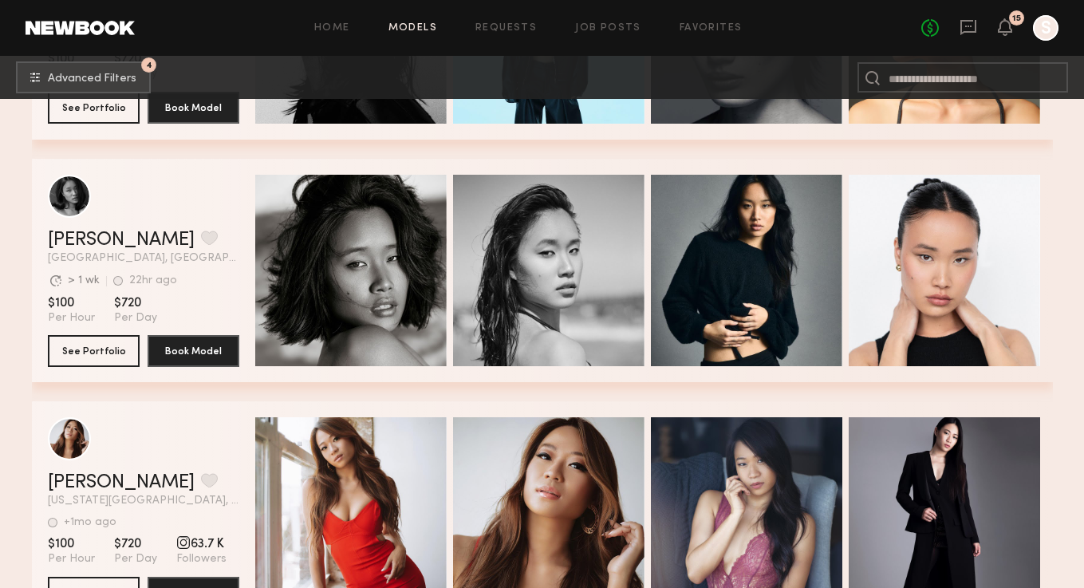
scroll to position [6755, 0]
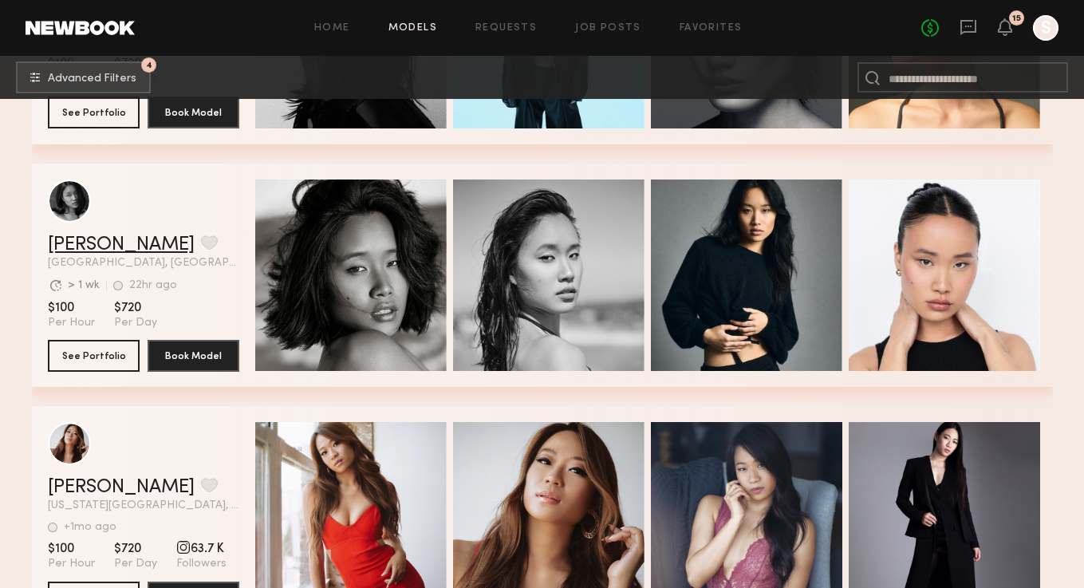
click at [96, 254] on link "[PERSON_NAME]" at bounding box center [121, 244] width 147 height 19
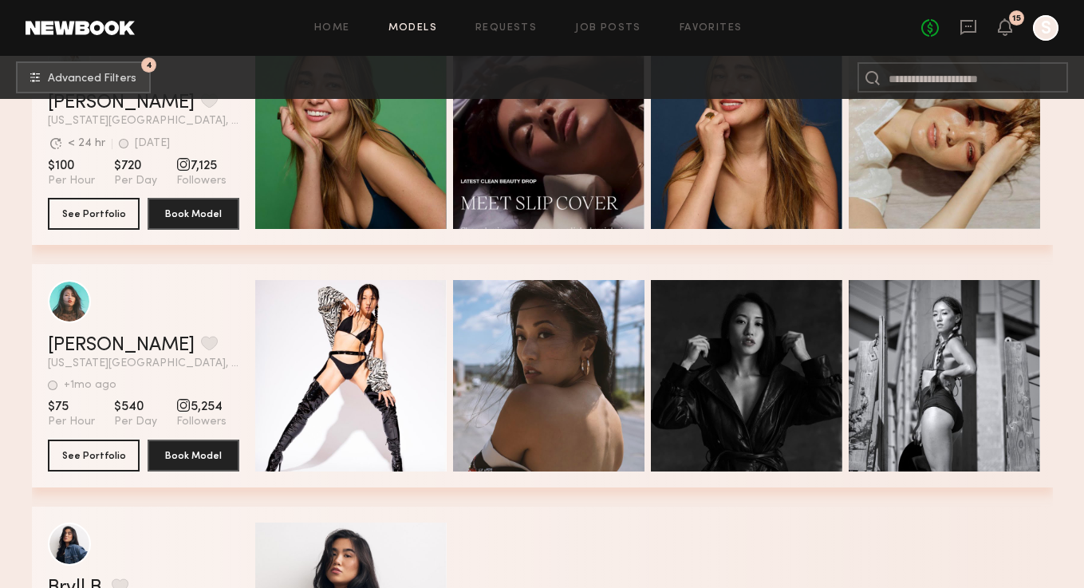
scroll to position [8648, 0]
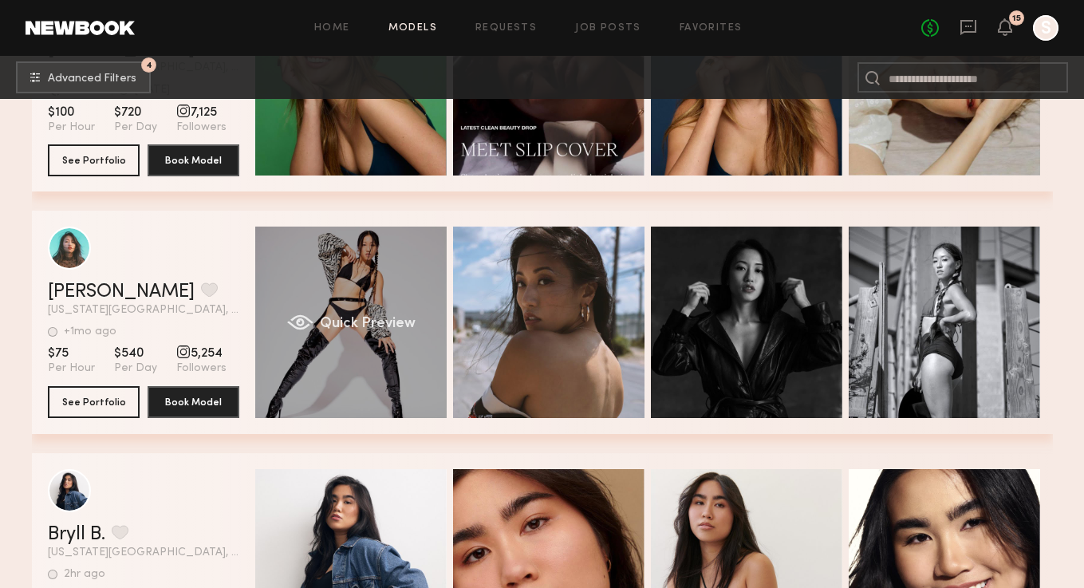
click at [409, 380] on div "Quick Preview" at bounding box center [350, 321] width 191 height 191
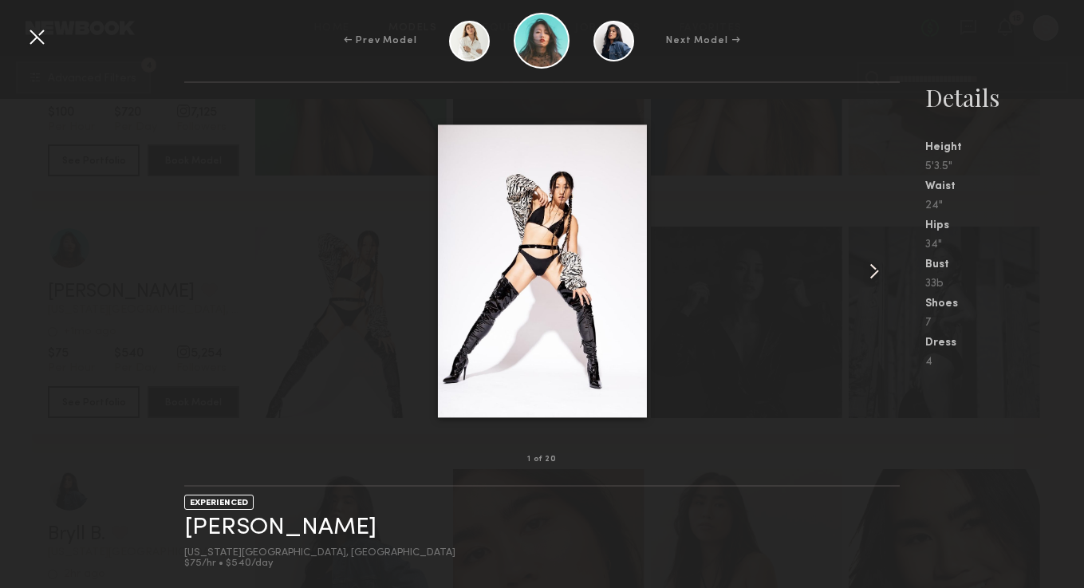
click at [875, 271] on common-icon at bounding box center [874, 271] width 26 height 26
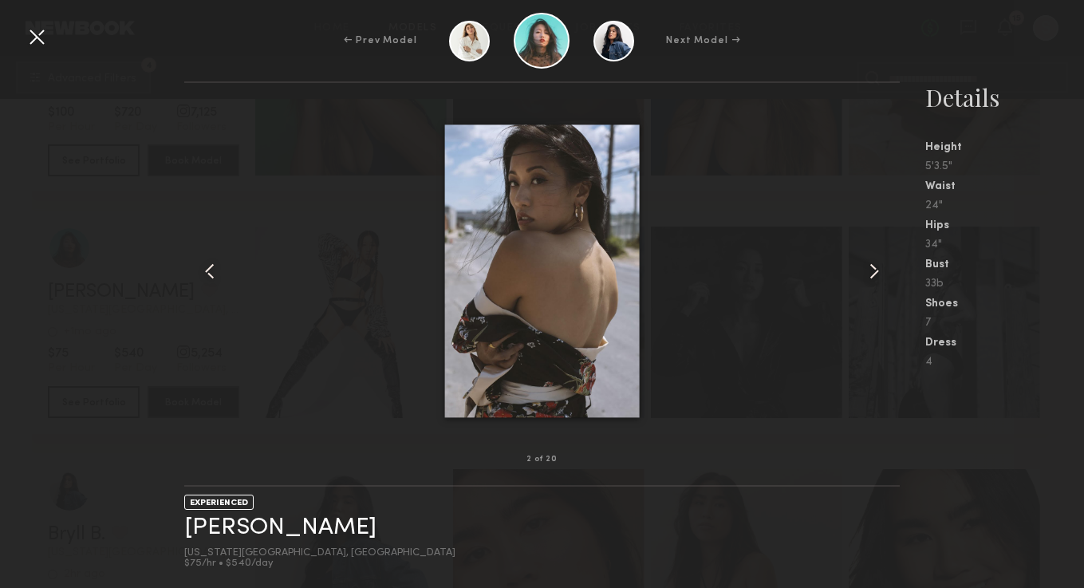
click at [875, 271] on common-icon at bounding box center [874, 271] width 26 height 26
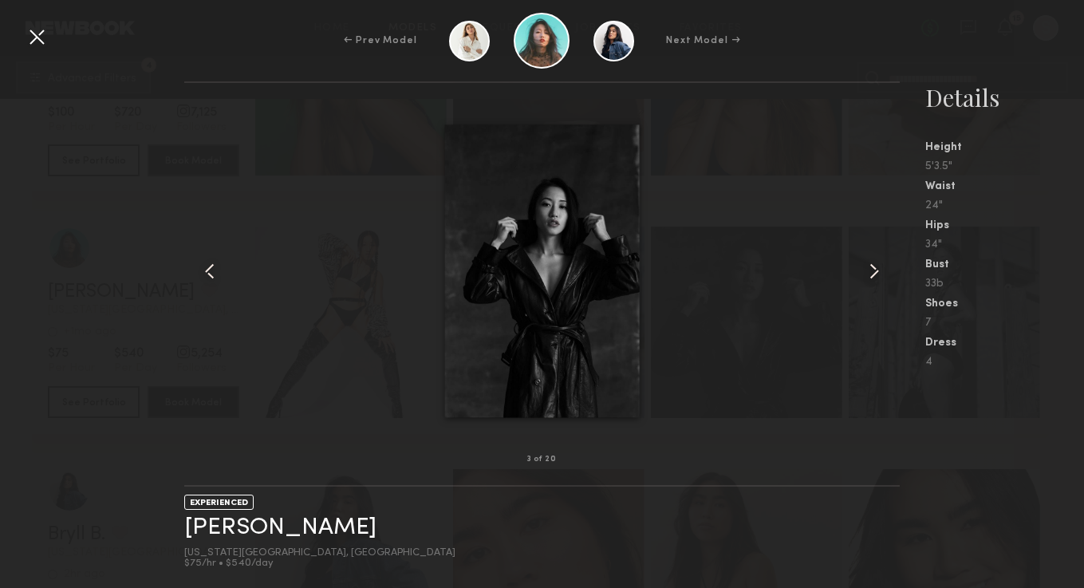
click at [875, 271] on common-icon at bounding box center [874, 271] width 26 height 26
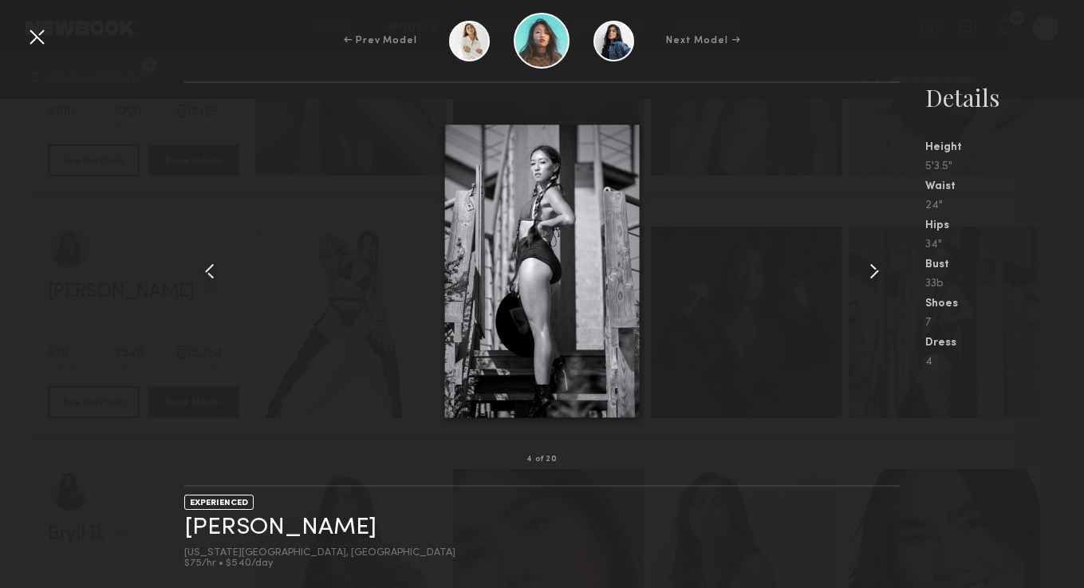
click at [875, 271] on common-icon at bounding box center [874, 271] width 26 height 26
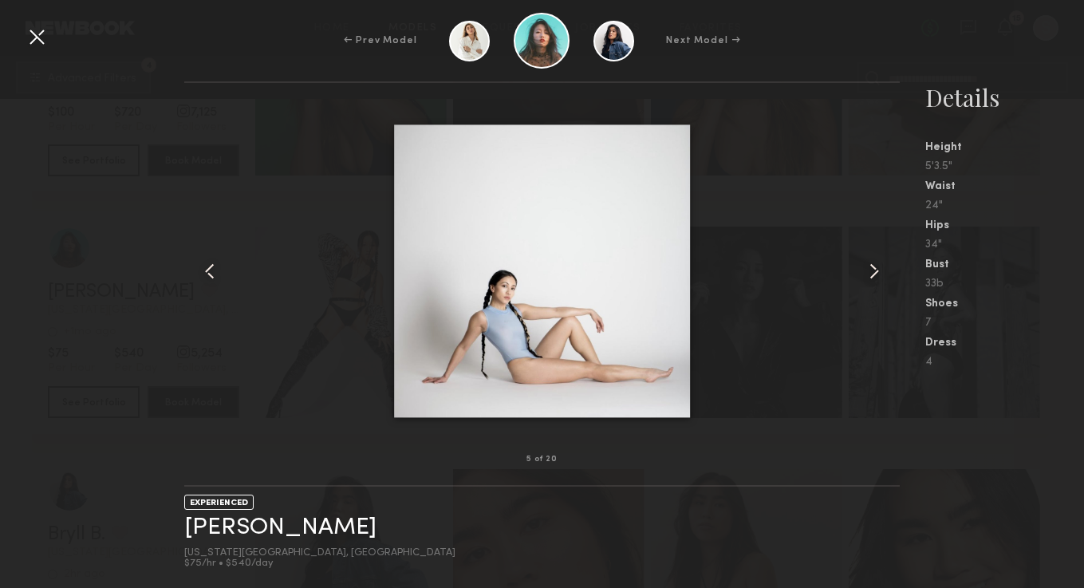
click at [37, 26] on div at bounding box center [37, 37] width 26 height 26
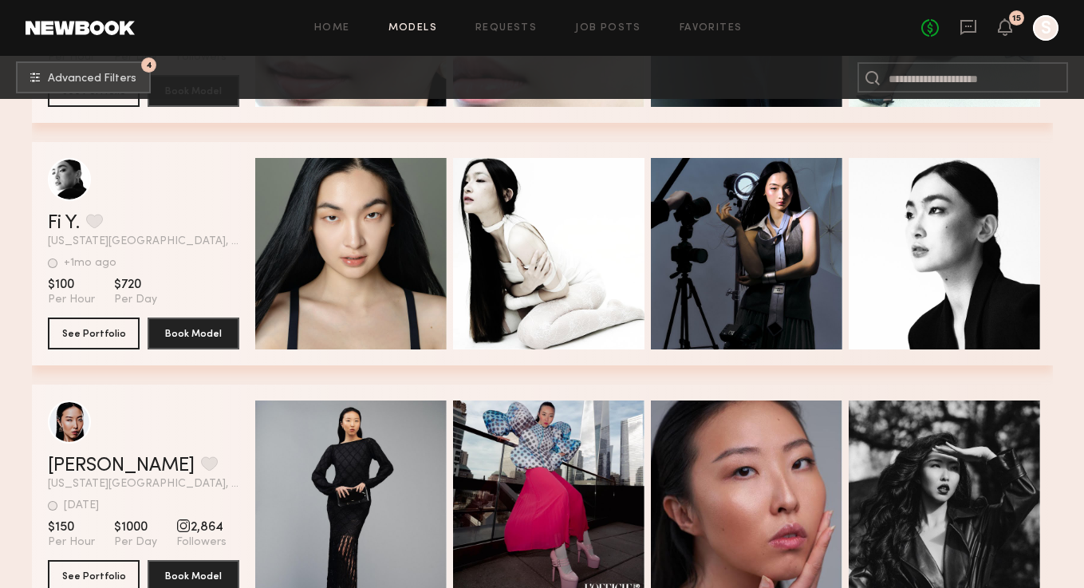
scroll to position [11139, 0]
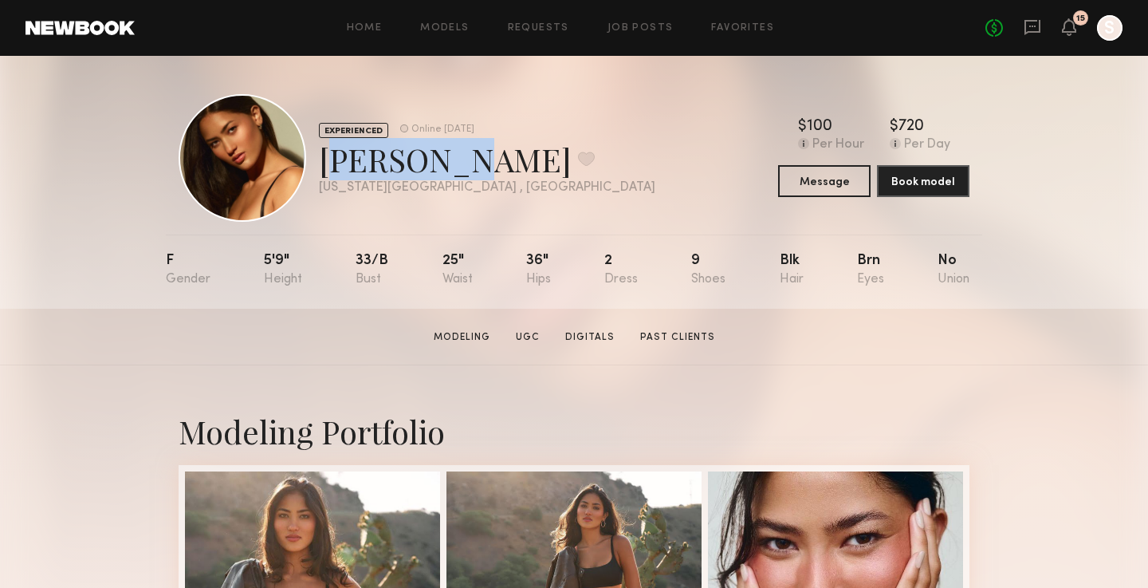
drag, startPoint x: 436, startPoint y: 163, endPoint x: 325, endPoint y: 168, distance: 111.0
click at [325, 168] on div "Kiersten M. Favorite" at bounding box center [487, 159] width 337 height 42
copy div "Kiersten"
click at [0, 0] on section "Home Models Requests Job Posts Favorites Sign Out No fees up to $5,000 15 S EXP…" at bounding box center [574, 154] width 1148 height 309
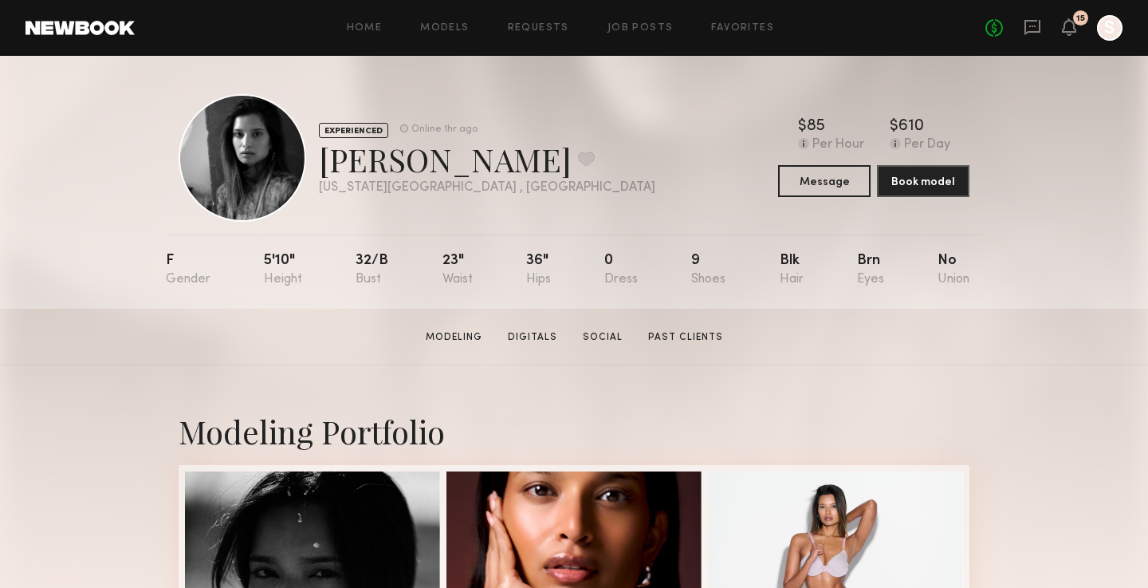
click at [1144, 98] on div "EXPERIENCED Online 1hr ago Nikki K. Favorite New York City , NY Online 1hr ago …" at bounding box center [574, 182] width 1148 height 253
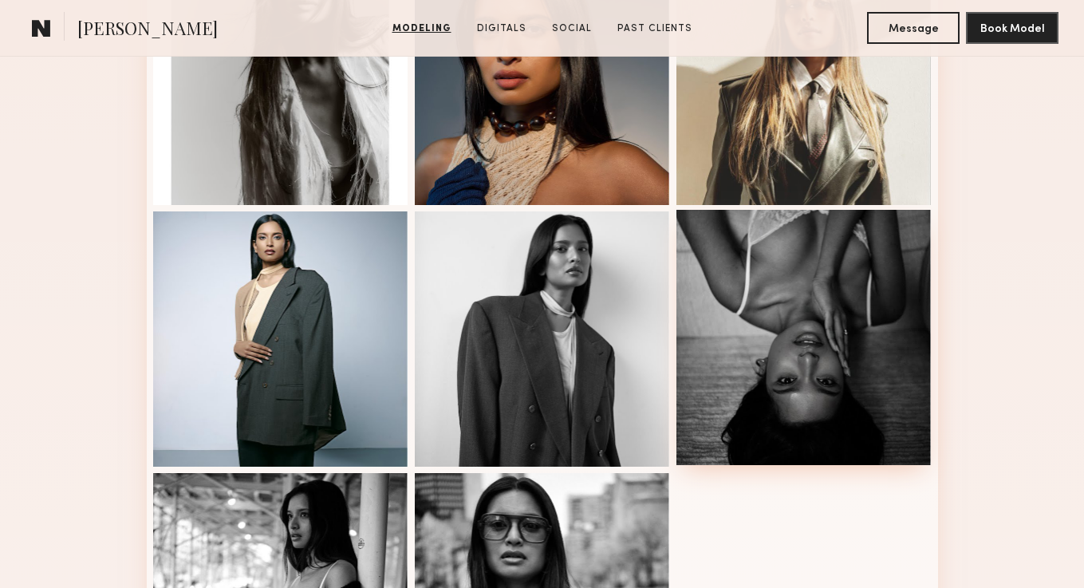
scroll to position [1093, 0]
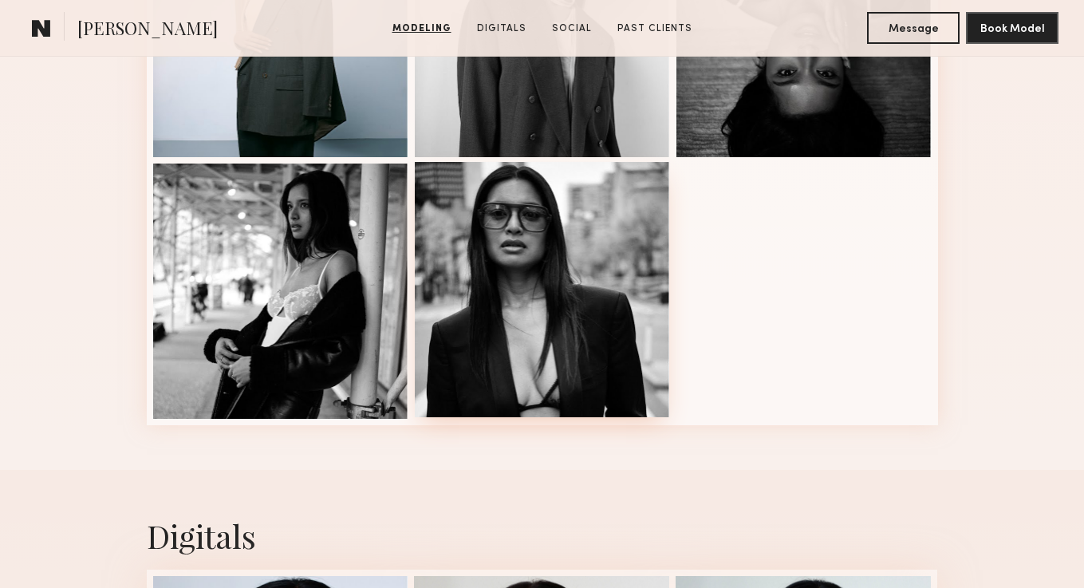
click at [609, 314] on div at bounding box center [542, 289] width 255 height 255
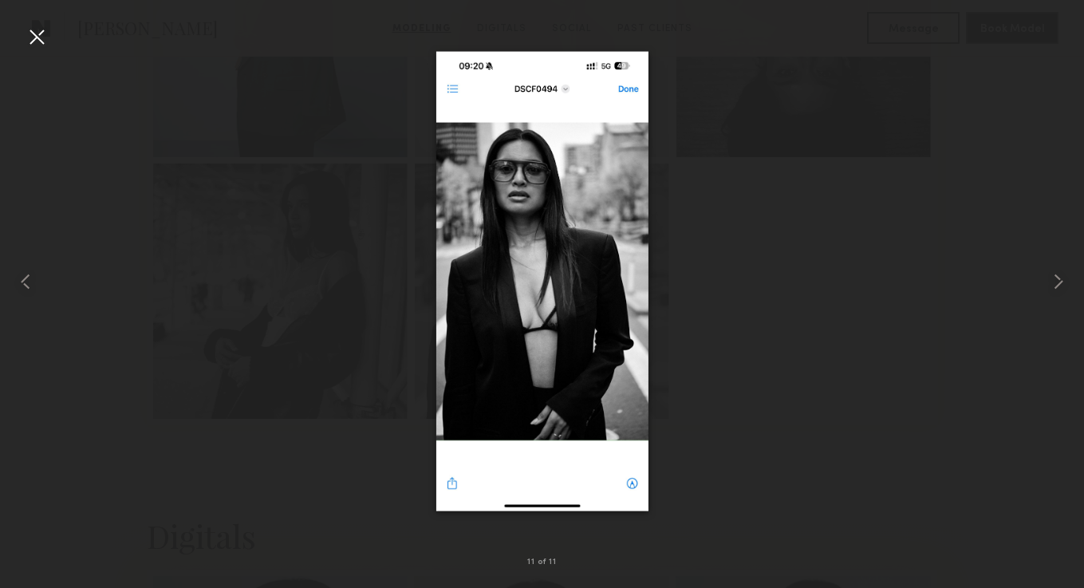
click at [41, 37] on div at bounding box center [37, 37] width 26 height 26
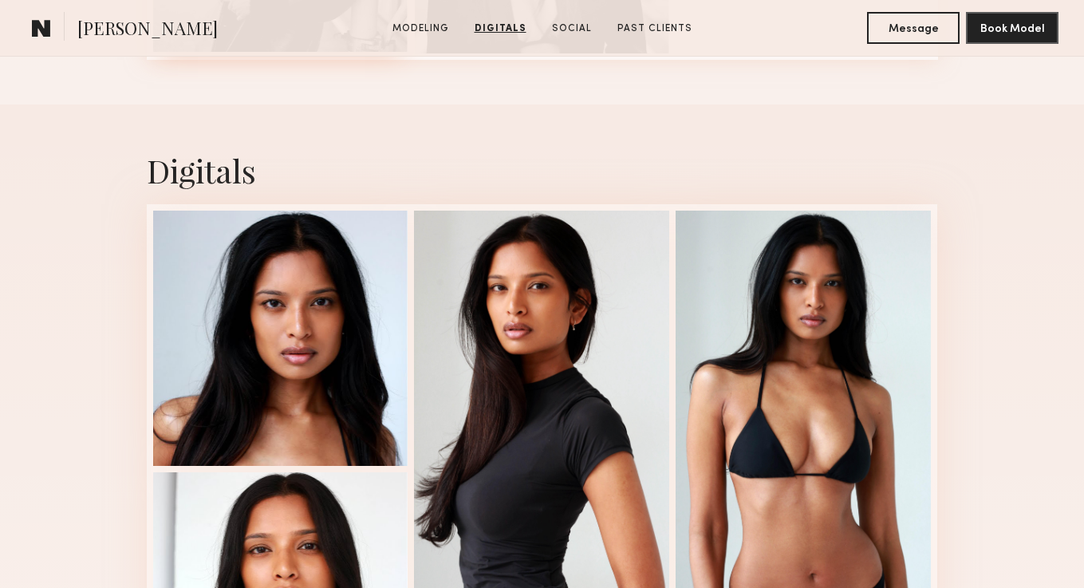
scroll to position [1622, 0]
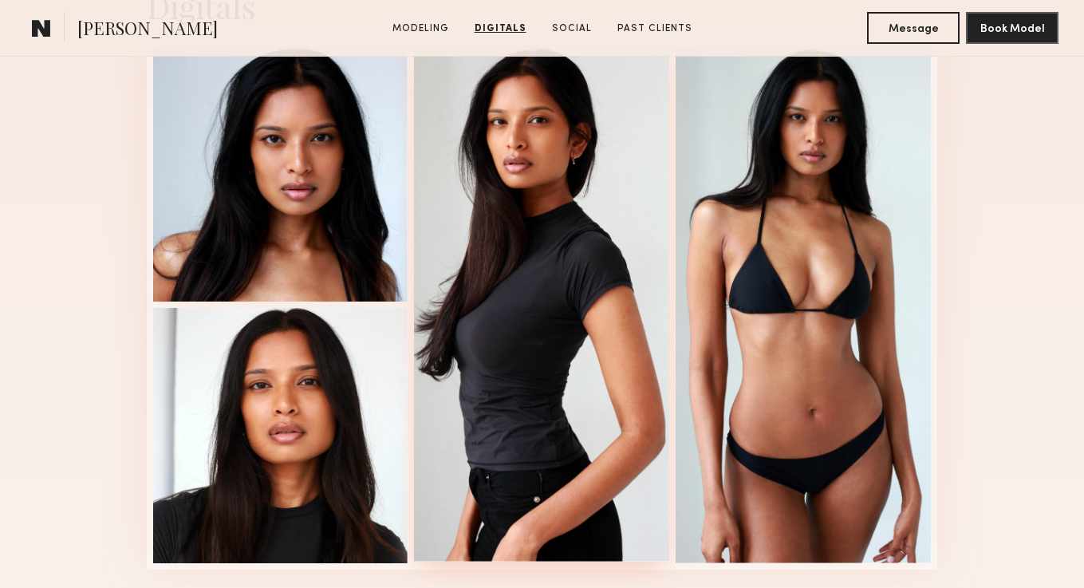
click at [580, 368] on div at bounding box center [541, 303] width 255 height 517
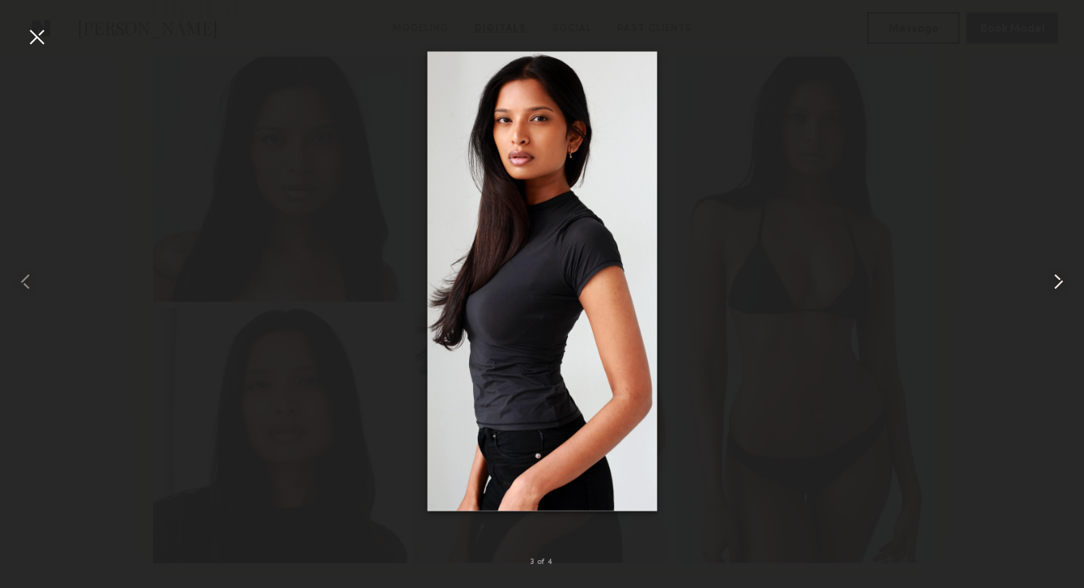
click at [1059, 277] on common-icon at bounding box center [1059, 282] width 26 height 26
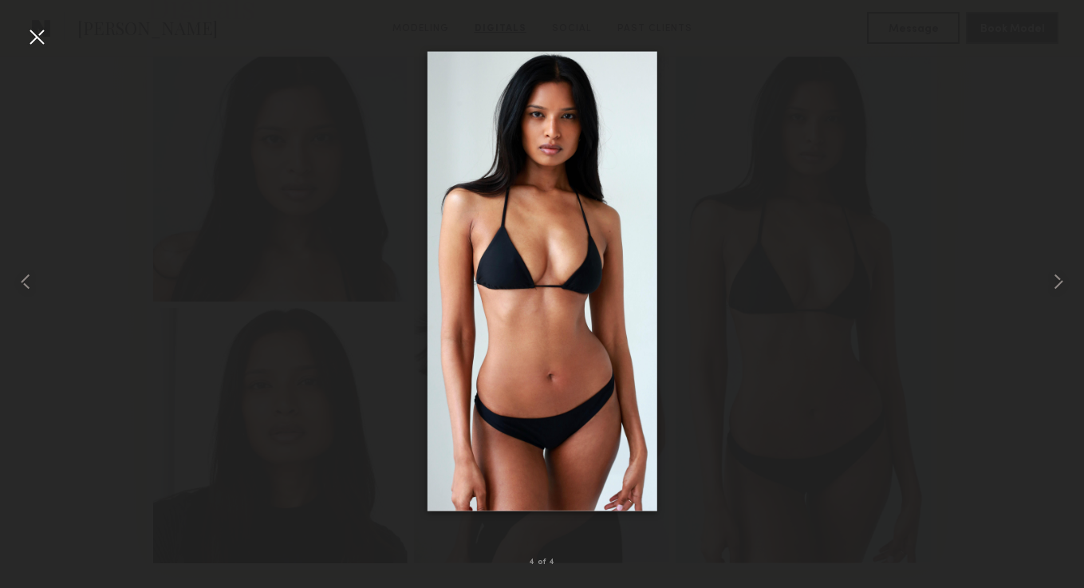
click at [44, 41] on div at bounding box center [37, 37] width 26 height 26
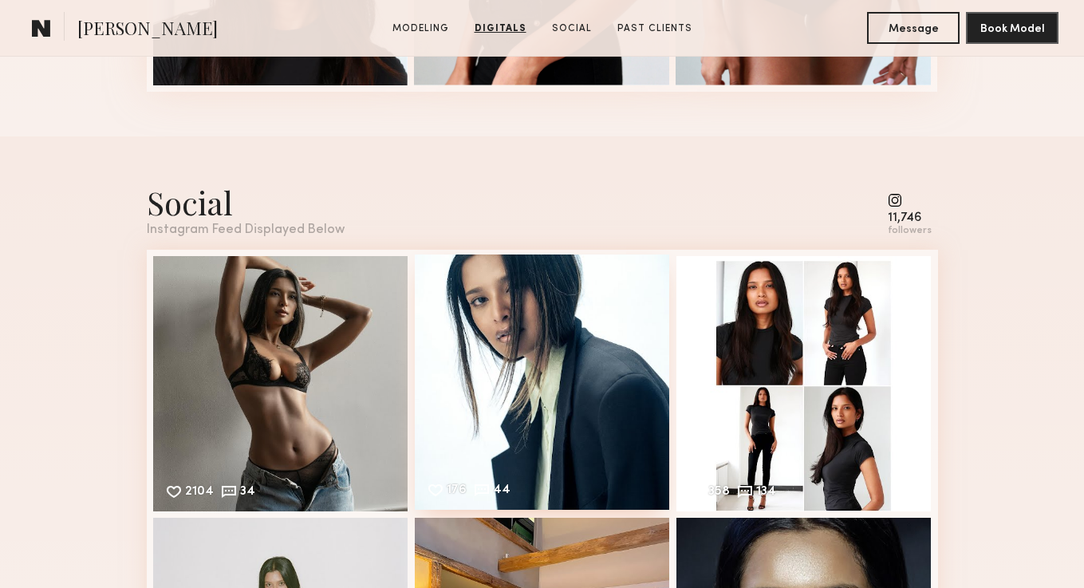
scroll to position [2107, 0]
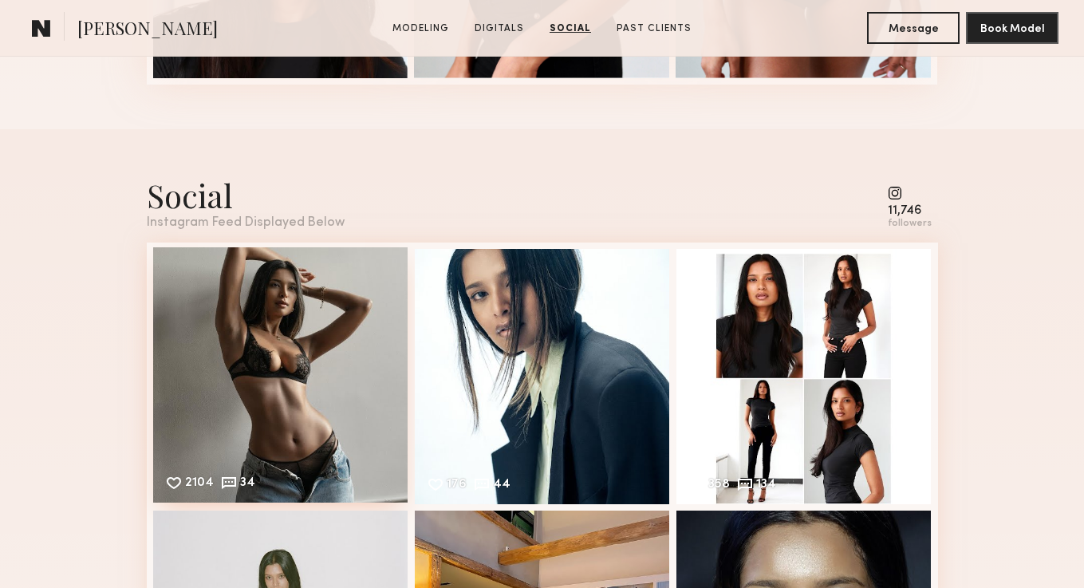
click at [312, 406] on div "2104 34 Likes & comments displayed to show model’s engagement" at bounding box center [280, 374] width 255 height 255
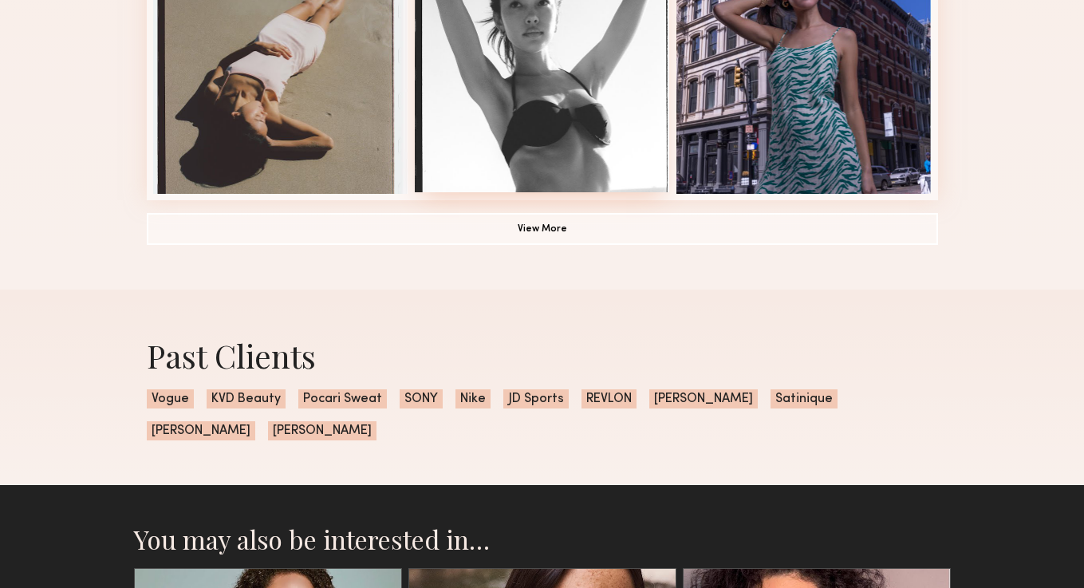
scroll to position [331, 0]
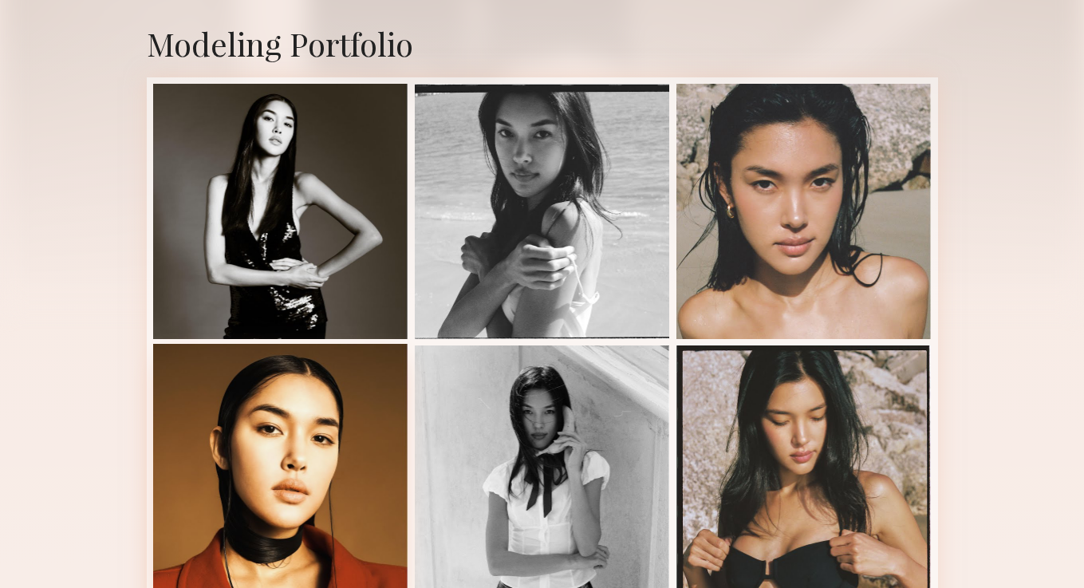
click at [376, 443] on div at bounding box center [280, 471] width 255 height 255
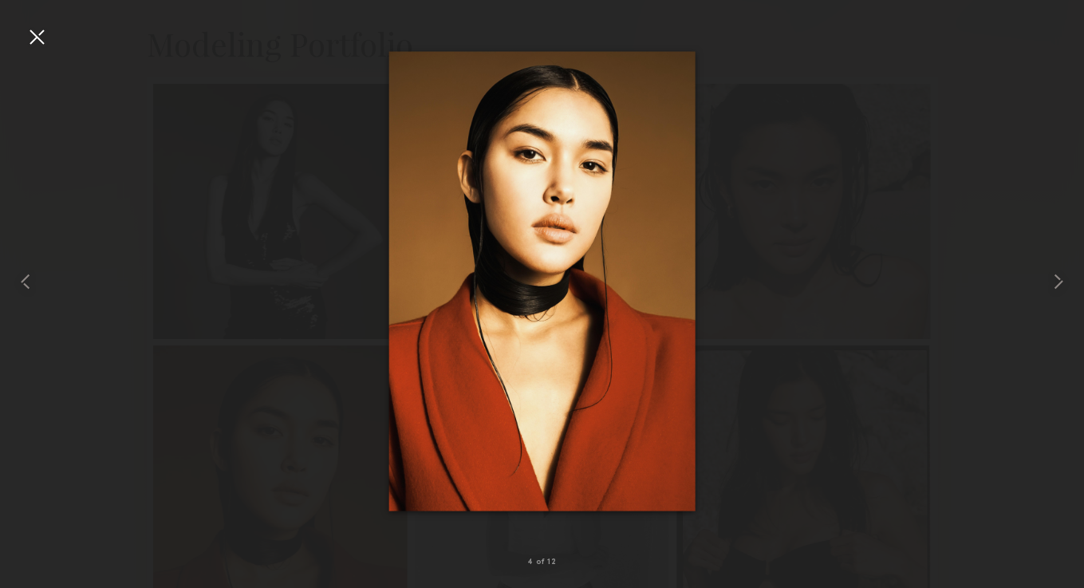
click at [898, 49] on div at bounding box center [542, 281] width 1084 height 511
click at [39, 38] on div at bounding box center [37, 37] width 26 height 26
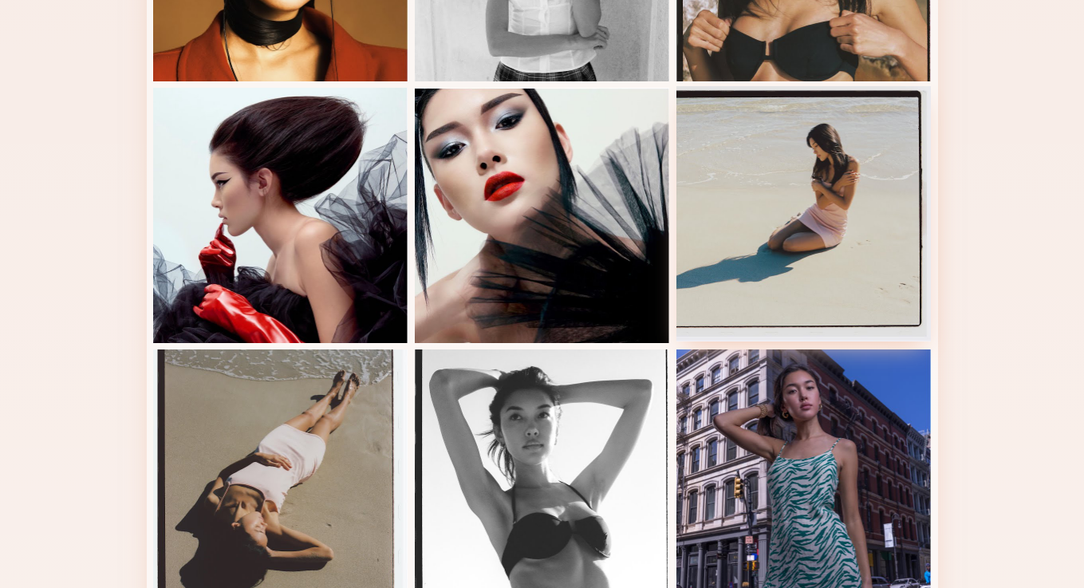
scroll to position [1084, 0]
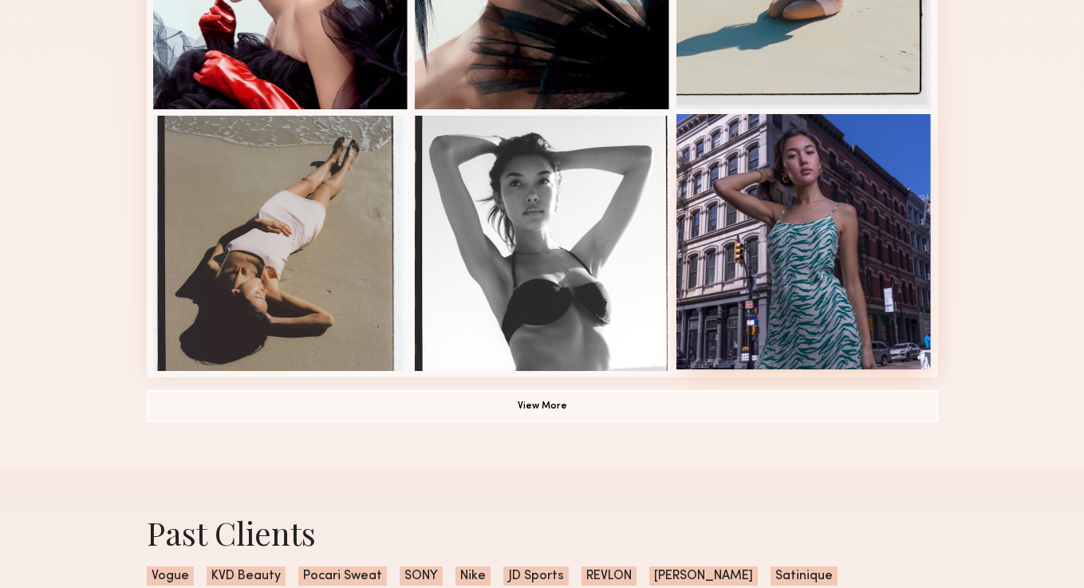
click at [888, 247] on div at bounding box center [803, 241] width 255 height 255
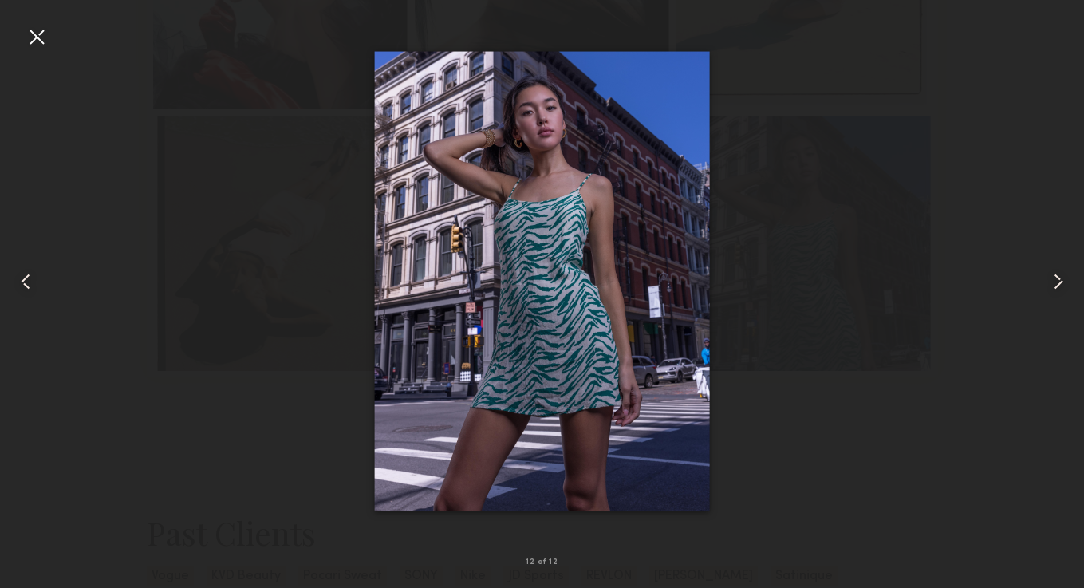
click at [30, 45] on div at bounding box center [37, 37] width 26 height 26
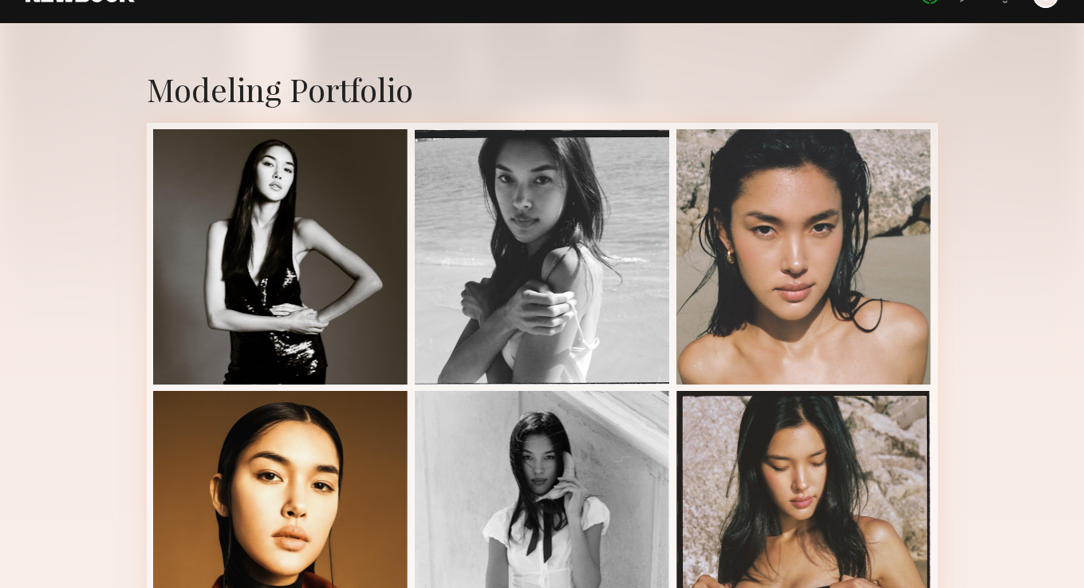
scroll to position [0, 0]
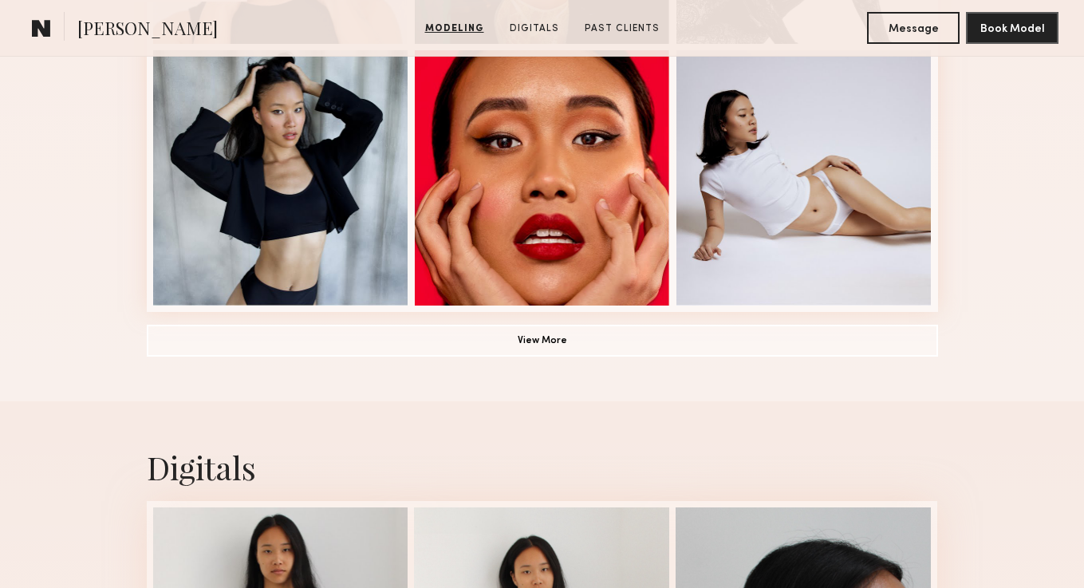
scroll to position [938, 0]
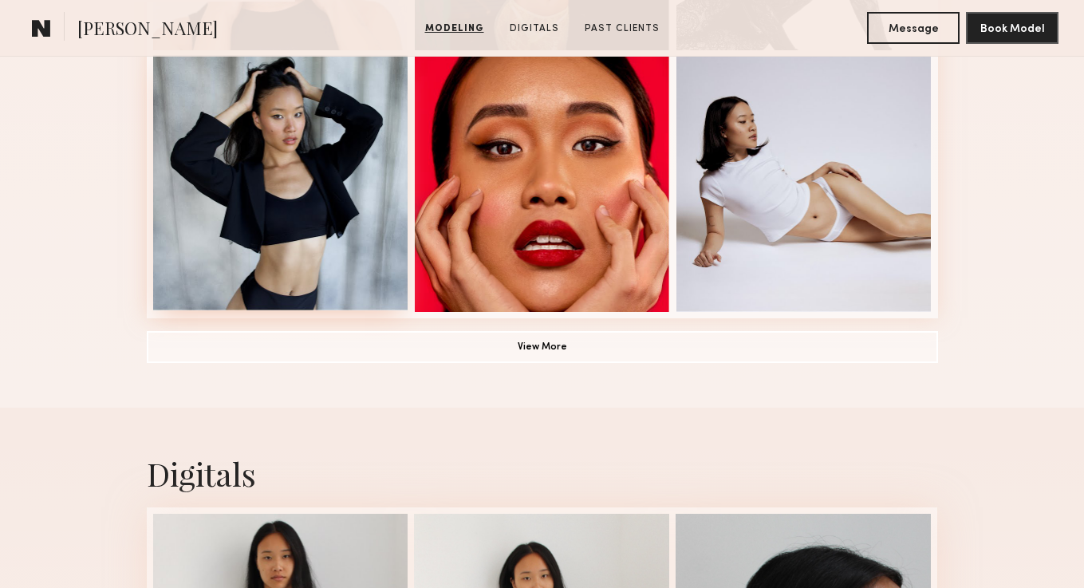
click at [313, 154] on div at bounding box center [280, 182] width 255 height 255
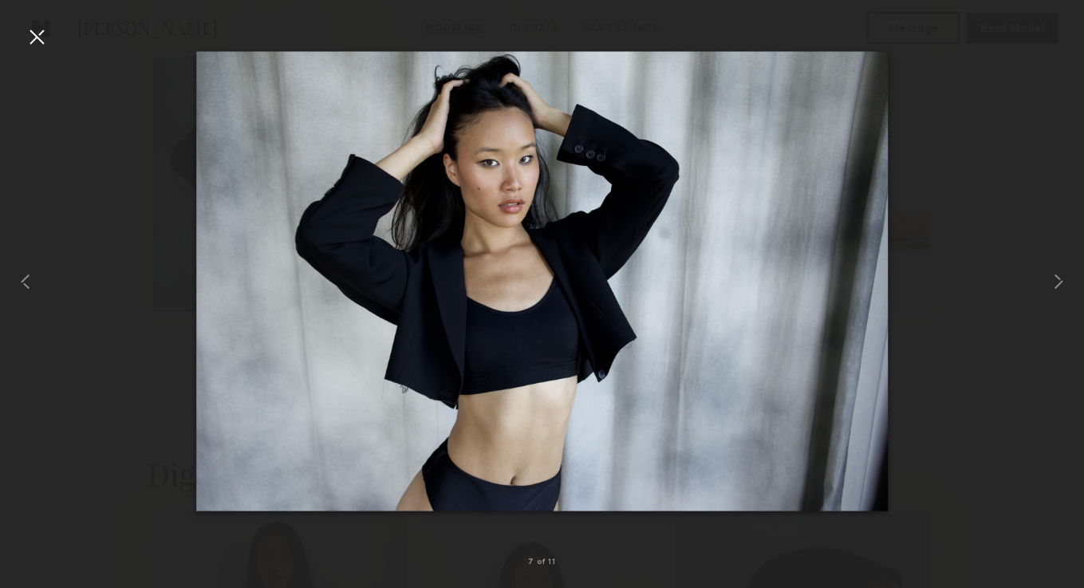
click at [42, 43] on div at bounding box center [37, 37] width 26 height 26
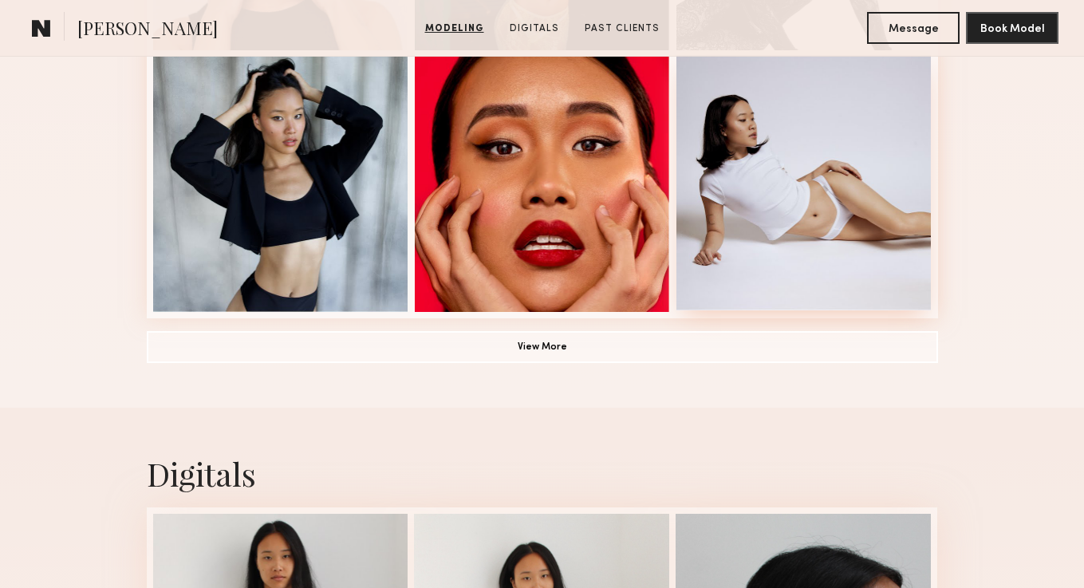
scroll to position [1184, 0]
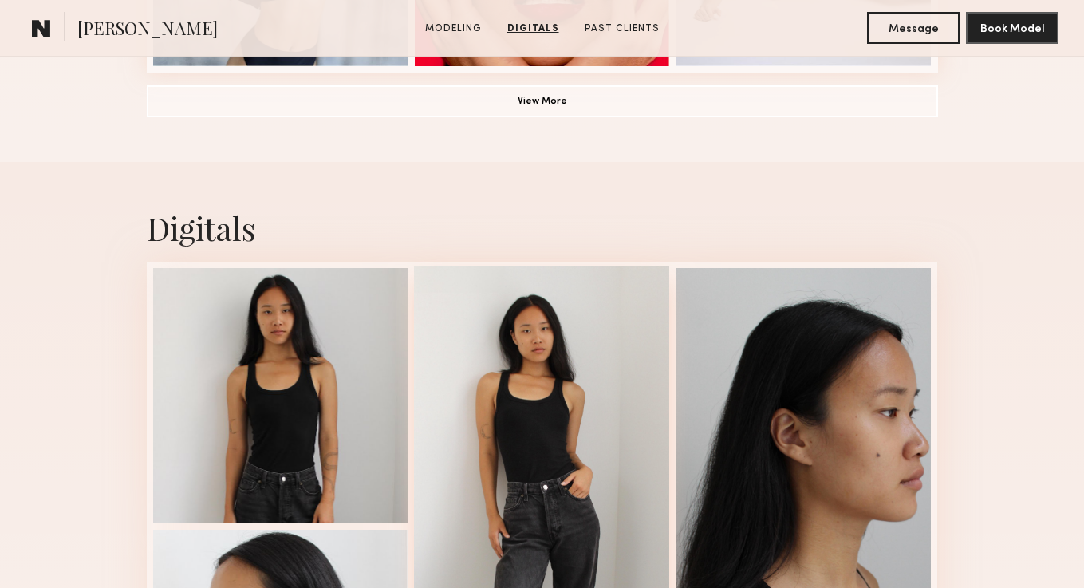
click at [571, 410] on div at bounding box center [541, 524] width 255 height 517
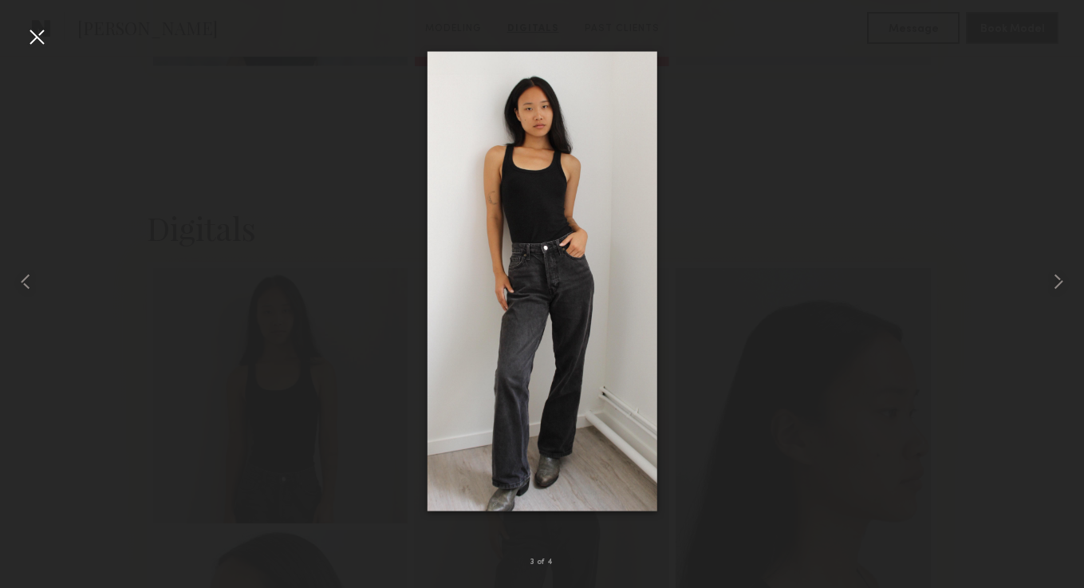
click at [45, 38] on div at bounding box center [37, 37] width 26 height 26
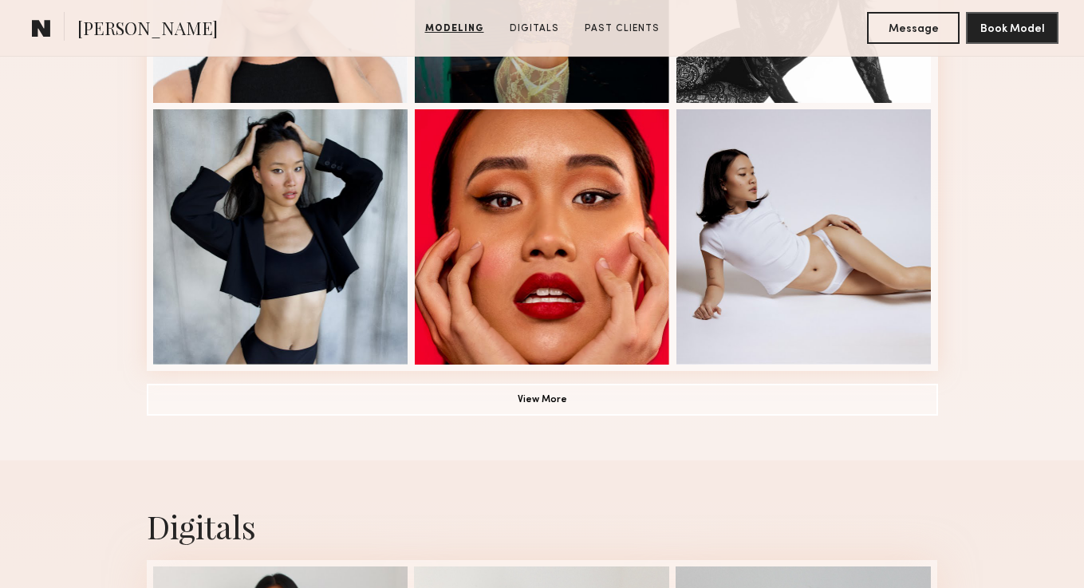
scroll to position [880, 0]
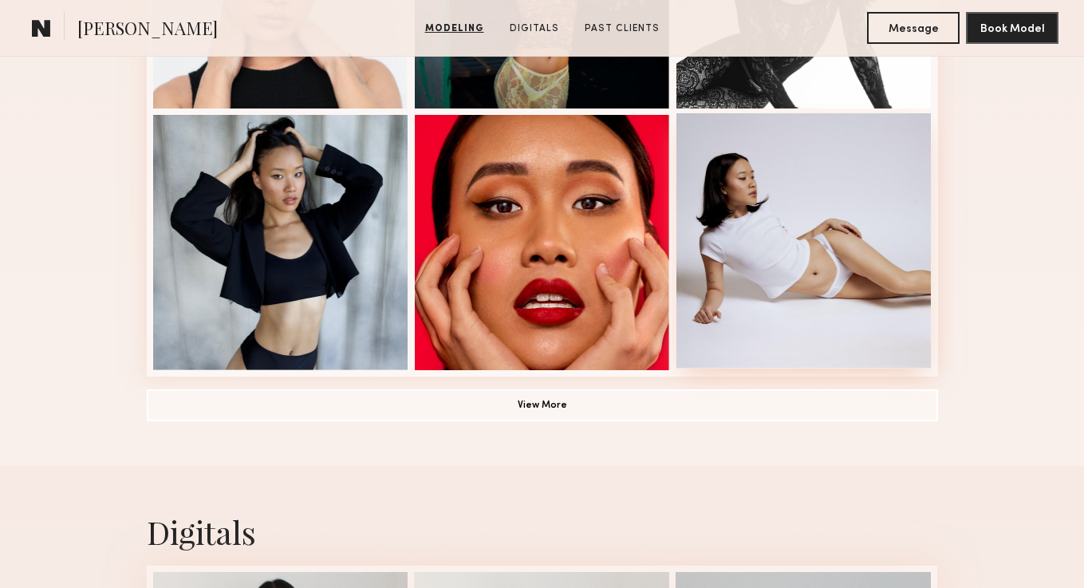
click at [768, 215] on div at bounding box center [803, 240] width 255 height 255
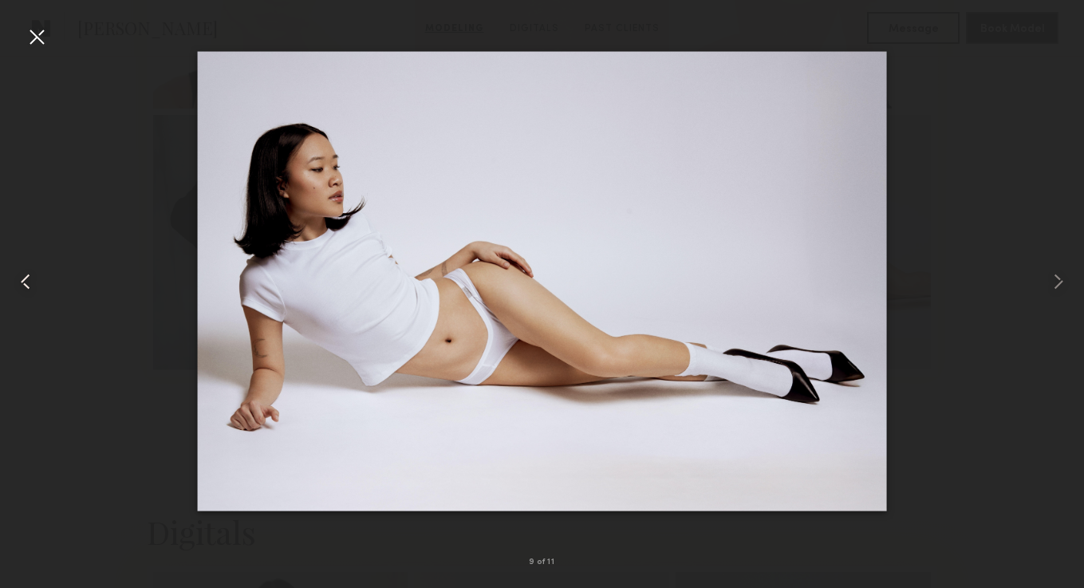
click at [33, 54] on div at bounding box center [21, 281] width 43 height 511
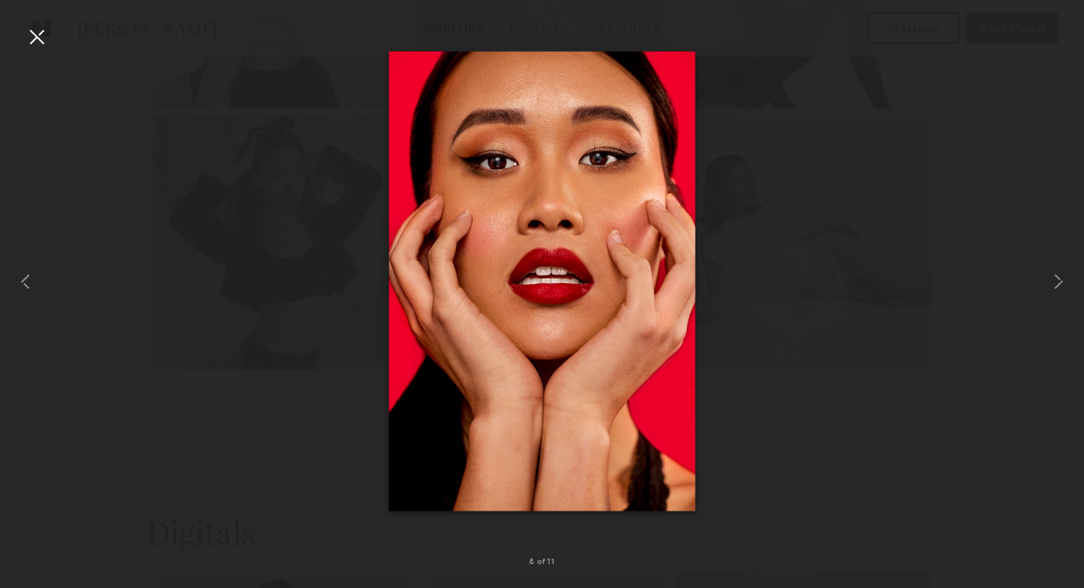
click at [31, 37] on div at bounding box center [37, 37] width 26 height 26
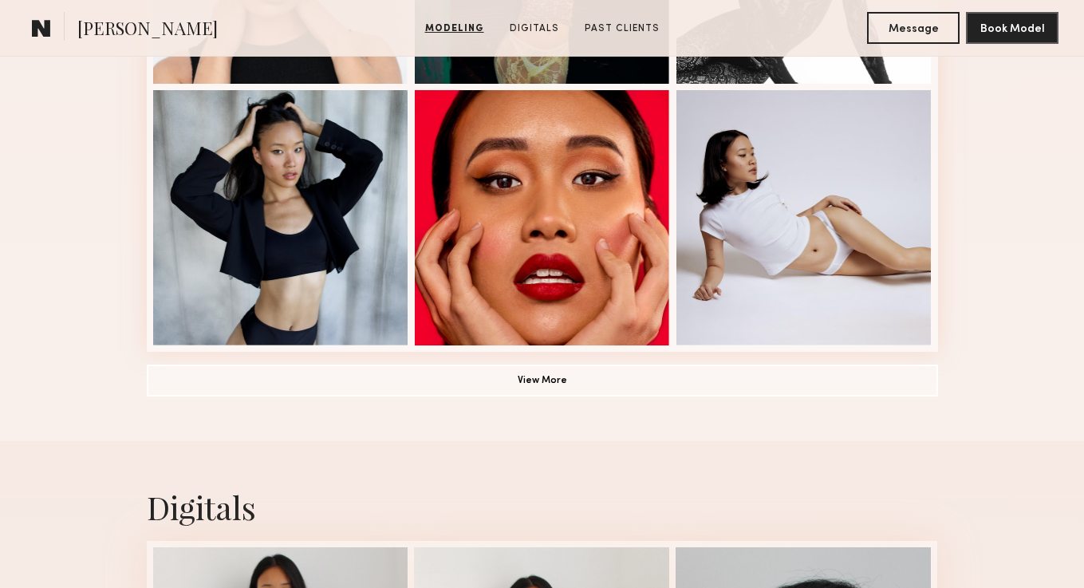
scroll to position [908, 0]
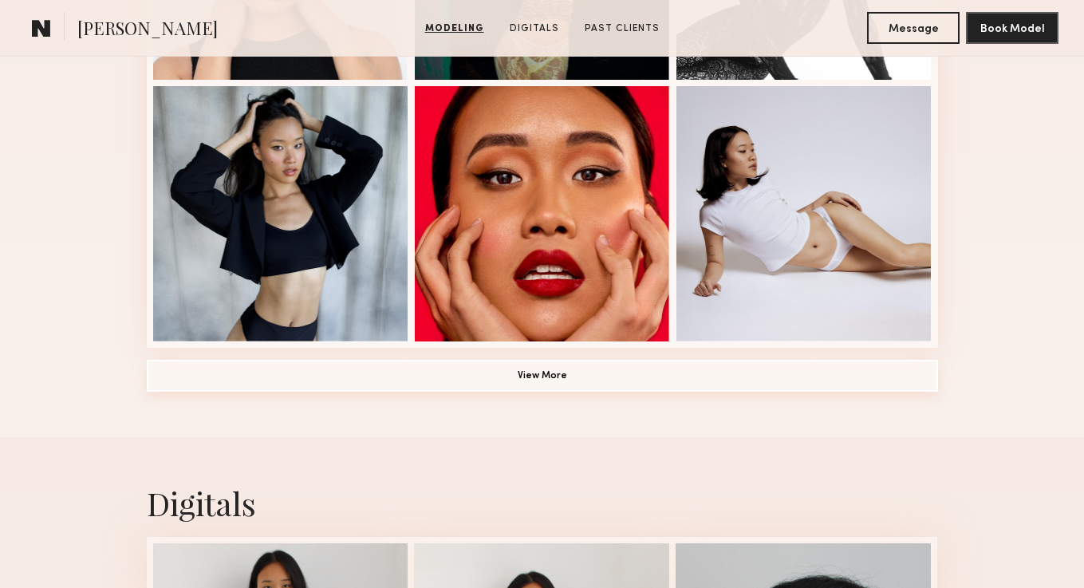
click at [575, 381] on button "View More" at bounding box center [542, 376] width 791 height 32
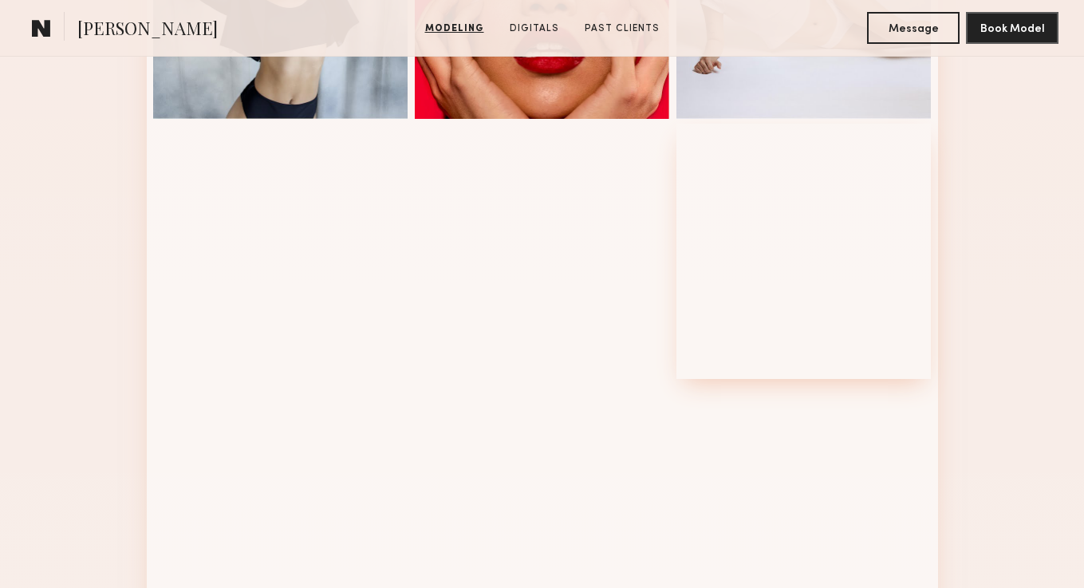
scroll to position [1129, 0]
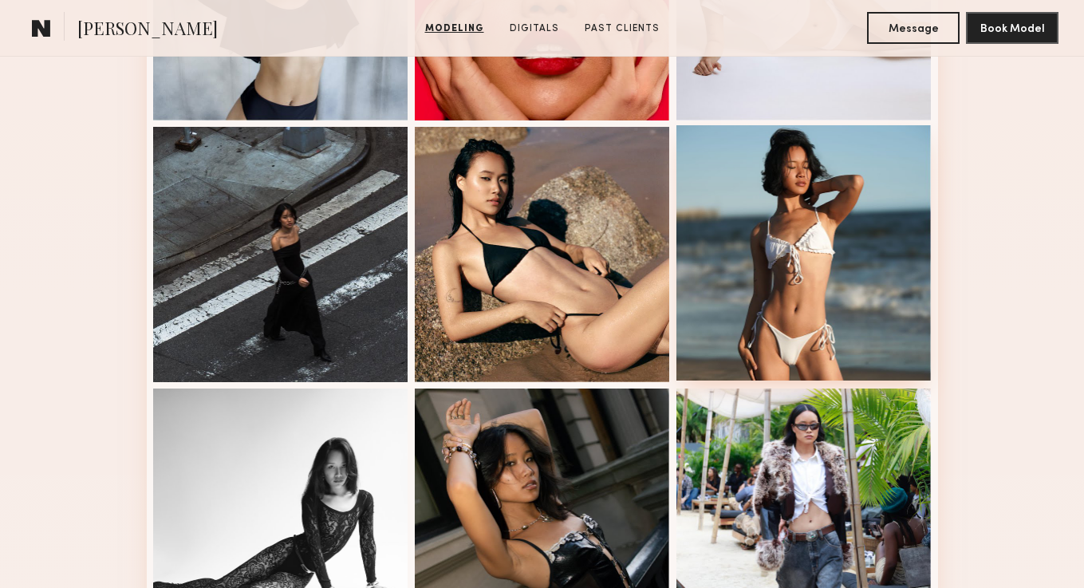
click at [825, 303] on div at bounding box center [803, 252] width 255 height 255
